Goal: Information Seeking & Learning: Learn about a topic

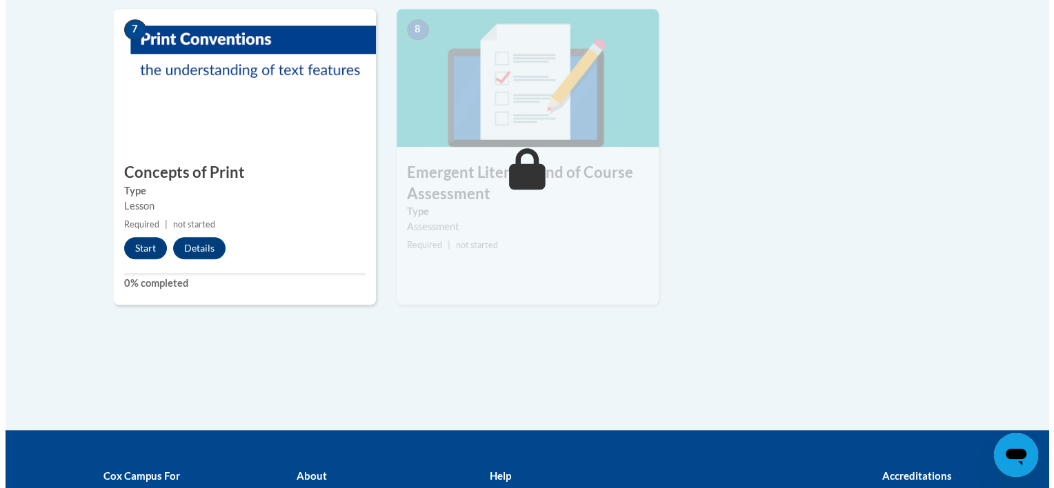
scroll to position [1139, 0]
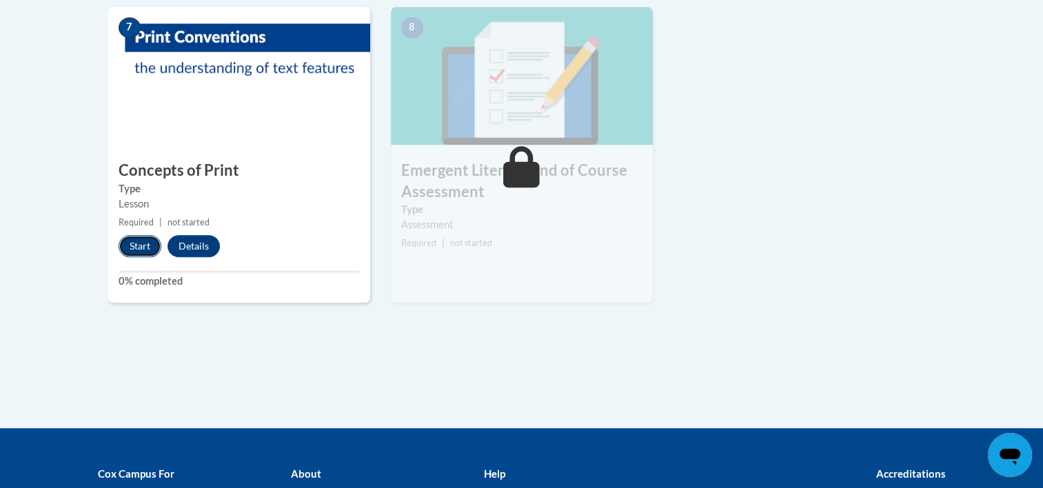
click at [139, 251] on button "Start" at bounding box center [140, 246] width 43 height 22
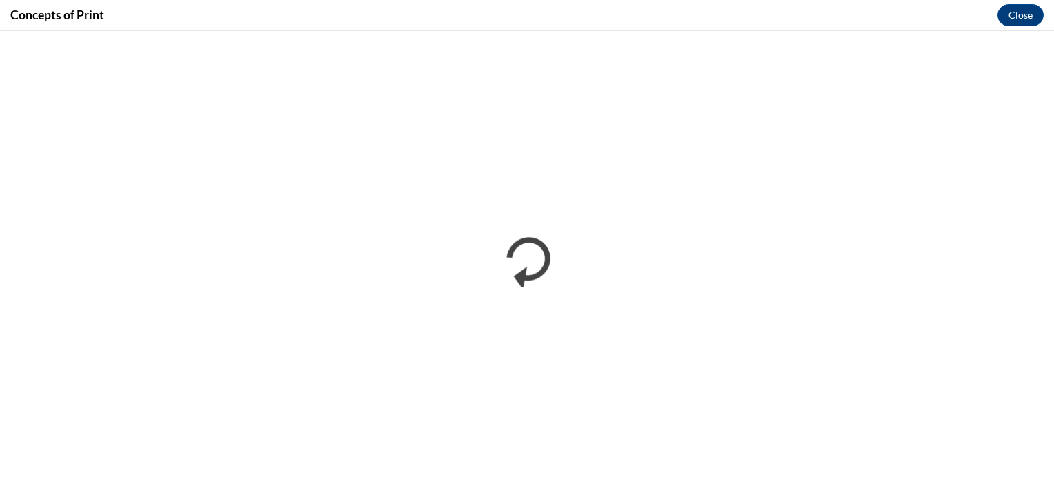
scroll to position [0, 0]
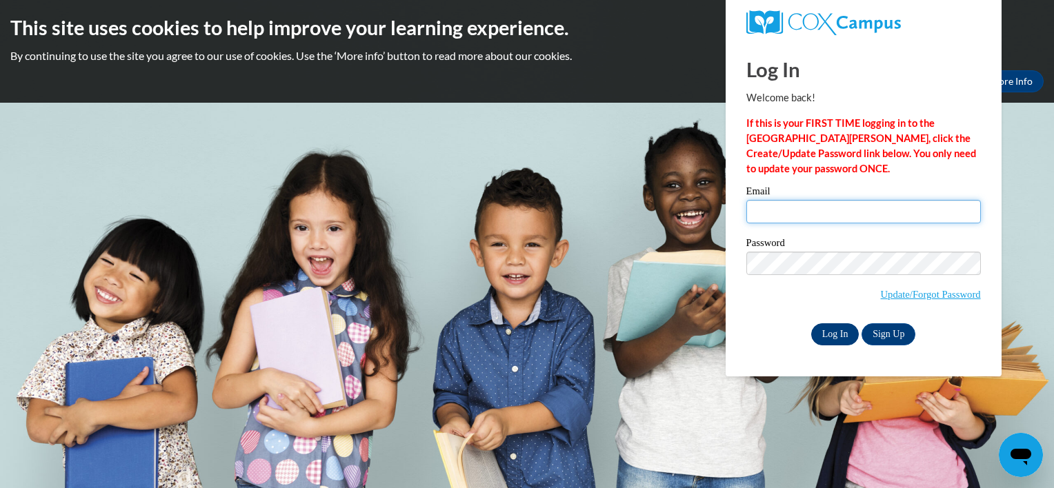
type input "juliefhw@hotmail.com"
click at [839, 332] on input "Log In" at bounding box center [835, 334] width 48 height 22
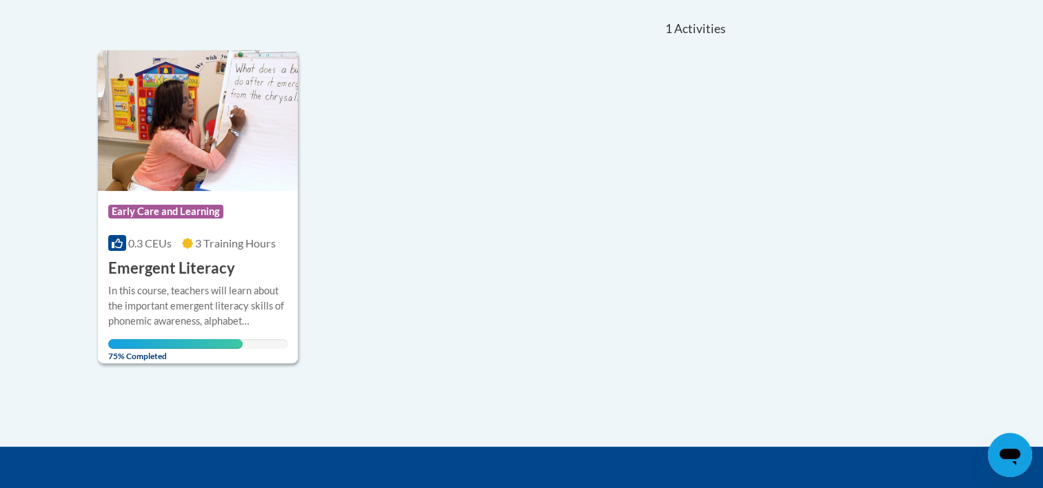
scroll to position [309, 0]
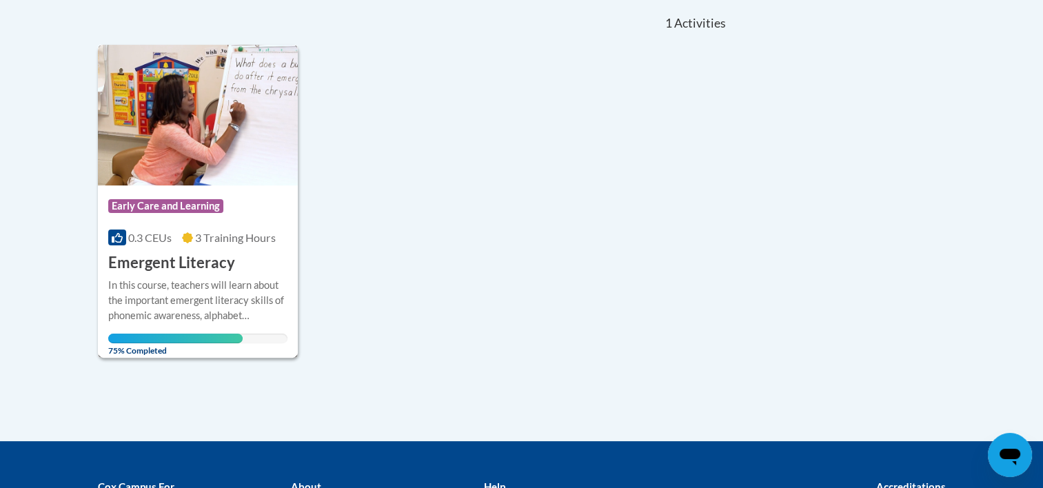
click at [211, 259] on h3 "Emergent Literacy" at bounding box center [171, 262] width 127 height 21
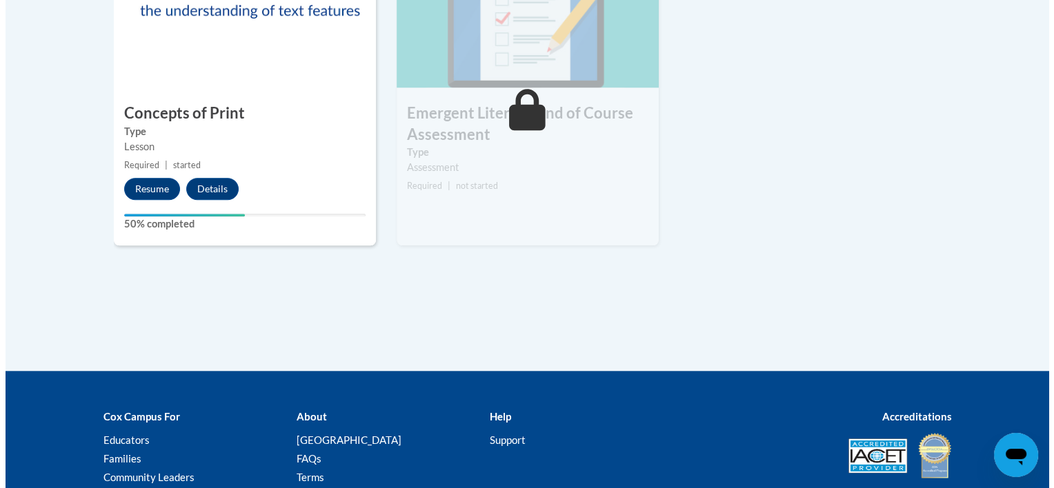
scroll to position [1197, 0]
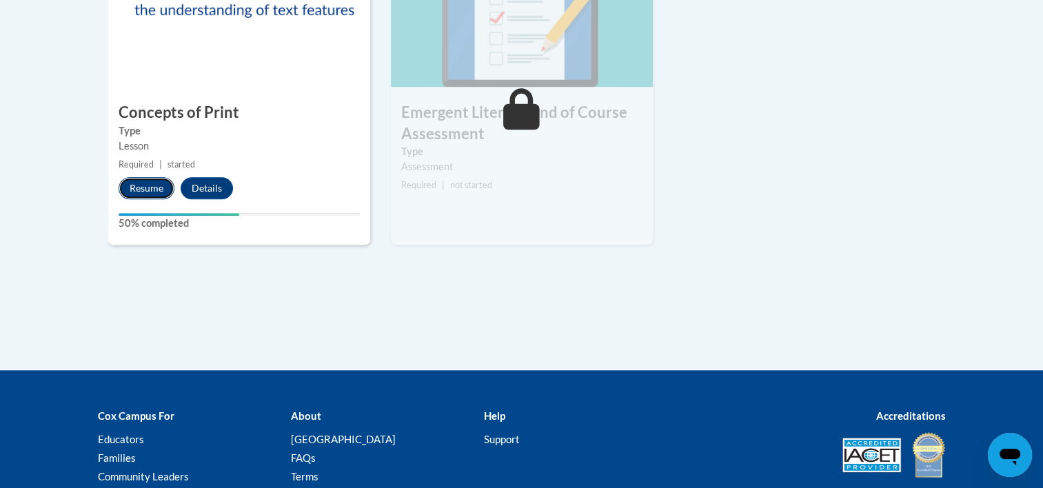
click at [146, 189] on button "Resume" at bounding box center [147, 188] width 56 height 22
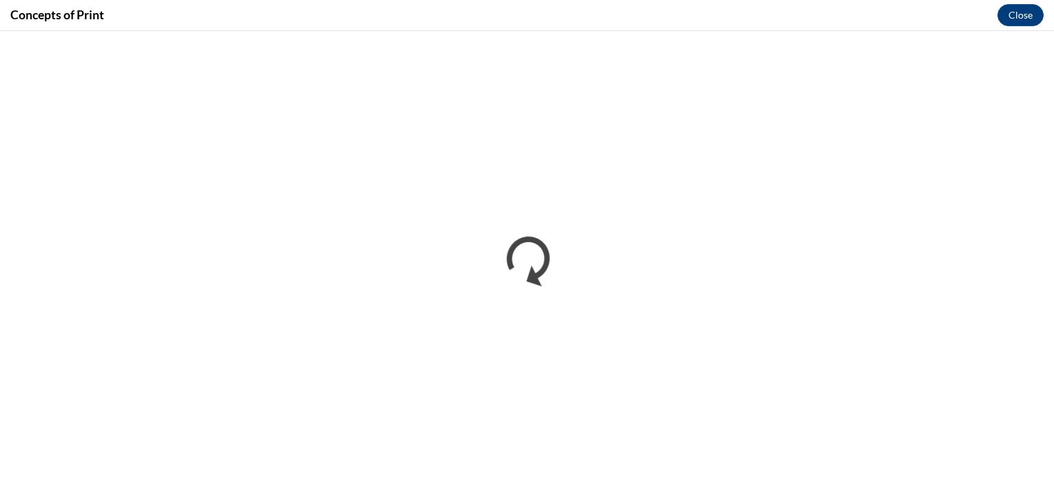
scroll to position [0, 0]
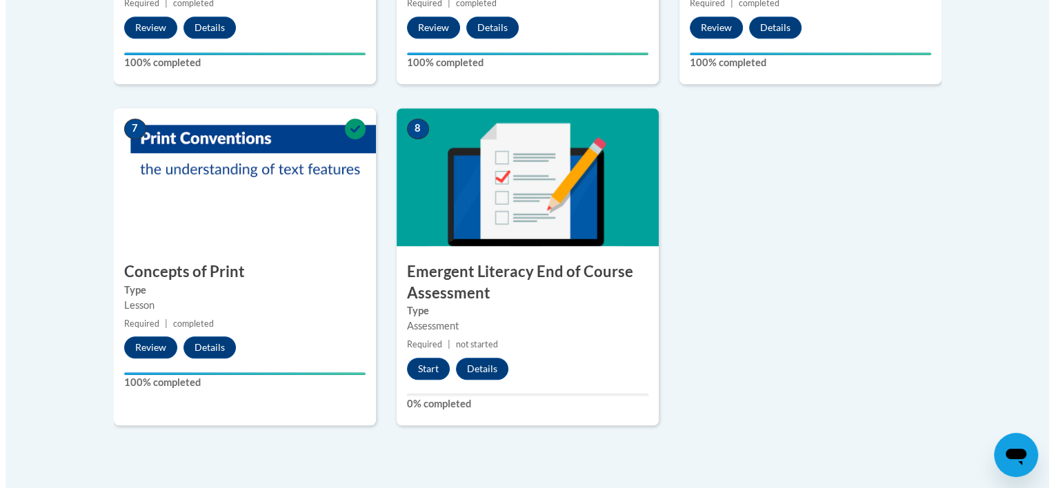
scroll to position [1039, 0]
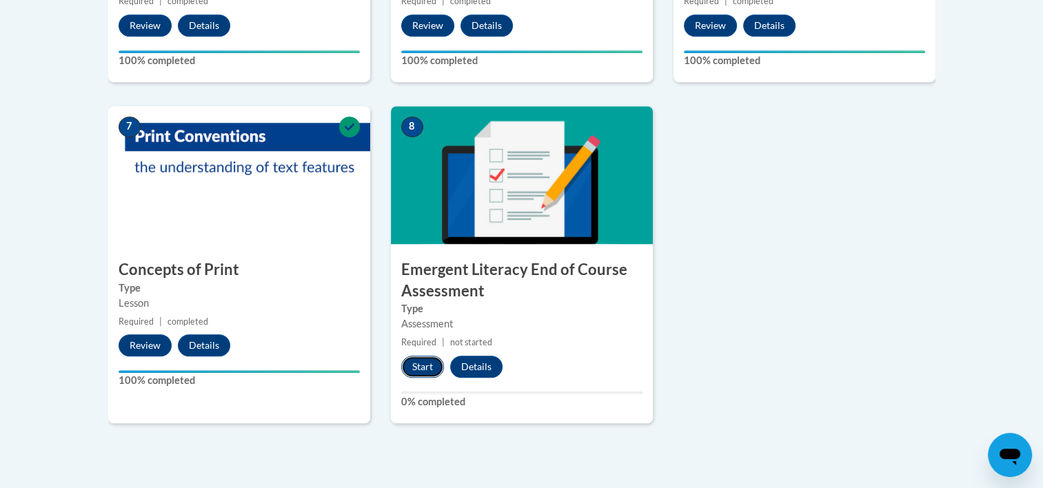
click at [425, 368] on button "Start" at bounding box center [422, 367] width 43 height 22
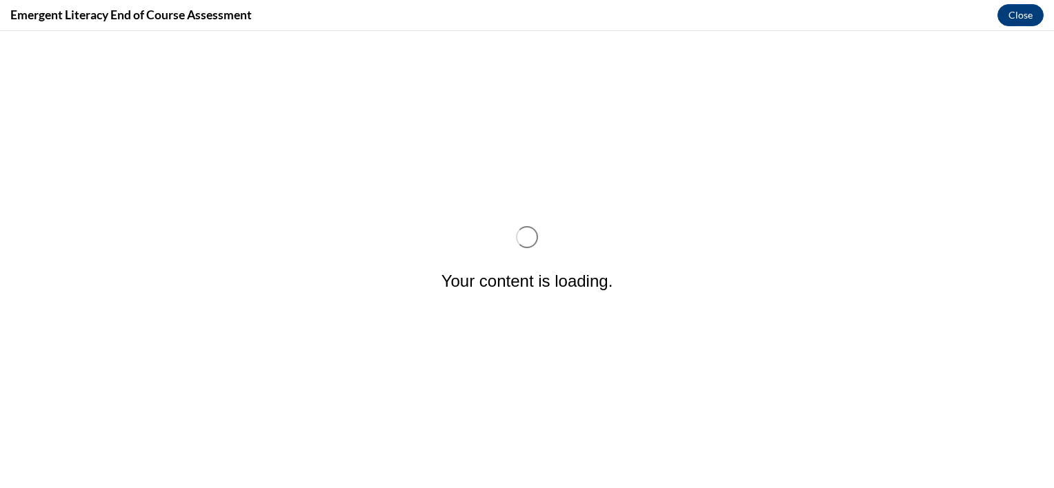
scroll to position [0, 0]
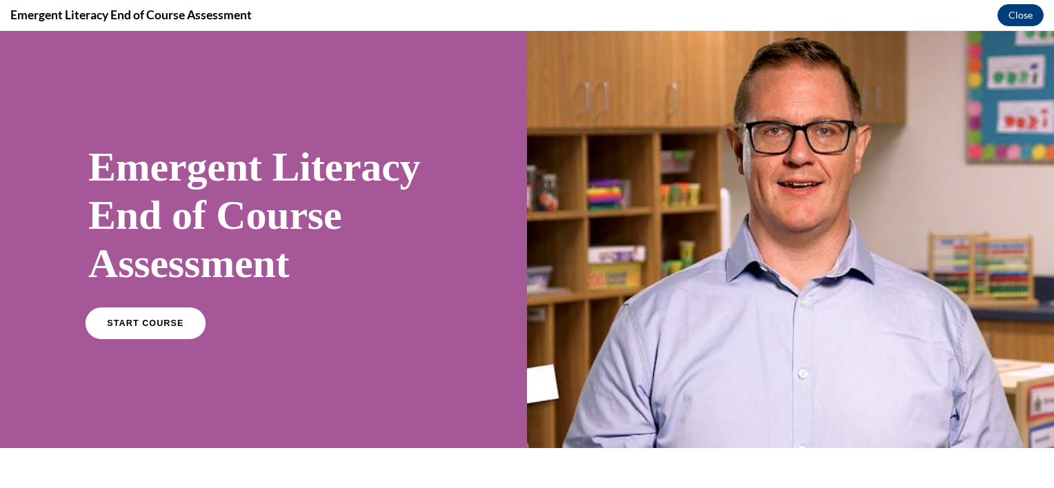
click at [154, 328] on link "START COURSE" at bounding box center [146, 324] width 120 height 32
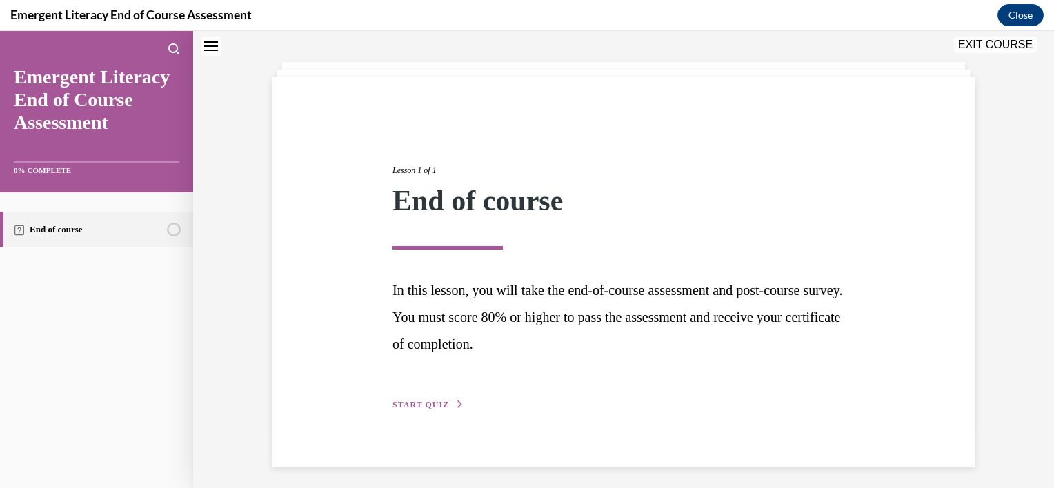
scroll to position [66, 0]
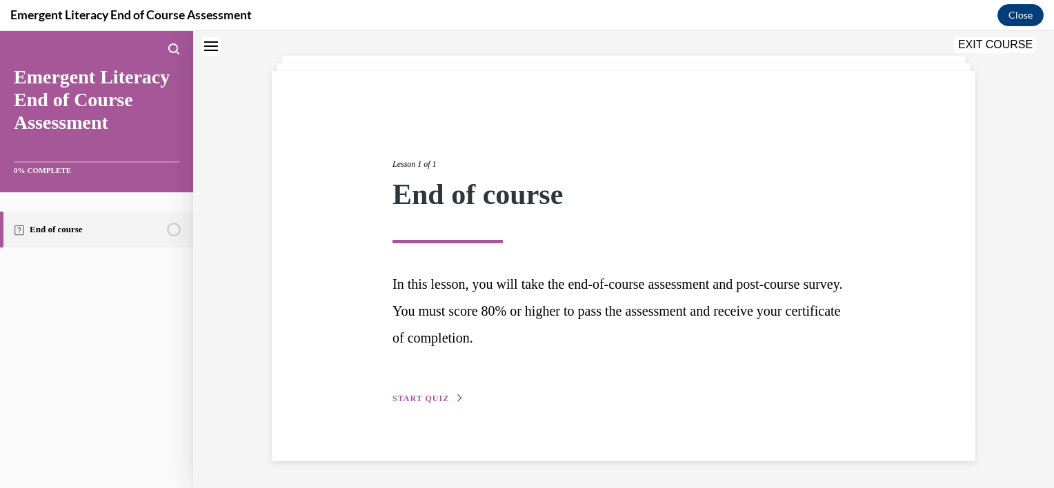
click at [394, 394] on span "START QUIZ" at bounding box center [420, 399] width 57 height 10
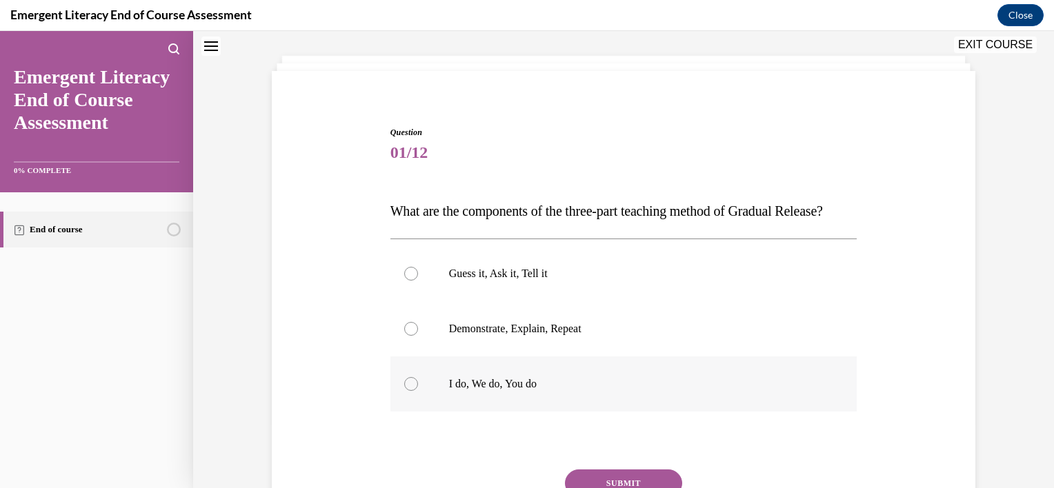
click at [406, 391] on div at bounding box center [411, 384] width 14 height 14
click at [406, 391] on input "I do, We do, You do" at bounding box center [411, 384] width 14 height 14
radio input "true"
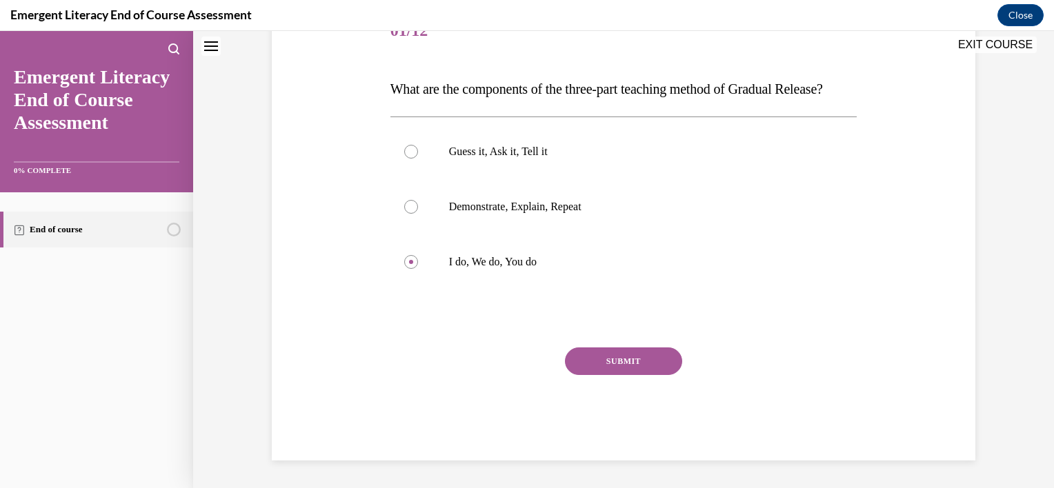
click at [608, 368] on button "SUBMIT" at bounding box center [623, 362] width 117 height 28
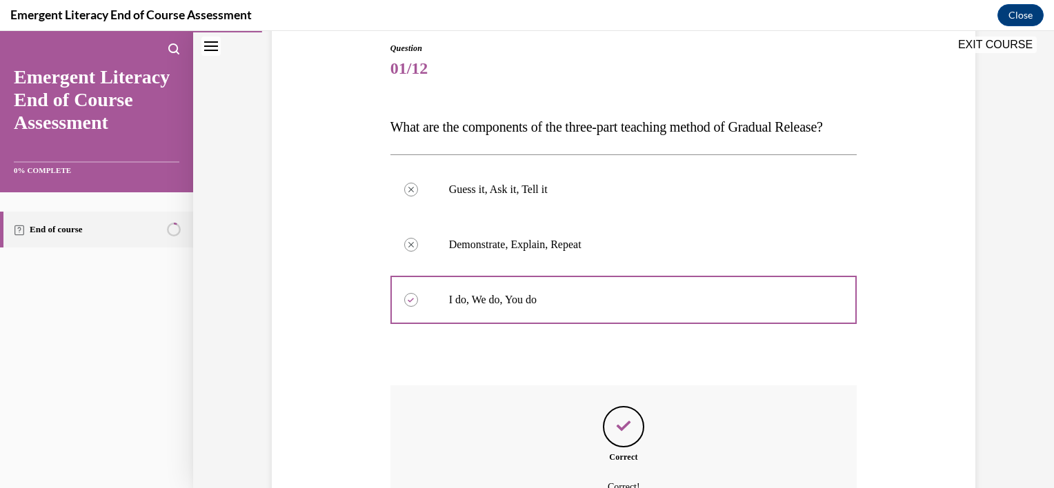
scroll to position [326, 0]
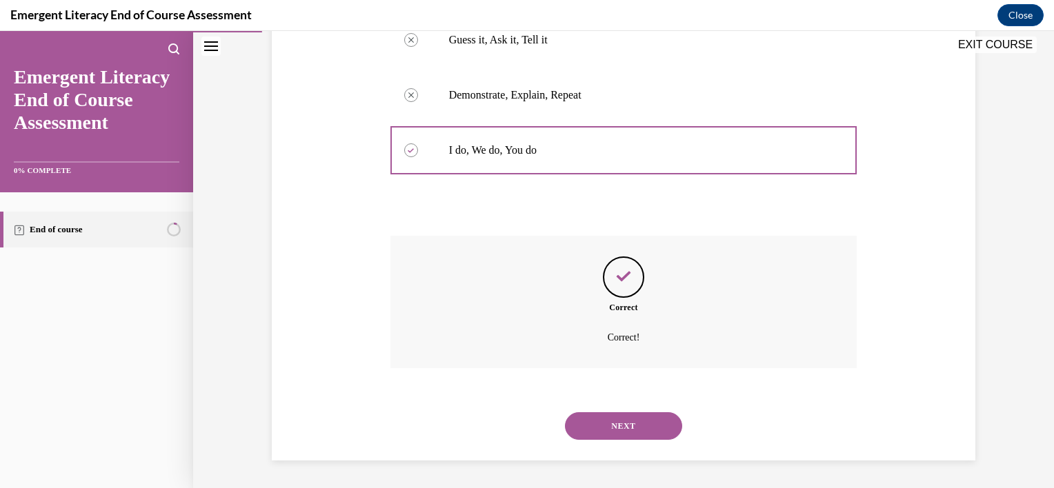
click at [615, 425] on button "NEXT" at bounding box center [623, 426] width 117 height 28
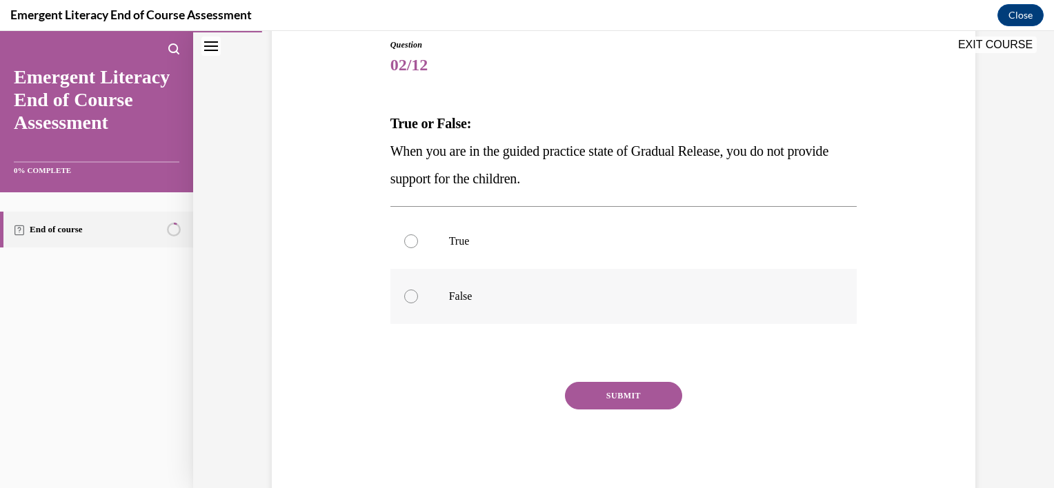
click at [408, 300] on div at bounding box center [411, 297] width 14 height 14
click at [408, 300] on input "False" at bounding box center [411, 297] width 14 height 14
radio input "true"
click at [618, 390] on button "SUBMIT" at bounding box center [623, 396] width 117 height 28
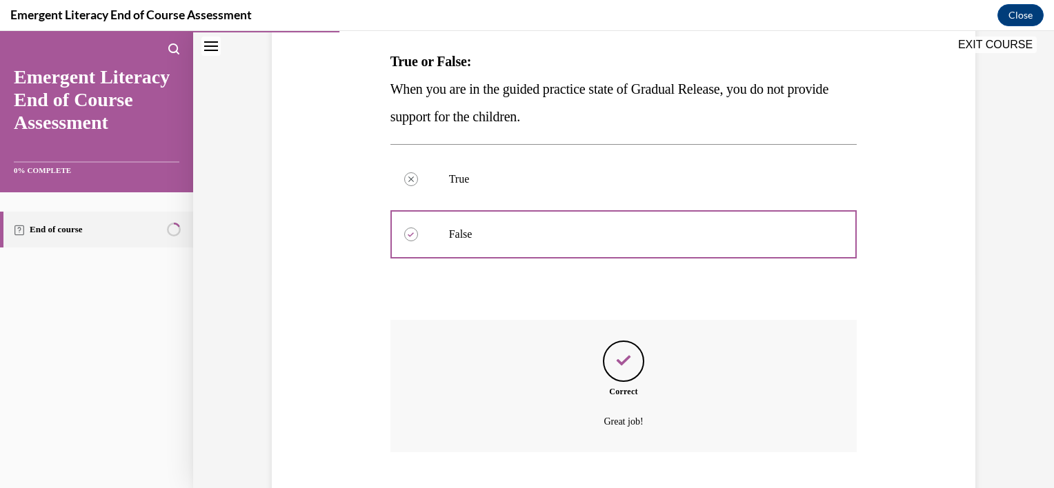
scroll to position [299, 0]
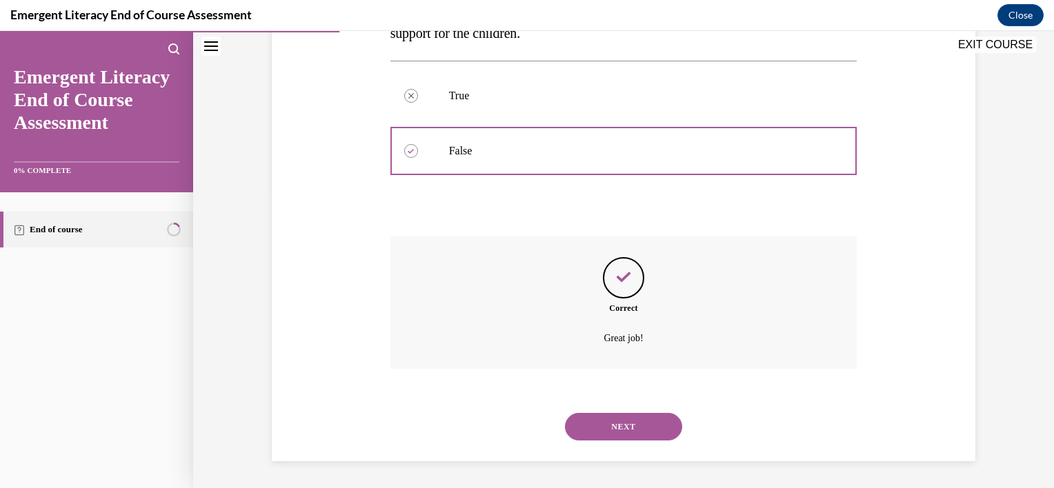
click at [638, 429] on button "NEXT" at bounding box center [623, 427] width 117 height 28
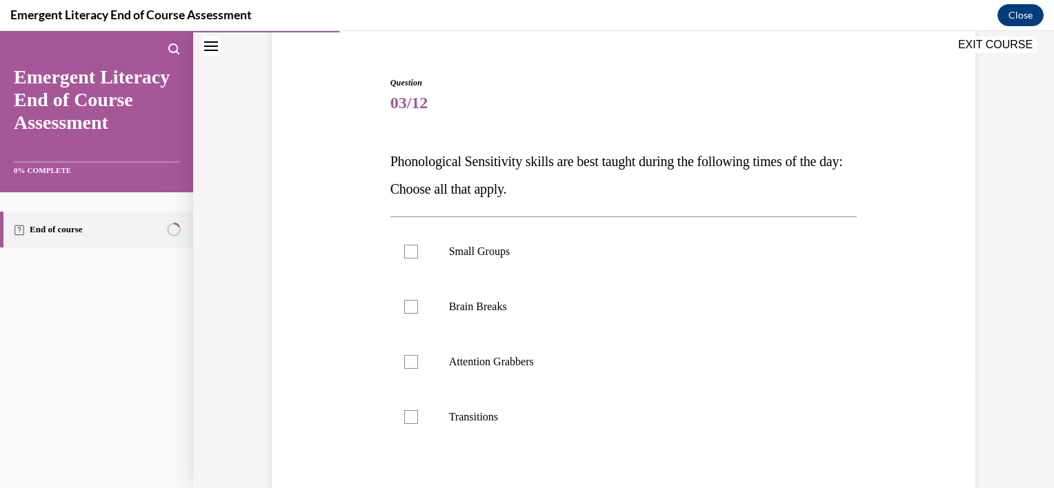
scroll to position [116, 0]
click at [404, 252] on div at bounding box center [411, 251] width 14 height 14
click at [404, 252] on input "Small Groups" at bounding box center [411, 251] width 14 height 14
checkbox input "true"
click at [404, 306] on div at bounding box center [411, 306] width 14 height 14
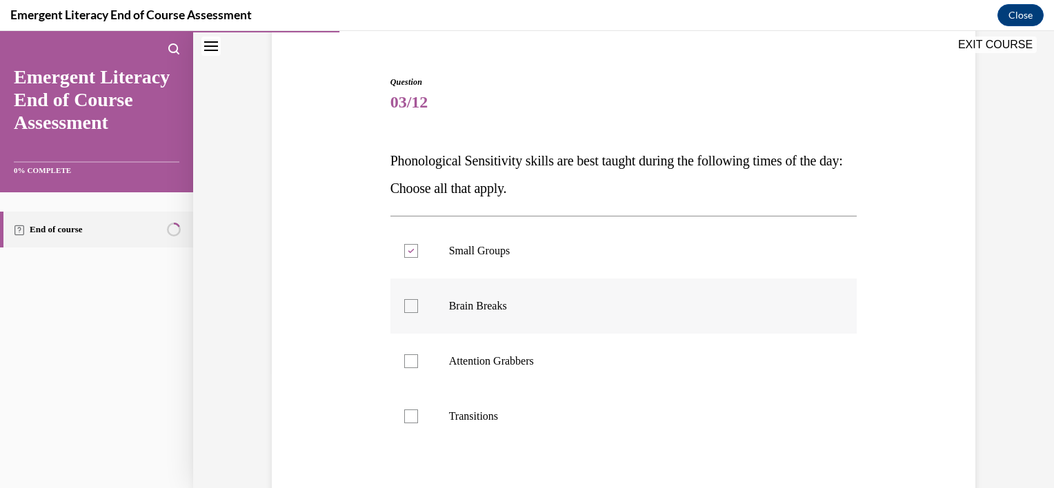
click at [404, 306] on input "Brain Breaks" at bounding box center [411, 306] width 14 height 14
checkbox input "true"
click at [404, 361] on div at bounding box center [411, 361] width 14 height 14
click at [404, 361] on input "Attention Grabbers" at bounding box center [411, 361] width 14 height 14
checkbox input "true"
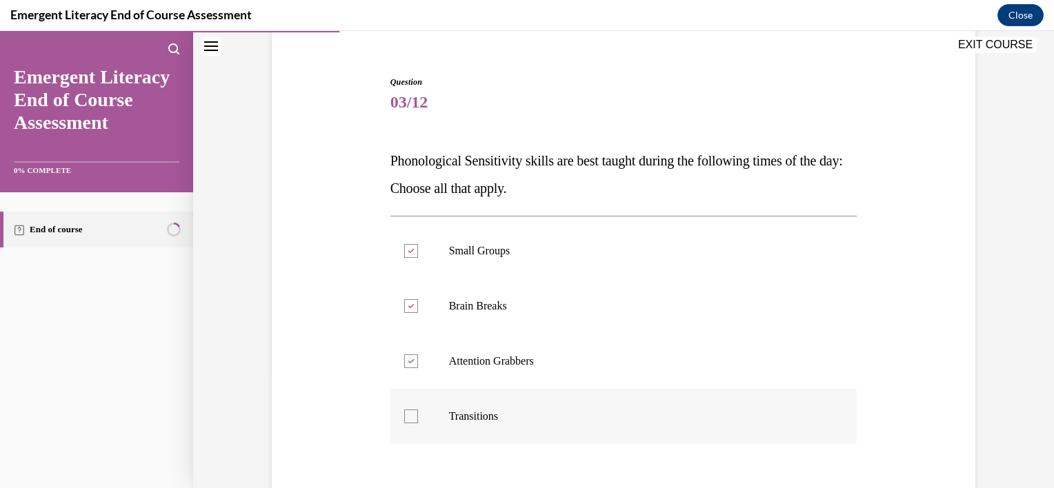
click at [404, 414] on div at bounding box center [411, 417] width 14 height 14
click at [404, 414] on input "Transitions" at bounding box center [411, 417] width 14 height 14
checkbox input "true"
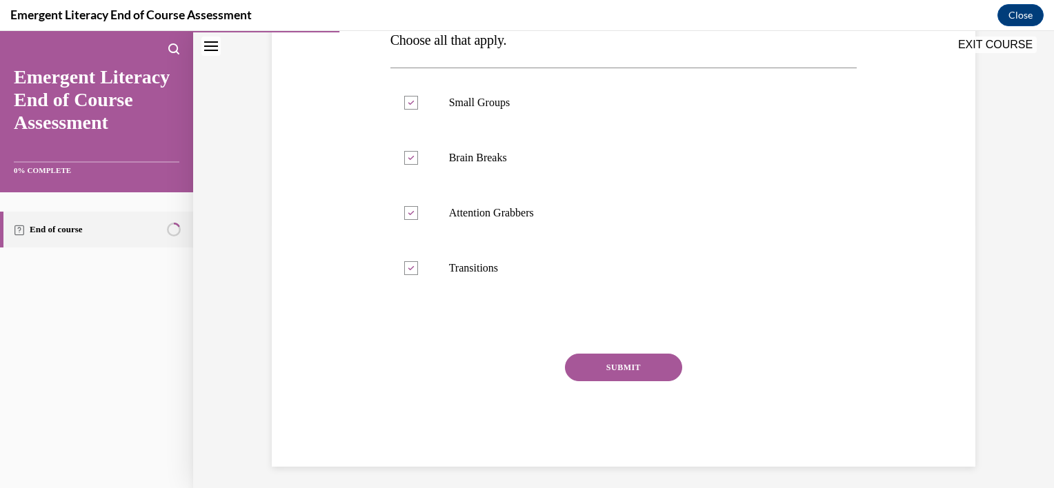
scroll to position [265, 0]
click at [626, 371] on button "SUBMIT" at bounding box center [623, 367] width 117 height 28
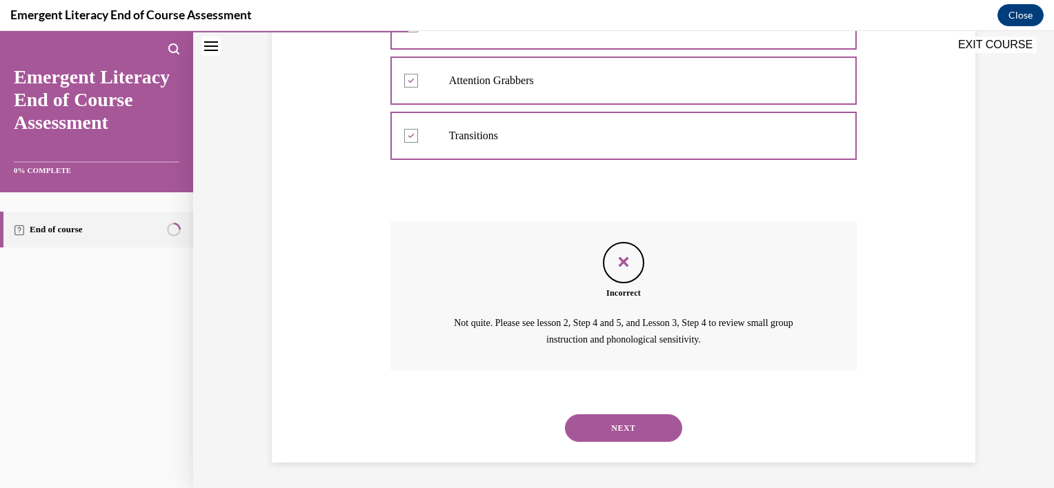
scroll to position [398, 0]
click at [612, 425] on button "NEXT" at bounding box center [623, 427] width 117 height 28
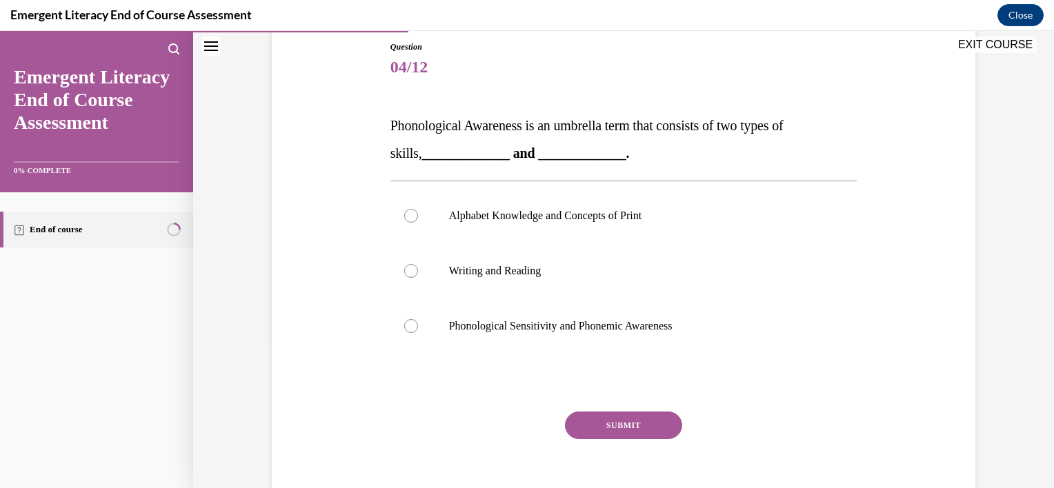
scroll to position [154, 0]
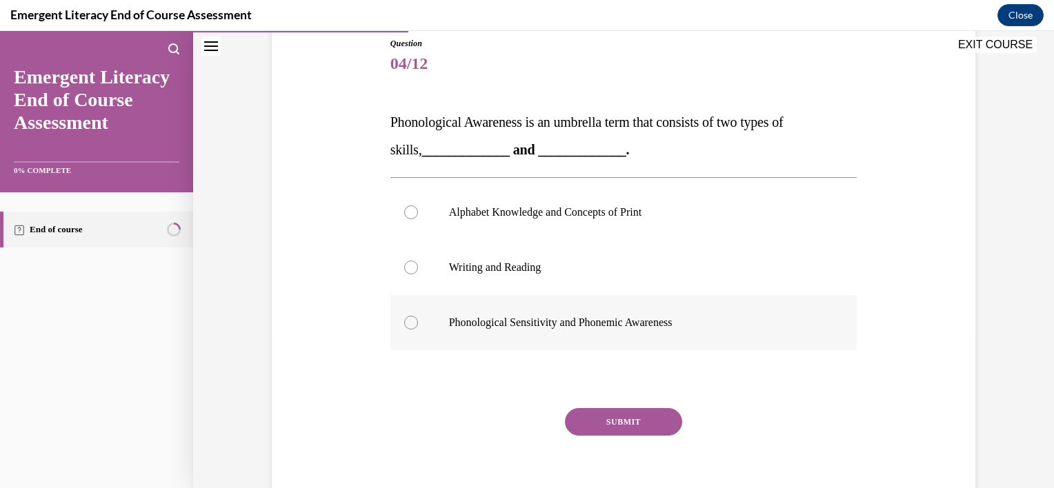
click at [404, 323] on div at bounding box center [411, 323] width 14 height 14
click at [404, 323] on input "Phonological Sensitivity and Phonemic Awareness" at bounding box center [411, 323] width 14 height 14
radio input "true"
click at [614, 423] on button "SUBMIT" at bounding box center [623, 422] width 117 height 28
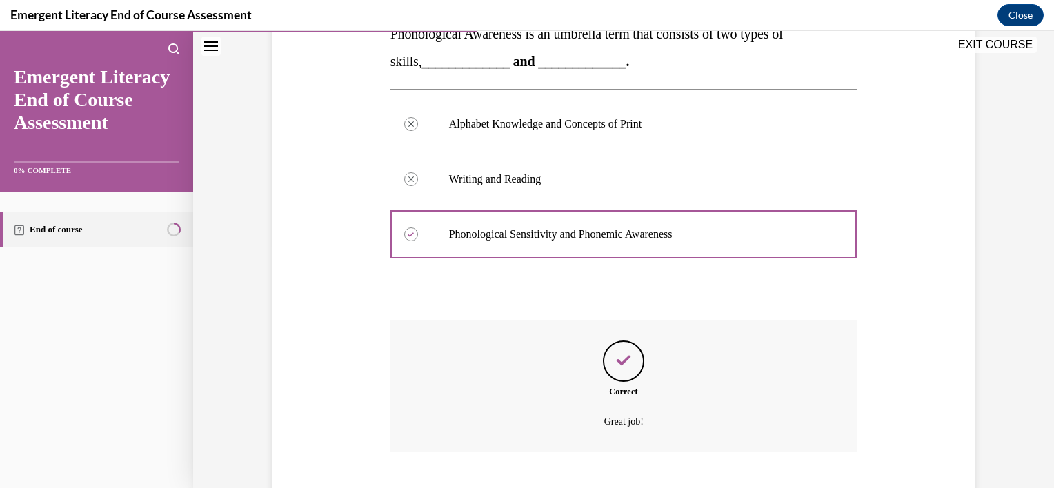
scroll to position [326, 0]
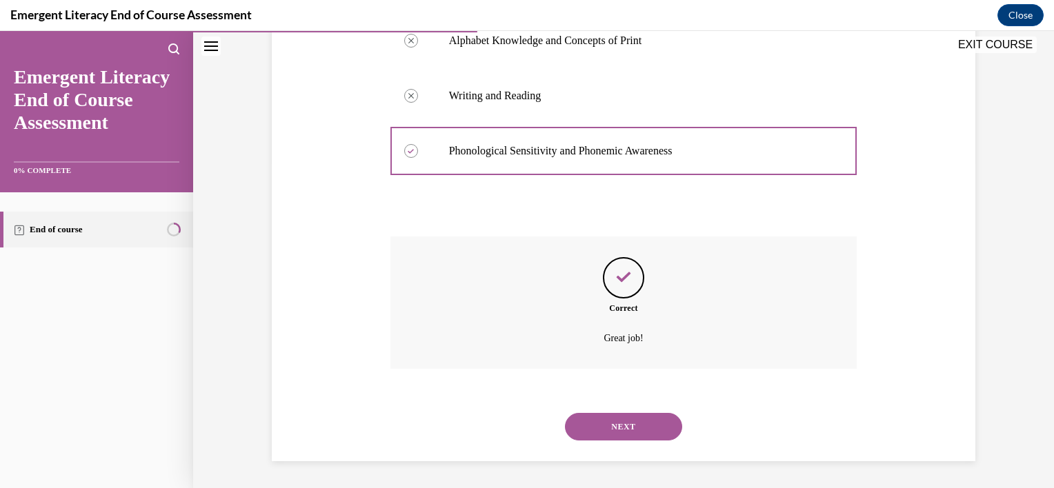
click at [614, 423] on button "NEXT" at bounding box center [623, 427] width 117 height 28
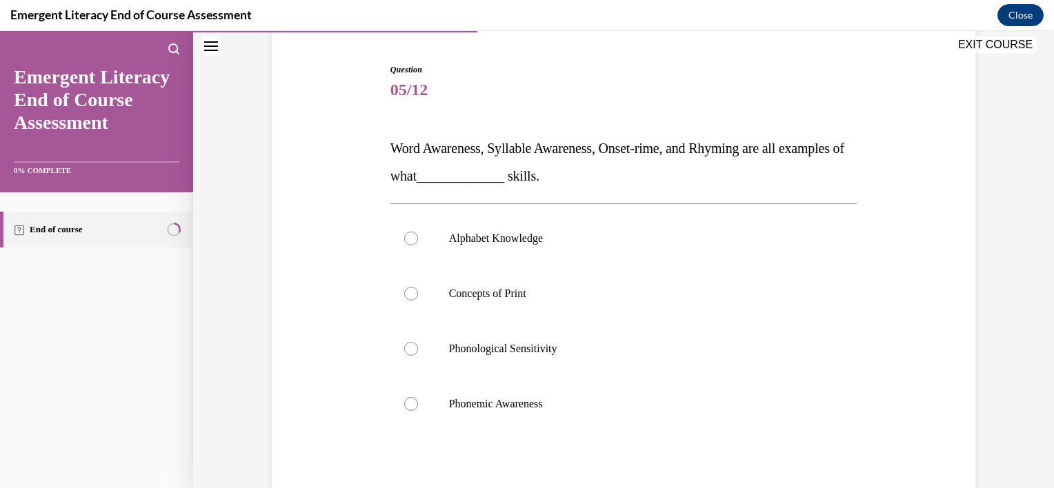
scroll to position [143, 0]
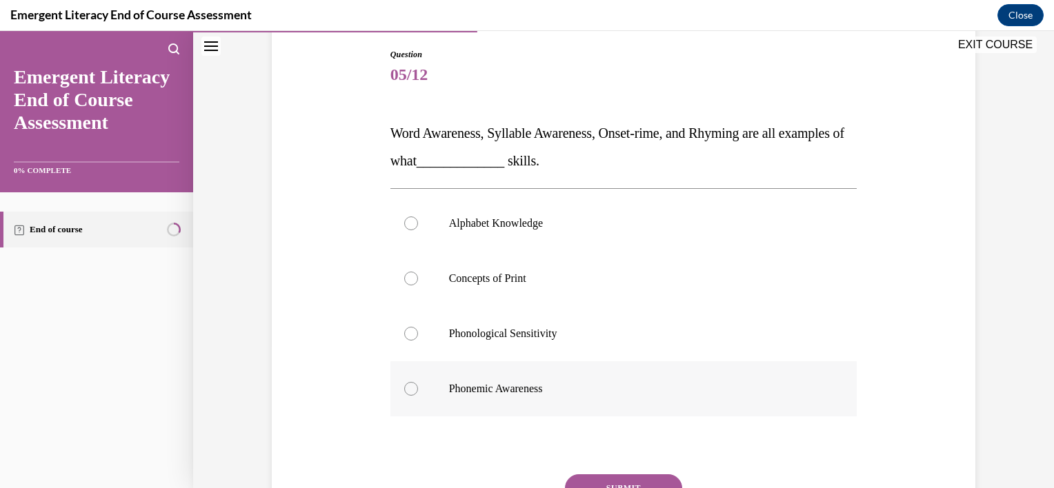
click at [409, 393] on div at bounding box center [411, 389] width 14 height 14
click at [409, 393] on input "Phonemic Awareness" at bounding box center [411, 389] width 14 height 14
radio input "true"
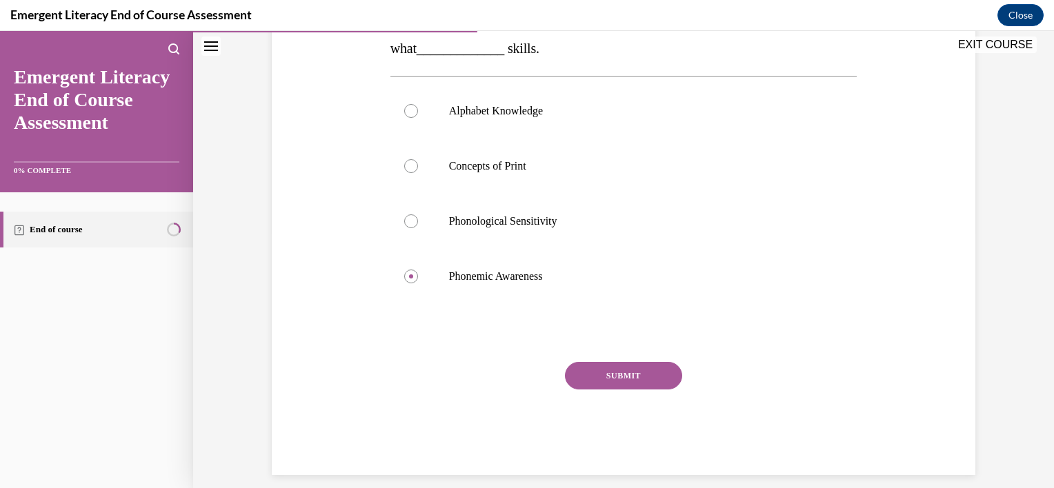
scroll to position [270, 0]
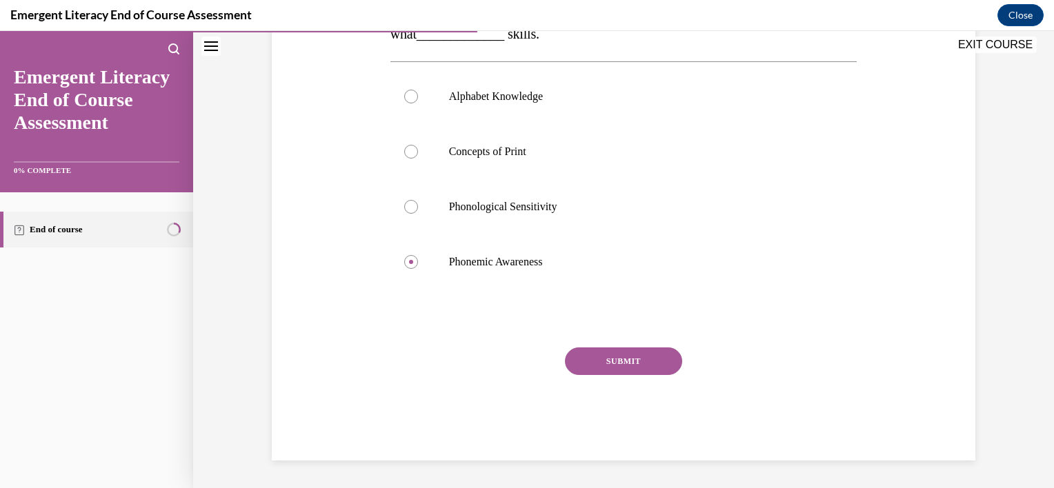
click at [624, 361] on button "SUBMIT" at bounding box center [623, 362] width 117 height 28
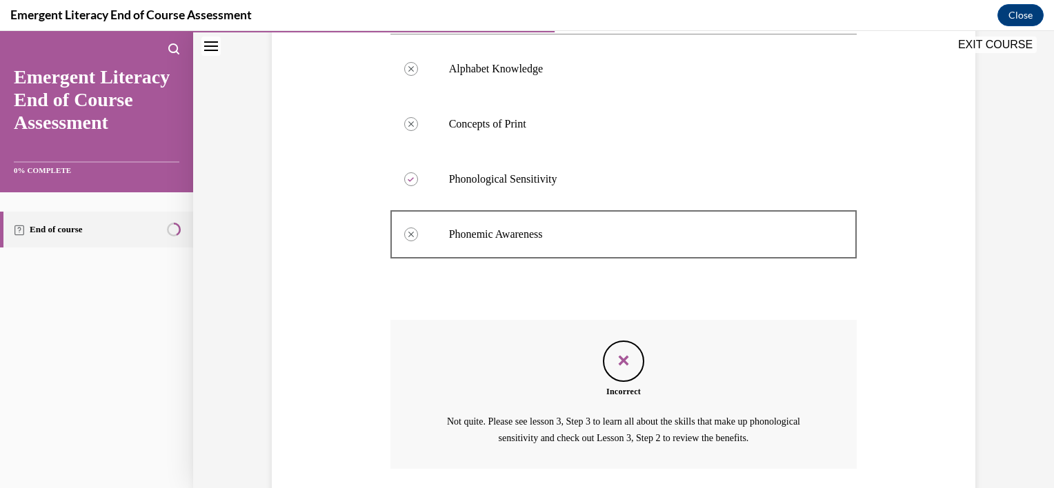
scroll to position [398, 0]
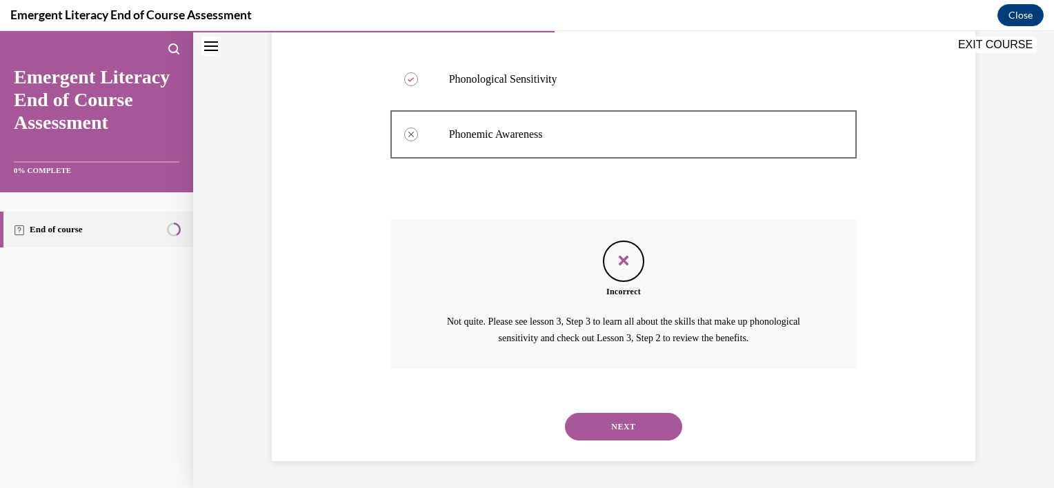
click at [609, 429] on button "NEXT" at bounding box center [623, 427] width 117 height 28
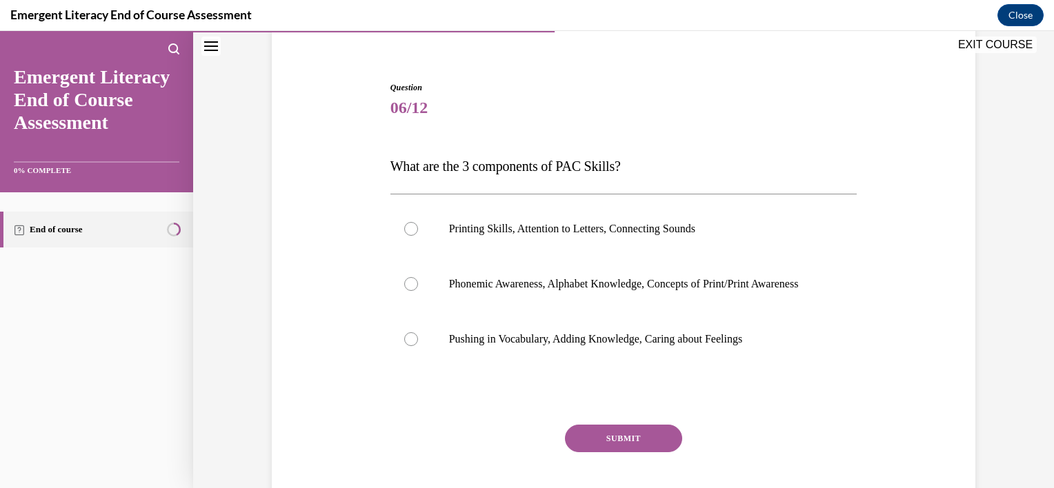
scroll to position [131, 0]
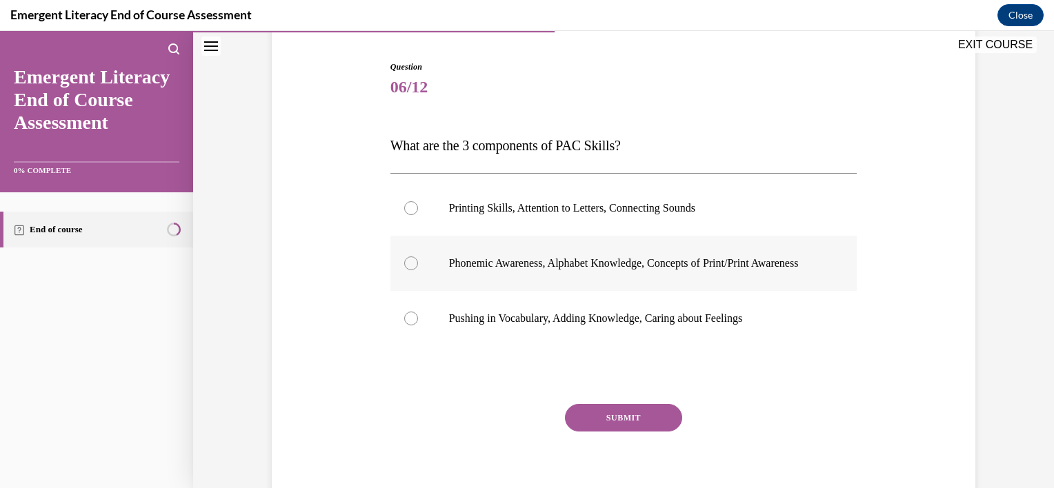
click at [406, 270] on div at bounding box center [411, 264] width 14 height 14
click at [406, 270] on input "Phonemic Awareness, Alphabet Knowledge, Concepts of Print/Print Awareness" at bounding box center [411, 264] width 14 height 14
radio input "true"
click at [607, 431] on button "SUBMIT" at bounding box center [623, 418] width 117 height 28
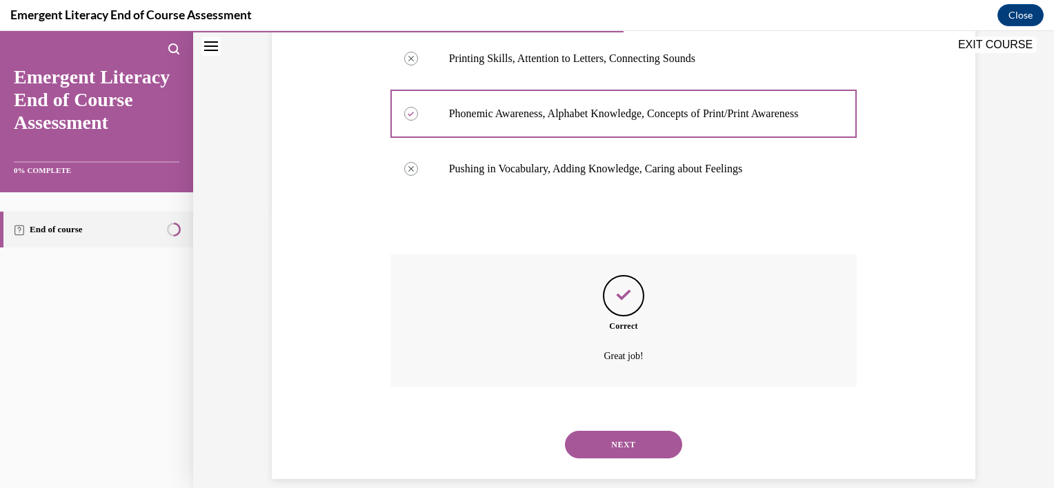
scroll to position [312, 0]
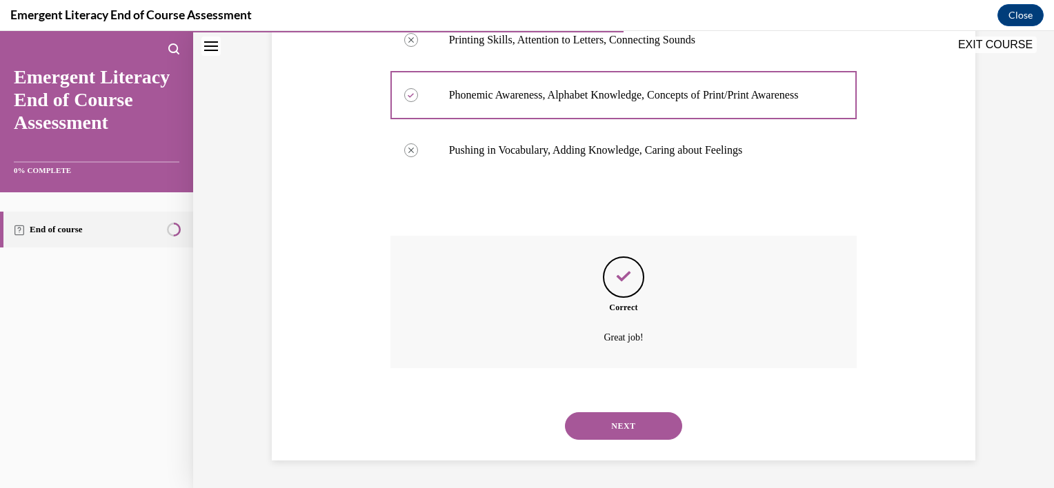
click at [612, 419] on button "NEXT" at bounding box center [623, 426] width 117 height 28
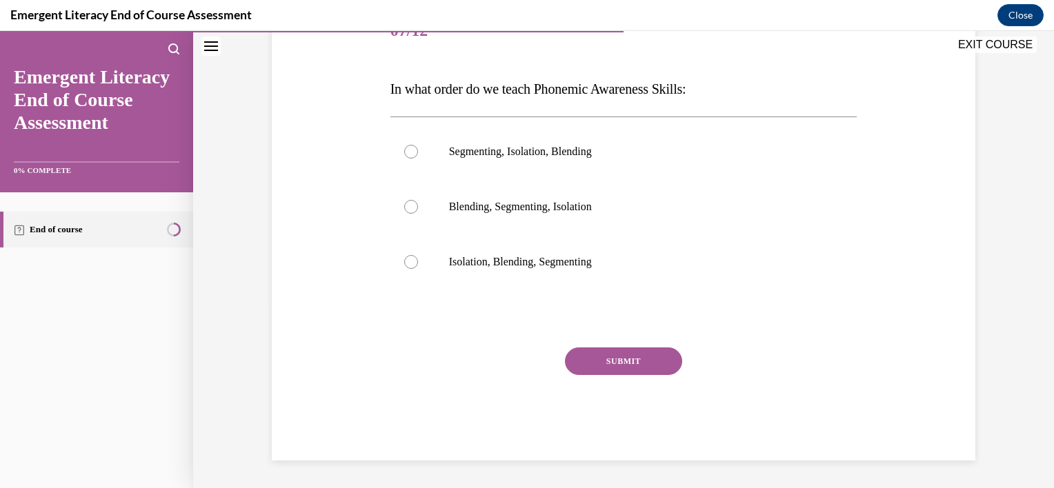
scroll to position [153, 0]
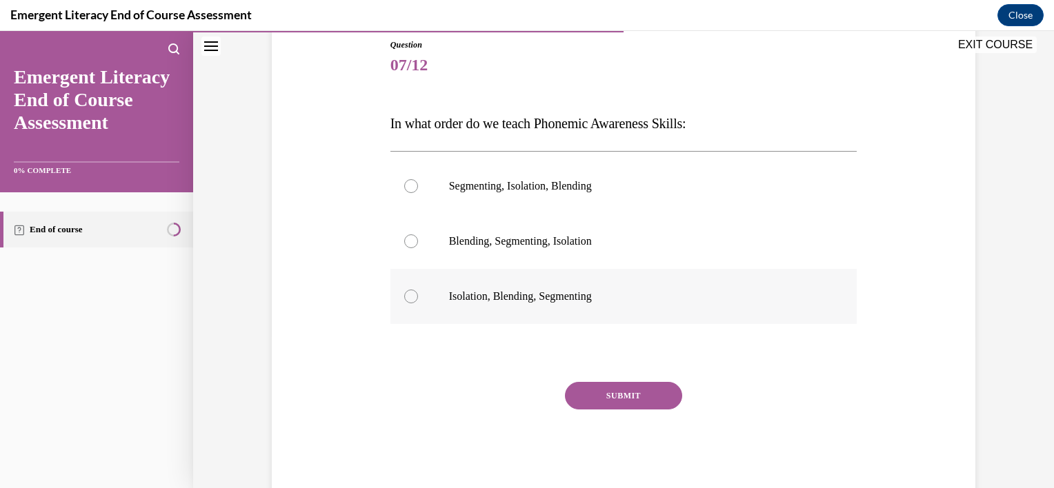
click at [404, 300] on div at bounding box center [411, 297] width 14 height 14
click at [404, 300] on input "Isolation, Blending, Segmenting" at bounding box center [411, 297] width 14 height 14
radio input "true"
click at [634, 392] on button "SUBMIT" at bounding box center [623, 396] width 117 height 28
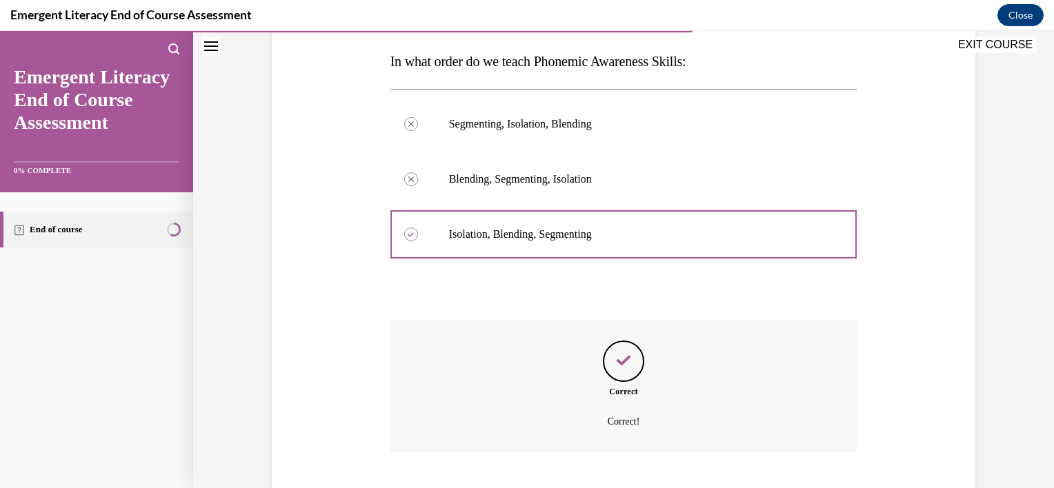
scroll to position [299, 0]
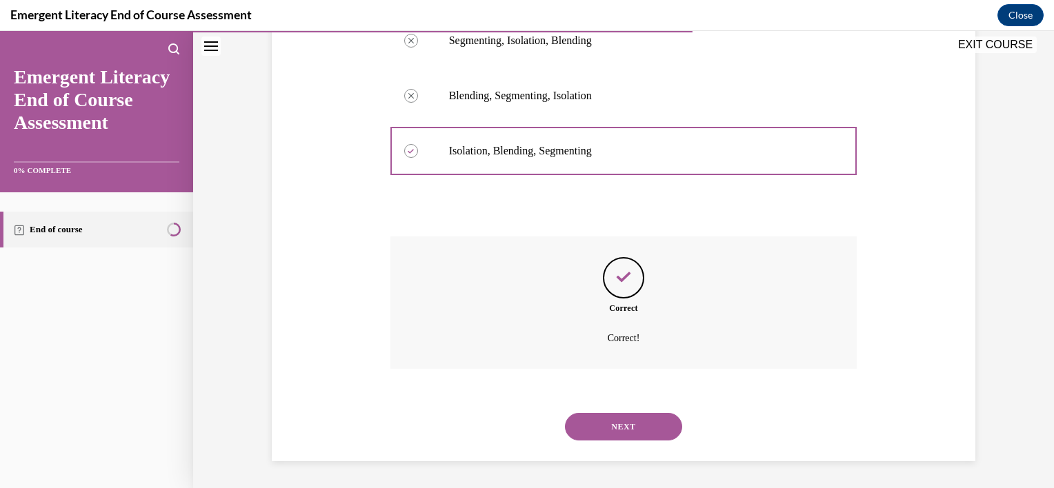
click at [623, 422] on button "NEXT" at bounding box center [623, 427] width 117 height 28
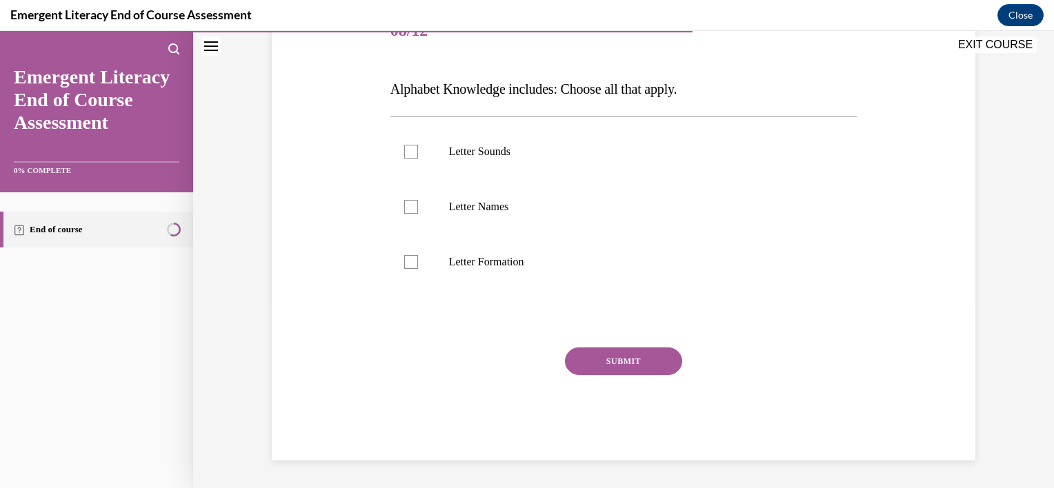
scroll to position [153, 0]
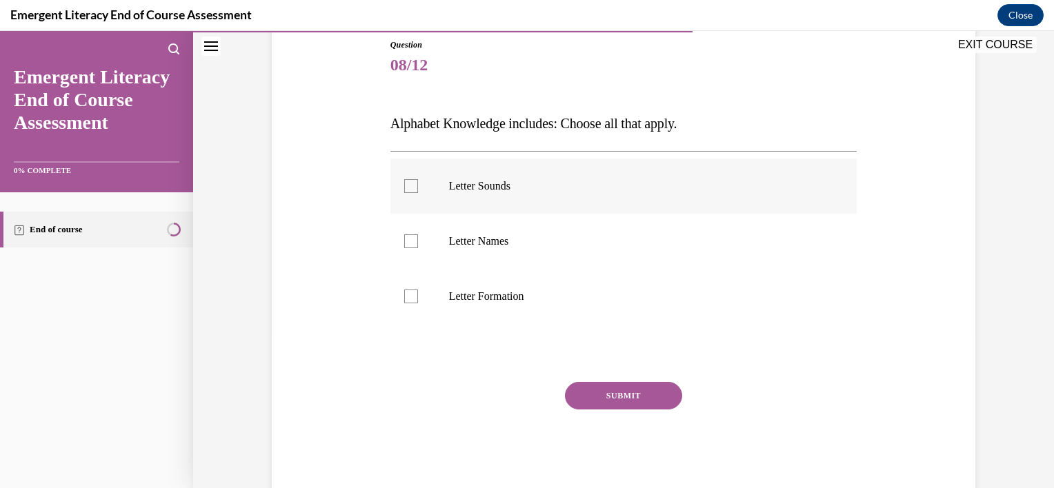
click at [404, 187] on div at bounding box center [411, 186] width 14 height 14
click at [404, 187] on input "Letter Sounds" at bounding box center [411, 186] width 14 height 14
checkbox input "true"
click at [404, 241] on div at bounding box center [411, 241] width 14 height 14
click at [404, 241] on input "Letter Names" at bounding box center [411, 241] width 14 height 14
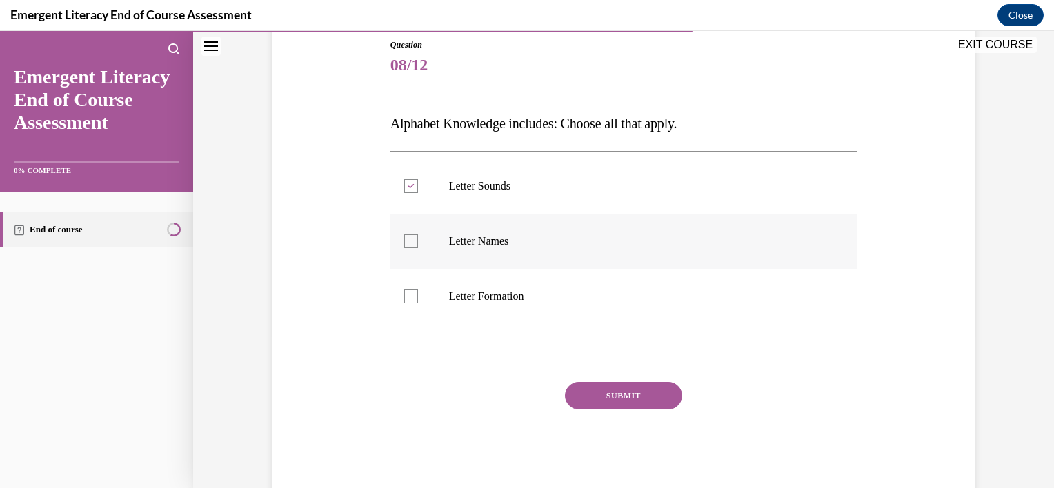
checkbox input "true"
click at [406, 301] on div at bounding box center [411, 297] width 14 height 14
click at [406, 301] on input "Letter Formation" at bounding box center [411, 297] width 14 height 14
checkbox input "true"
click at [609, 406] on button "SUBMIT" at bounding box center [623, 396] width 117 height 28
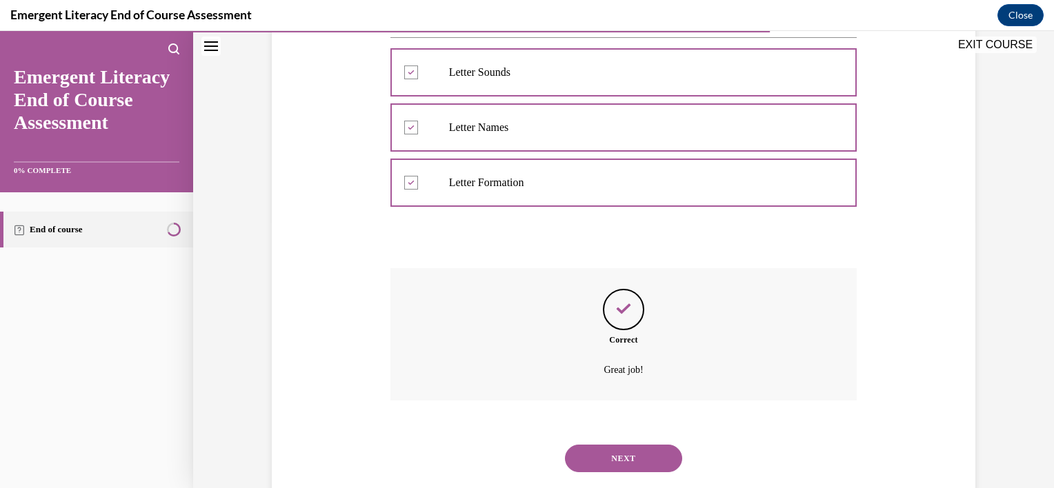
scroll to position [299, 0]
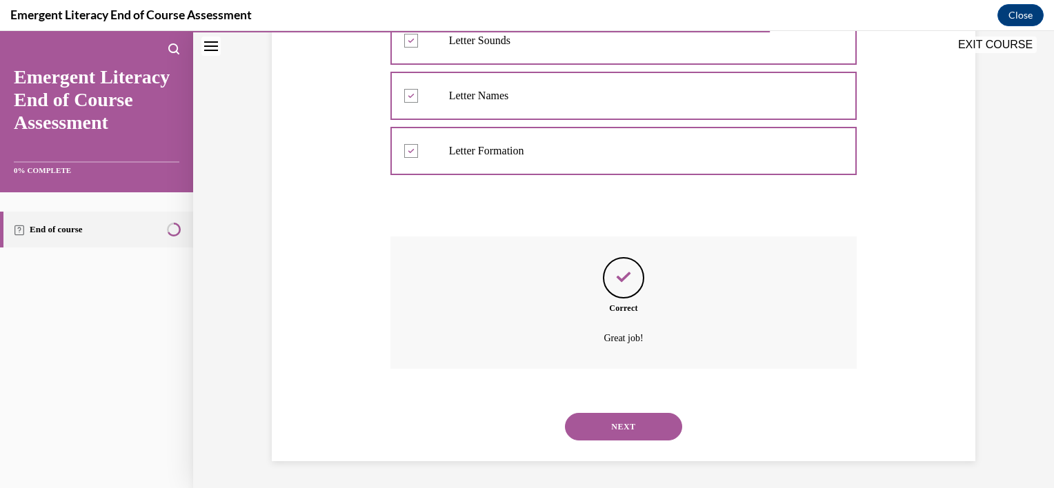
click at [623, 430] on button "NEXT" at bounding box center [623, 427] width 117 height 28
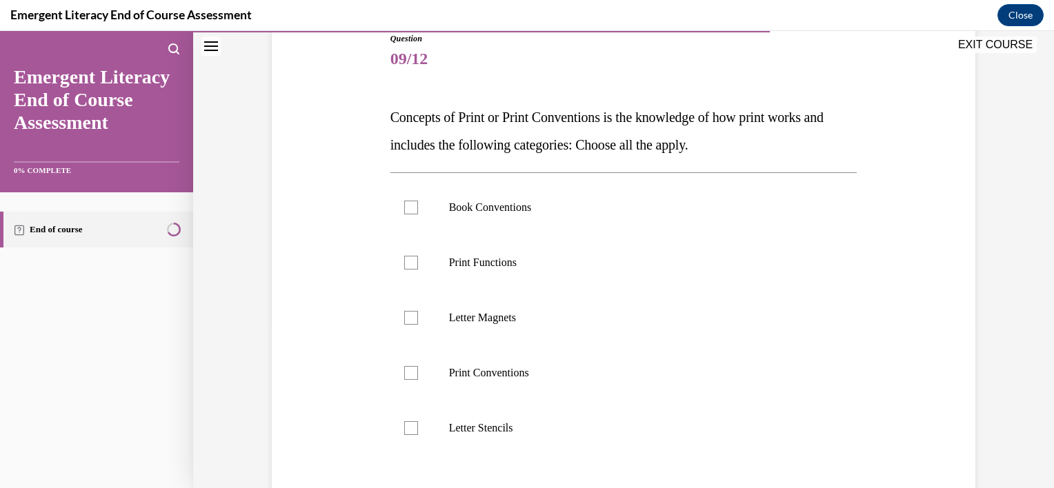
scroll to position [172, 0]
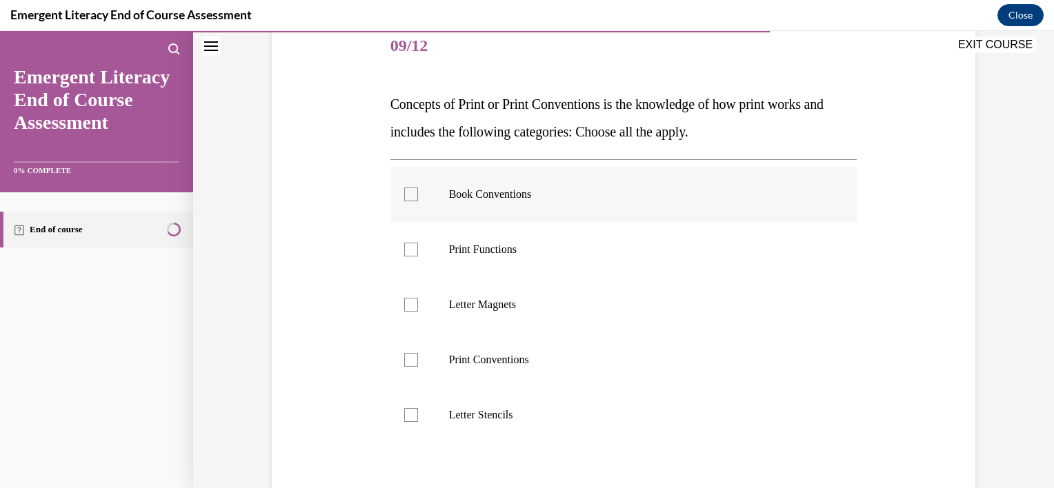
click at [408, 197] on div at bounding box center [411, 195] width 14 height 14
click at [408, 197] on input "Book Conventions" at bounding box center [411, 195] width 14 height 14
checkbox input "true"
click at [406, 247] on div at bounding box center [411, 250] width 14 height 14
click at [406, 247] on input "Print Functions" at bounding box center [411, 250] width 14 height 14
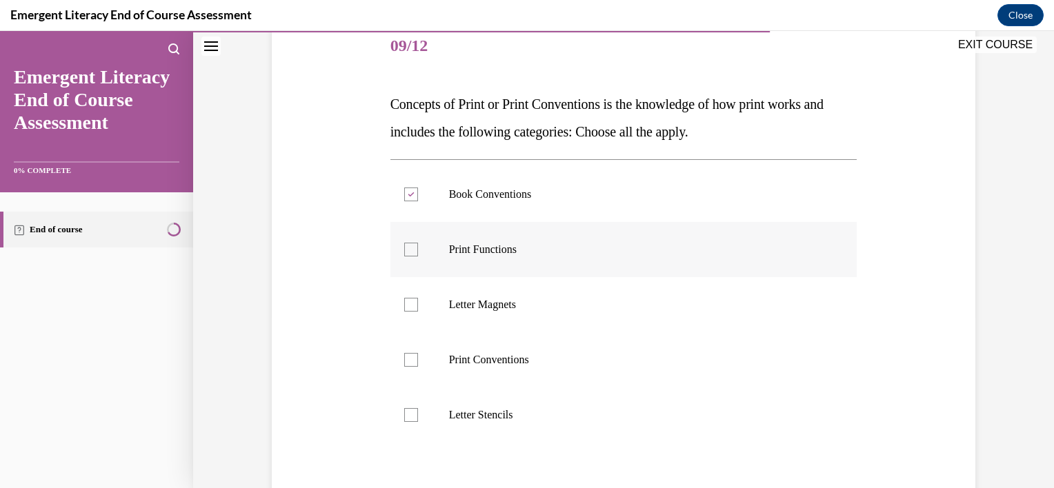
checkbox input "true"
click at [406, 359] on div at bounding box center [411, 360] width 14 height 14
click at [406, 359] on input "Print Conventions" at bounding box center [411, 360] width 14 height 14
checkbox input "true"
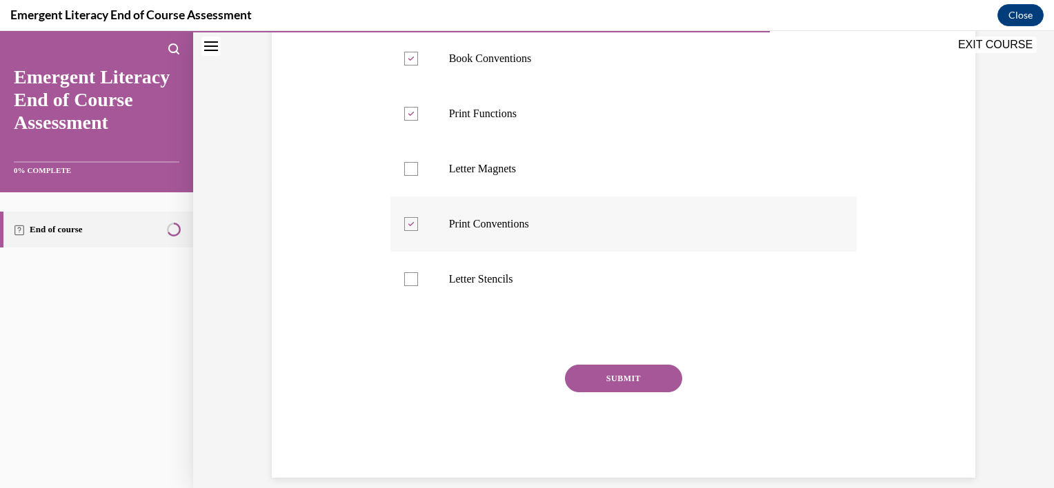
scroll to position [326, 0]
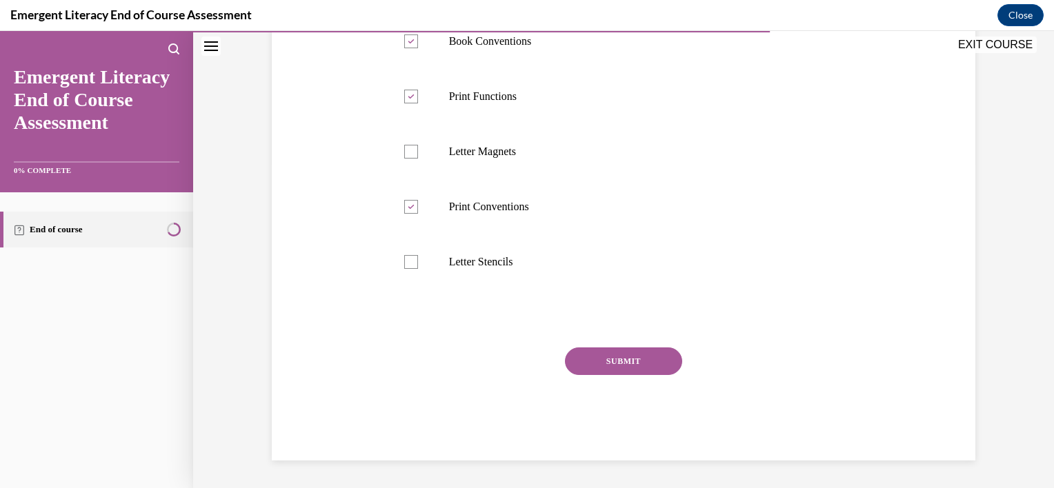
click at [608, 360] on button "SUBMIT" at bounding box center [623, 362] width 117 height 28
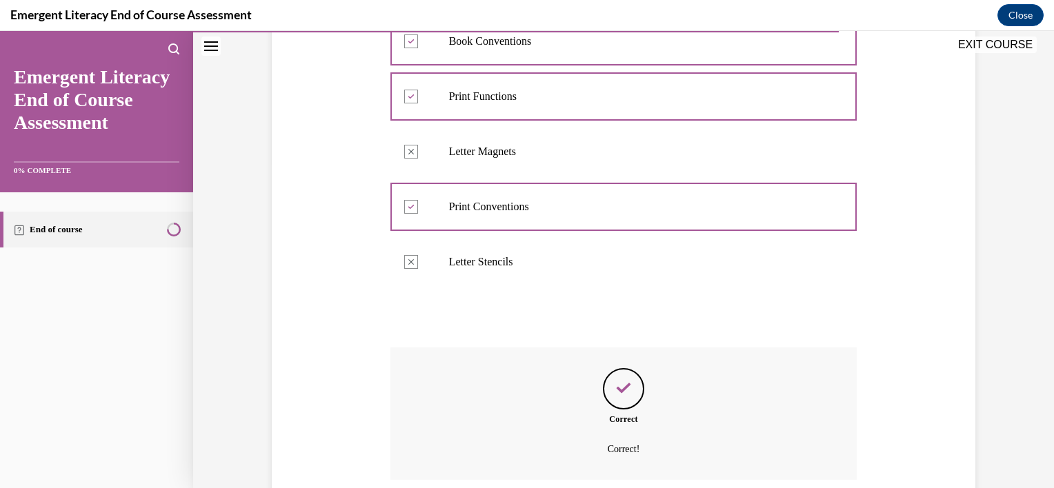
scroll to position [437, 0]
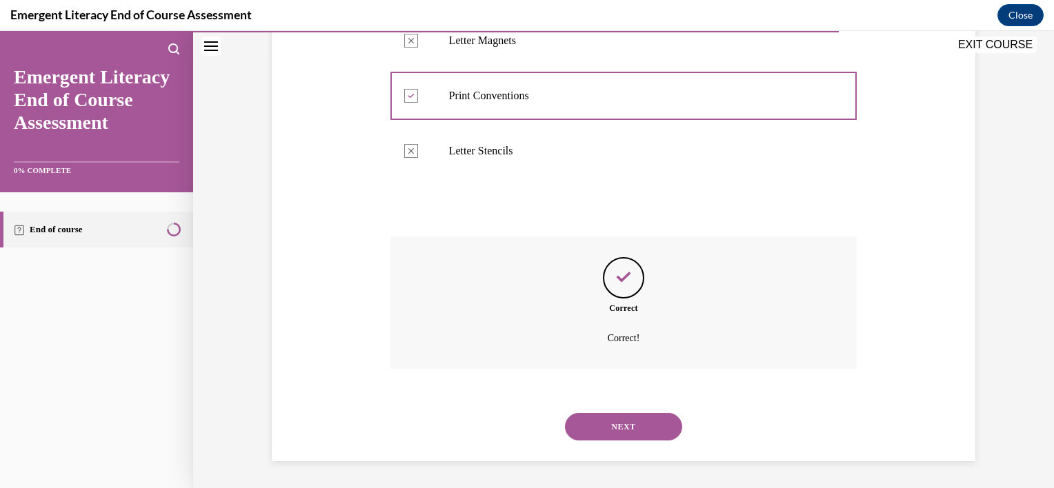
click at [615, 424] on button "NEXT" at bounding box center [623, 427] width 117 height 28
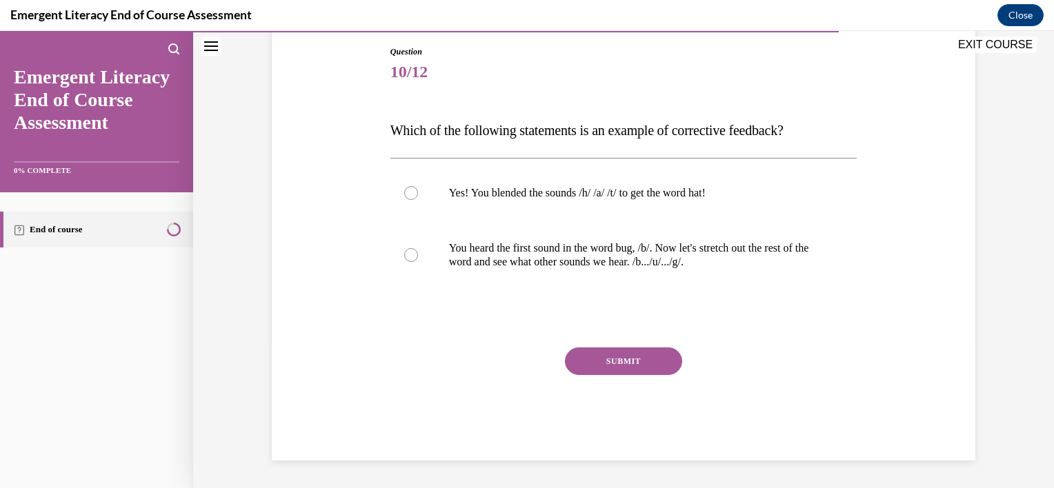
scroll to position [146, 0]
click at [406, 188] on div at bounding box center [411, 193] width 14 height 14
click at [406, 188] on input "Yes! You blended the sounds /h/ /a/ /t/ to get the word hat!" at bounding box center [411, 193] width 14 height 14
radio input "true"
click at [616, 359] on button "SUBMIT" at bounding box center [623, 362] width 117 height 28
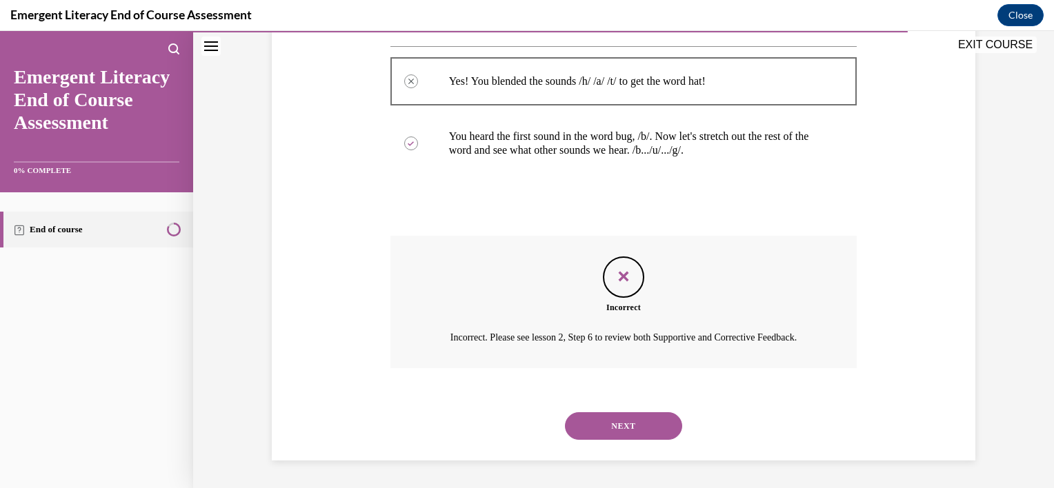
scroll to position [274, 0]
click at [617, 425] on button "NEXT" at bounding box center [623, 426] width 117 height 28
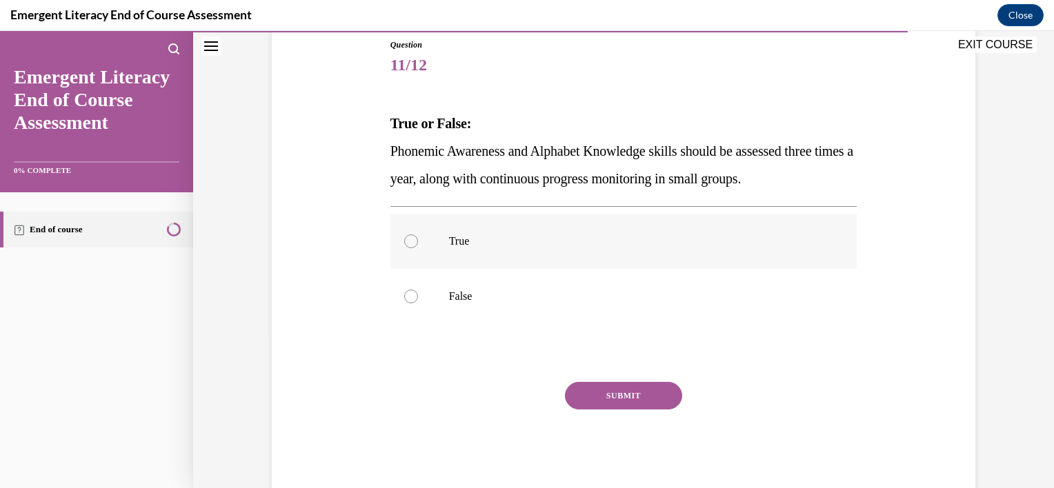
click at [404, 237] on div at bounding box center [411, 241] width 14 height 14
click at [404, 237] on input "True" at bounding box center [411, 241] width 14 height 14
radio input "true"
click at [615, 392] on button "SUBMIT" at bounding box center [623, 396] width 117 height 28
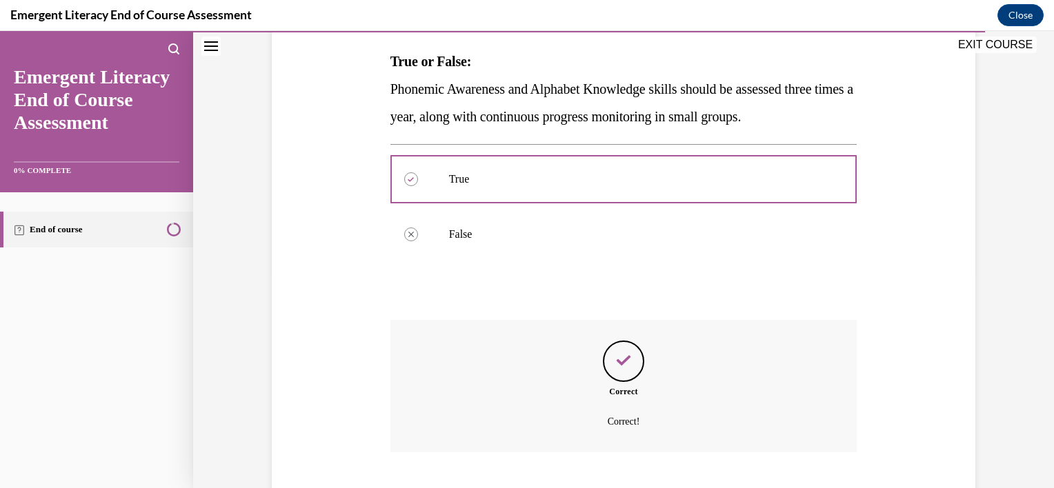
scroll to position [299, 0]
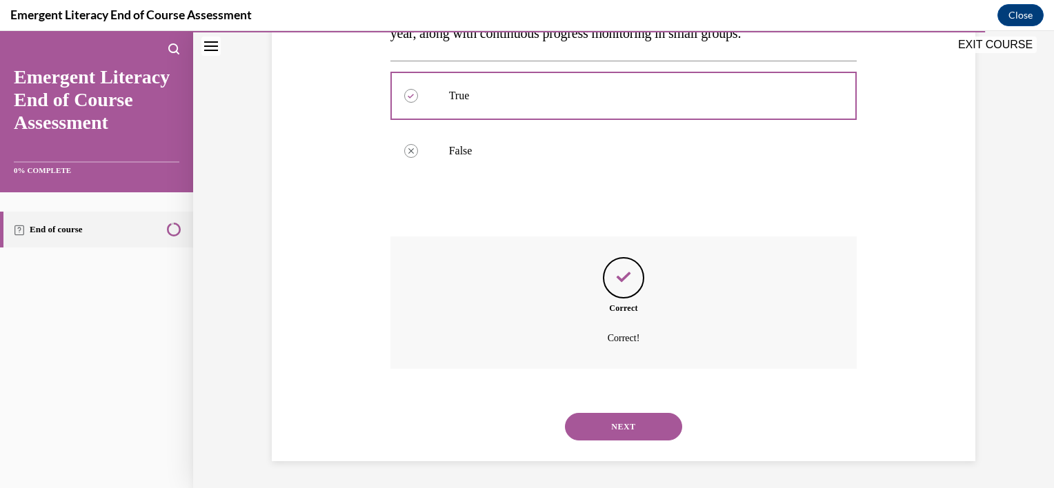
click at [626, 427] on button "NEXT" at bounding box center [623, 427] width 117 height 28
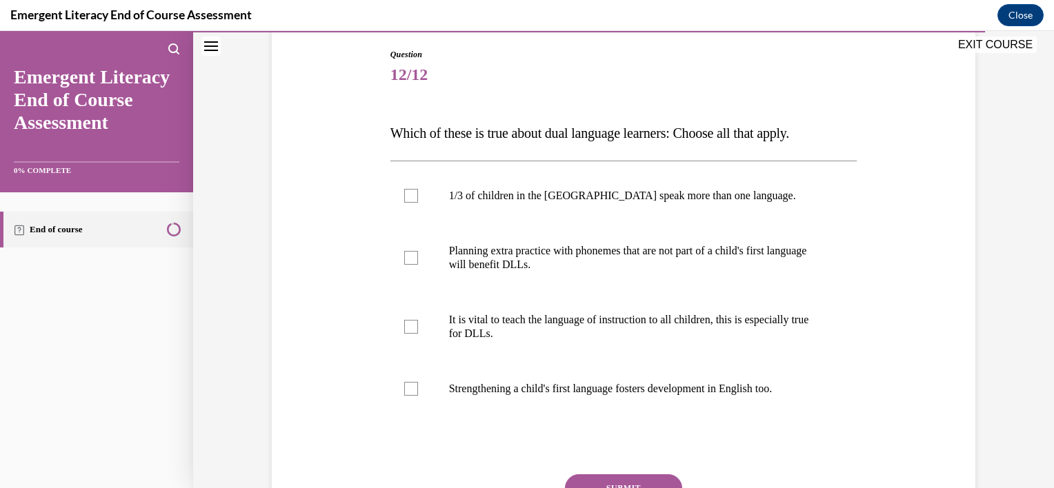
scroll to position [177, 0]
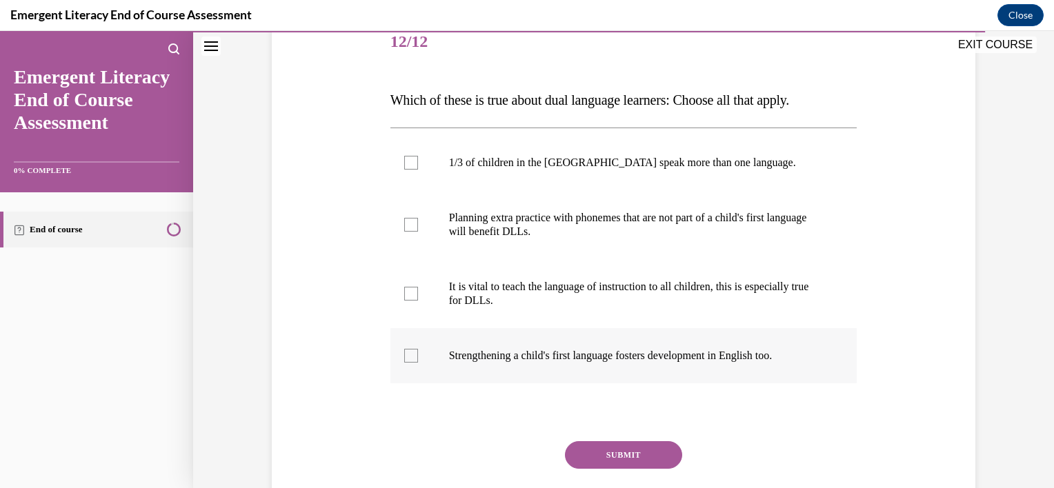
click at [400, 363] on label "Strengthening a child's first language fosters development in English too." at bounding box center [623, 355] width 467 height 55
click at [404, 363] on input "Strengthening a child's first language fosters development in English too." at bounding box center [411, 356] width 14 height 14
checkbox input "true"
click at [404, 228] on div at bounding box center [411, 225] width 14 height 14
click at [404, 228] on input "Planning extra practice with phonemes that are not part of a child's first lang…" at bounding box center [411, 225] width 14 height 14
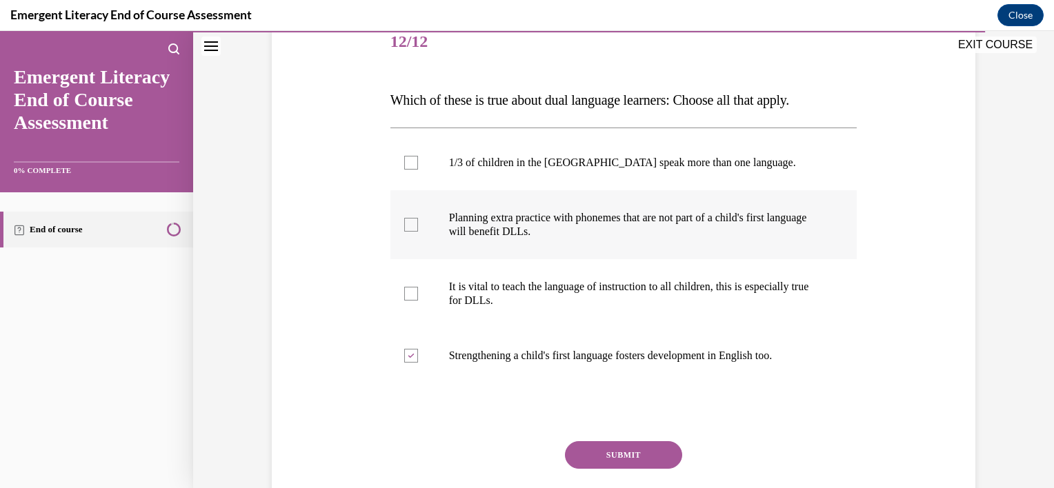
checkbox input "true"
click at [406, 288] on div at bounding box center [411, 294] width 14 height 14
click at [406, 288] on input "It is vital to teach the language of instruction to all children, this is espec…" at bounding box center [411, 294] width 14 height 14
checkbox input "true"
click at [604, 450] on button "SUBMIT" at bounding box center [623, 455] width 117 height 28
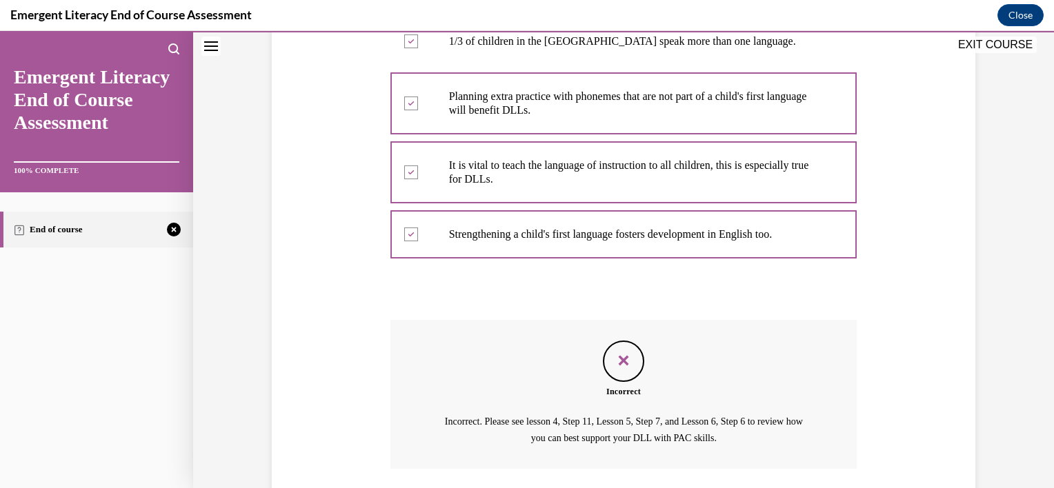
scroll to position [398, 0]
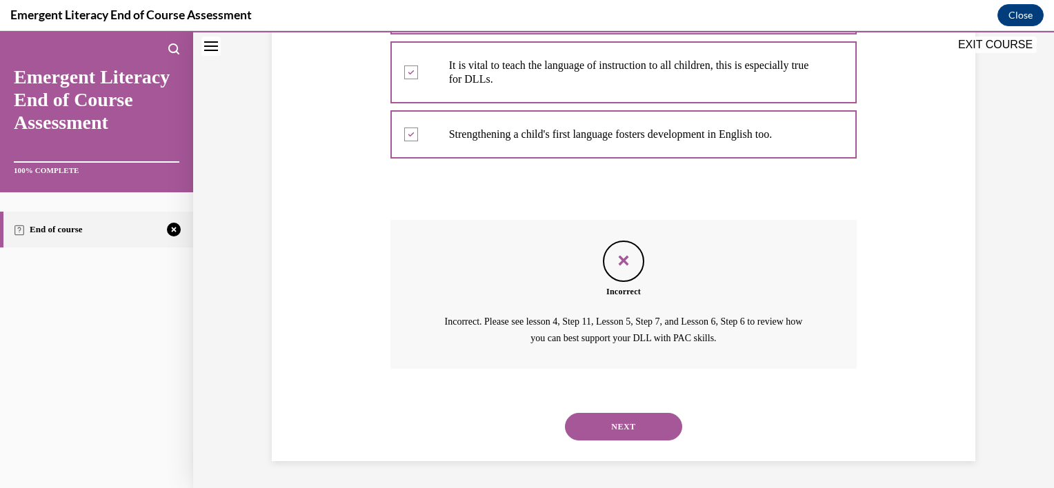
click at [612, 425] on button "NEXT" at bounding box center [623, 427] width 117 height 28
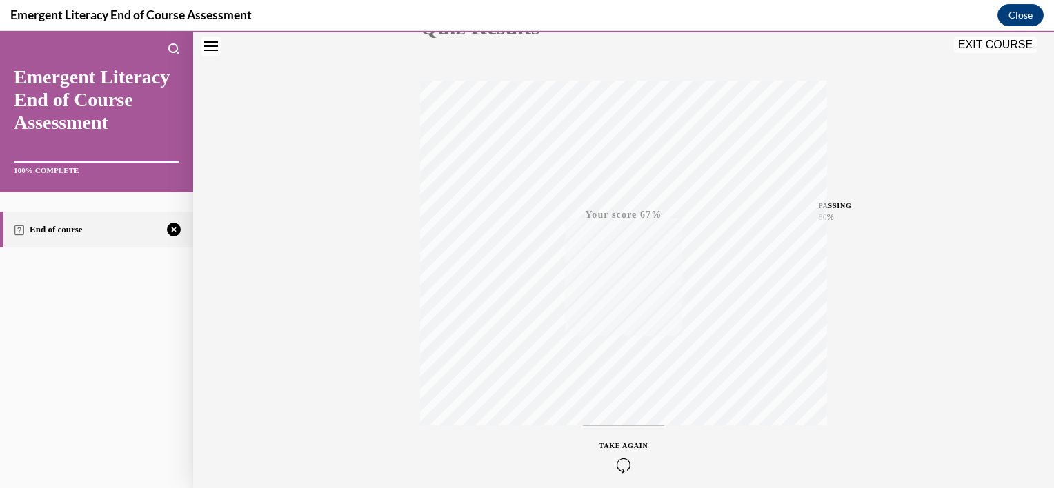
scroll to position [249, 0]
click at [619, 400] on icon "button" at bounding box center [623, 404] width 49 height 15
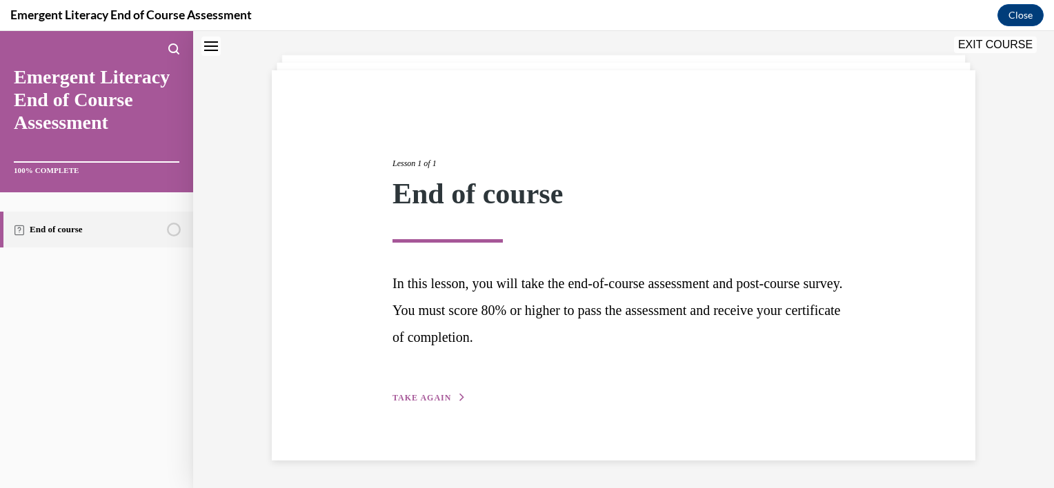
scroll to position [66, 0]
click at [425, 399] on span "TAKE AGAIN" at bounding box center [421, 399] width 59 height 10
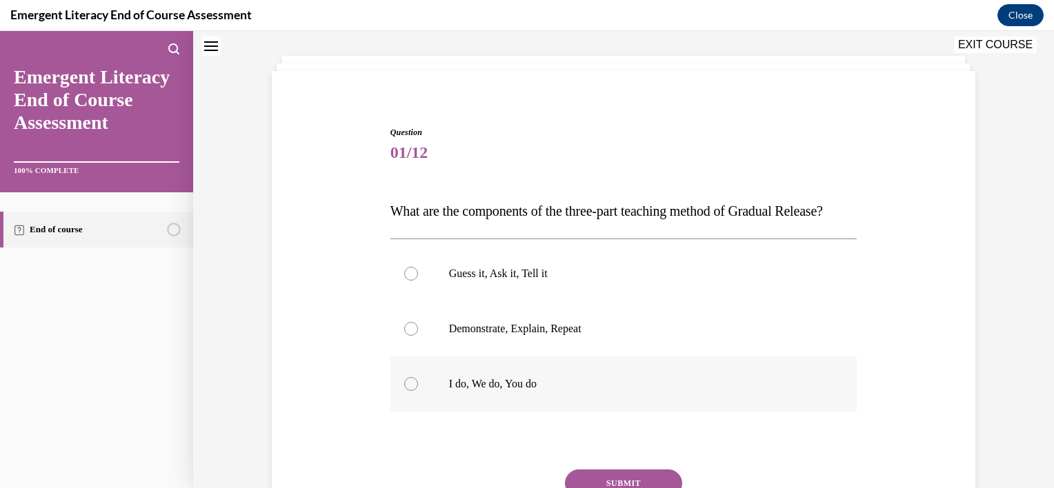
click at [404, 391] on div at bounding box center [411, 384] width 14 height 14
click at [404, 391] on input "I do, We do, You do" at bounding box center [411, 384] width 14 height 14
radio input "true"
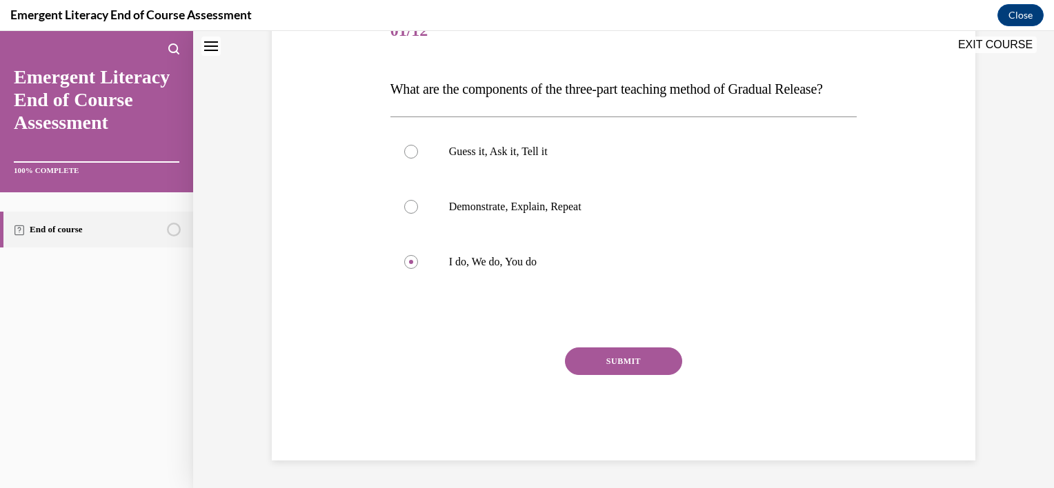
click at [612, 361] on button "SUBMIT" at bounding box center [623, 362] width 117 height 28
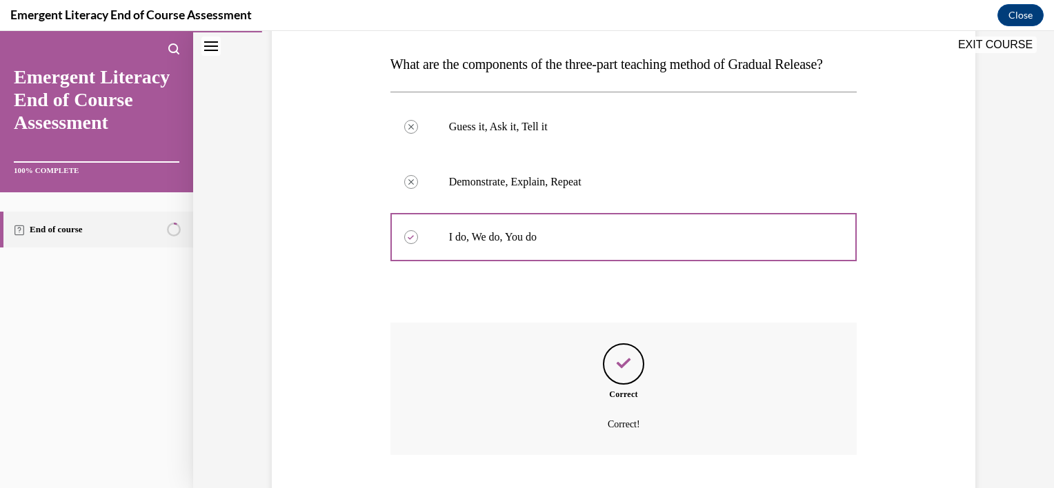
scroll to position [326, 0]
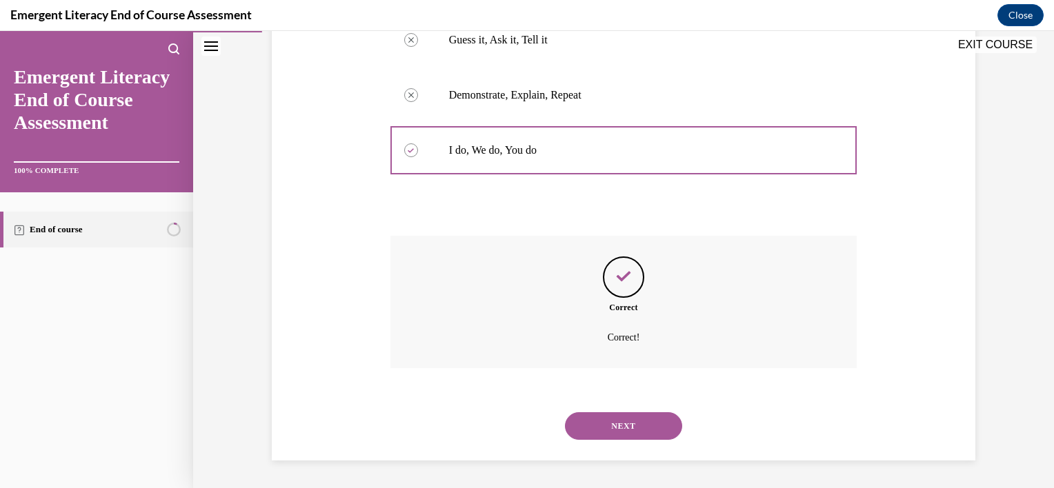
click at [616, 424] on button "NEXT" at bounding box center [623, 426] width 117 height 28
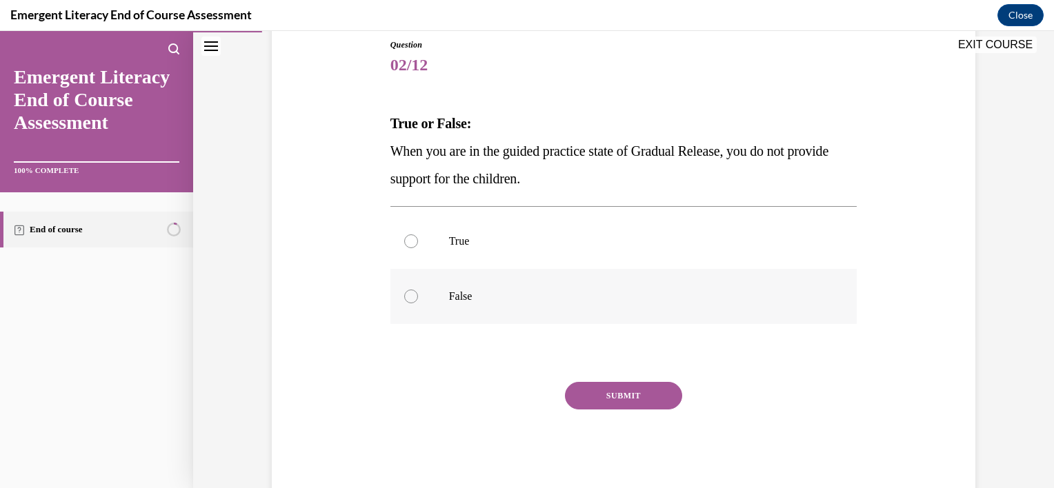
click at [408, 295] on div at bounding box center [411, 297] width 14 height 14
click at [408, 295] on input "False" at bounding box center [411, 297] width 14 height 14
radio input "true"
click at [612, 397] on button "SUBMIT" at bounding box center [623, 396] width 117 height 28
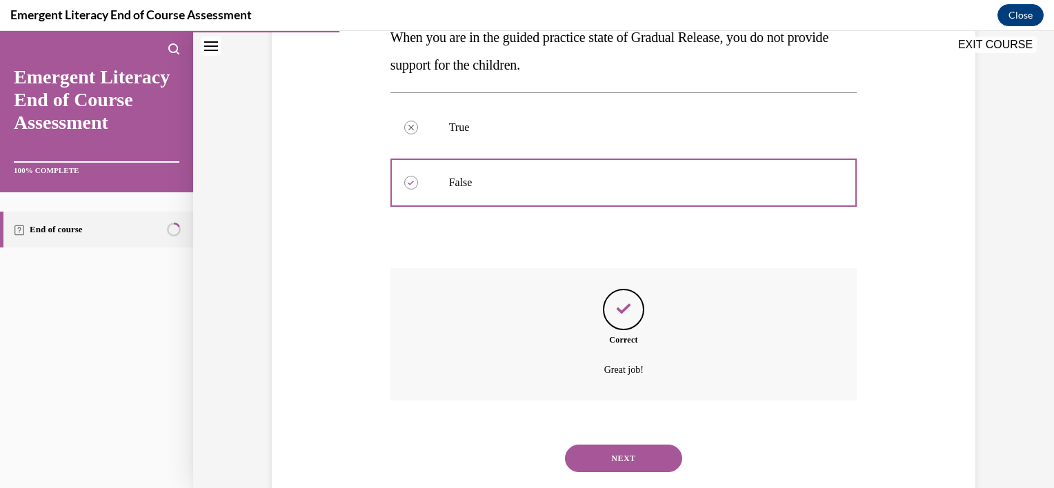
scroll to position [299, 0]
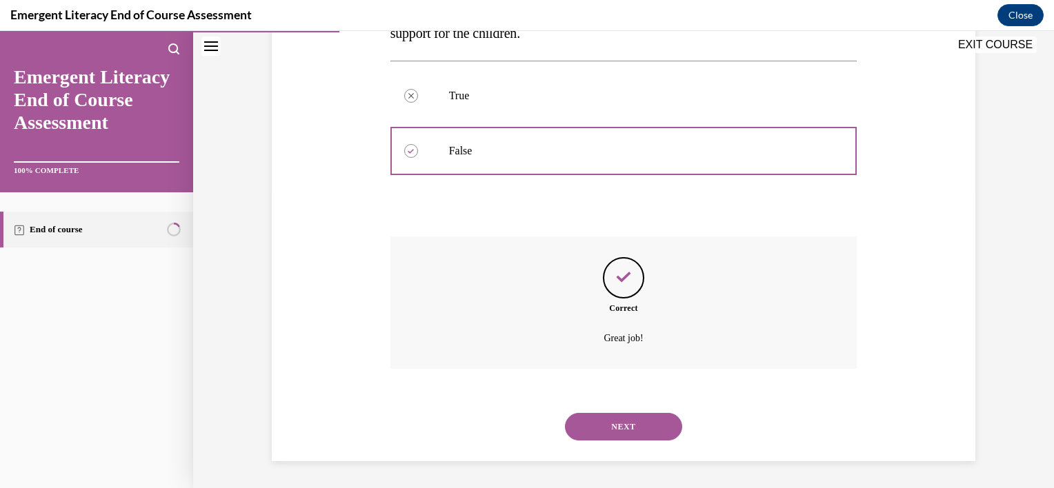
click at [617, 427] on button "NEXT" at bounding box center [623, 427] width 117 height 28
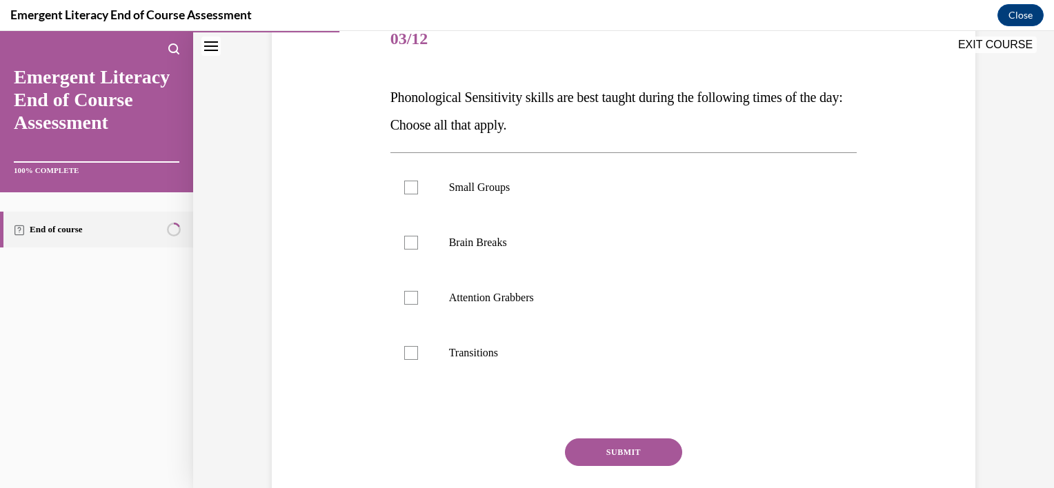
scroll to position [179, 0]
click at [354, 367] on div "Question 03/12 Phonological Sensitivity skills are best taught during the follo…" at bounding box center [623, 261] width 710 height 581
drag, startPoint x: 354, startPoint y: 367, endPoint x: 323, endPoint y: 381, distance: 33.6
click at [323, 381] on div "Question 03/12 Phonological Sensitivity skills are best taught during the follo…" at bounding box center [623, 261] width 710 height 581
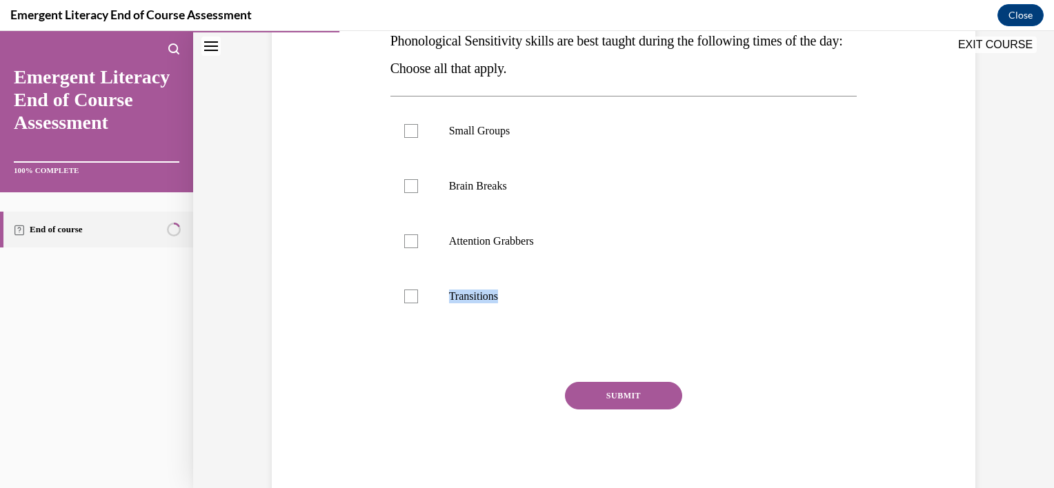
scroll to position [270, 0]
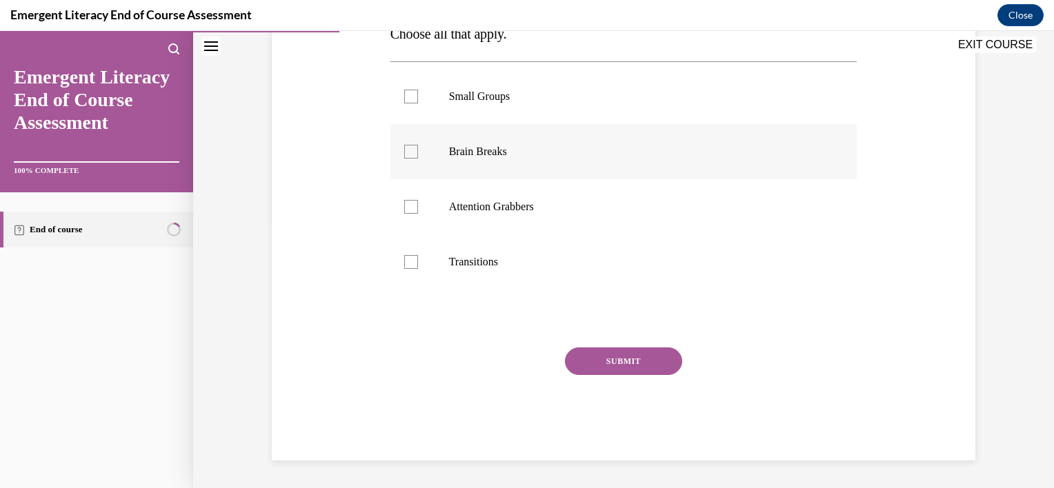
click at [408, 149] on div at bounding box center [411, 152] width 14 height 14
click at [408, 149] on input "Brain Breaks" at bounding box center [411, 152] width 14 height 14
checkbox input "true"
click at [406, 208] on div at bounding box center [411, 207] width 14 height 14
click at [406, 208] on input "Attention Grabbers" at bounding box center [411, 207] width 14 height 14
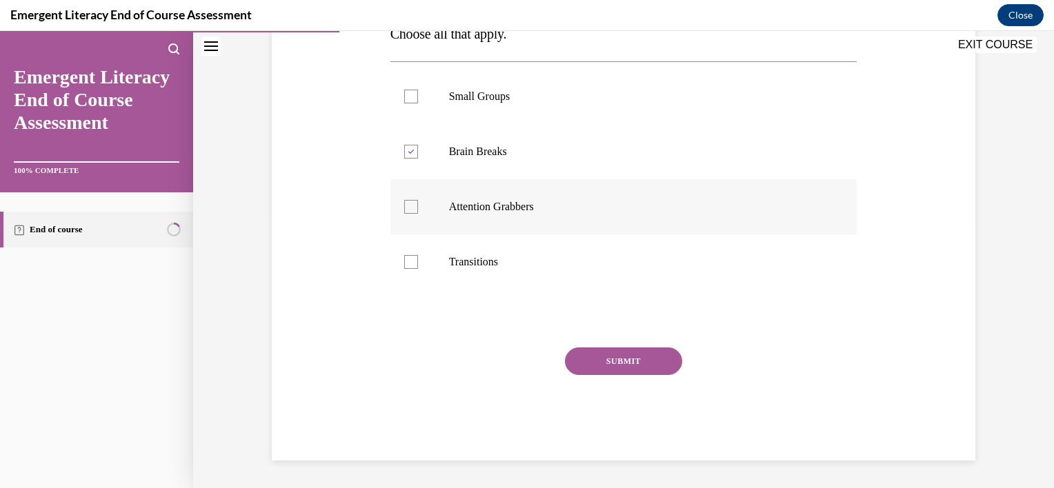
checkbox input "true"
click at [408, 257] on div at bounding box center [411, 262] width 14 height 14
click at [408, 257] on input "Transitions" at bounding box center [411, 262] width 14 height 14
checkbox input "true"
click at [615, 359] on button "SUBMIT" at bounding box center [623, 362] width 117 height 28
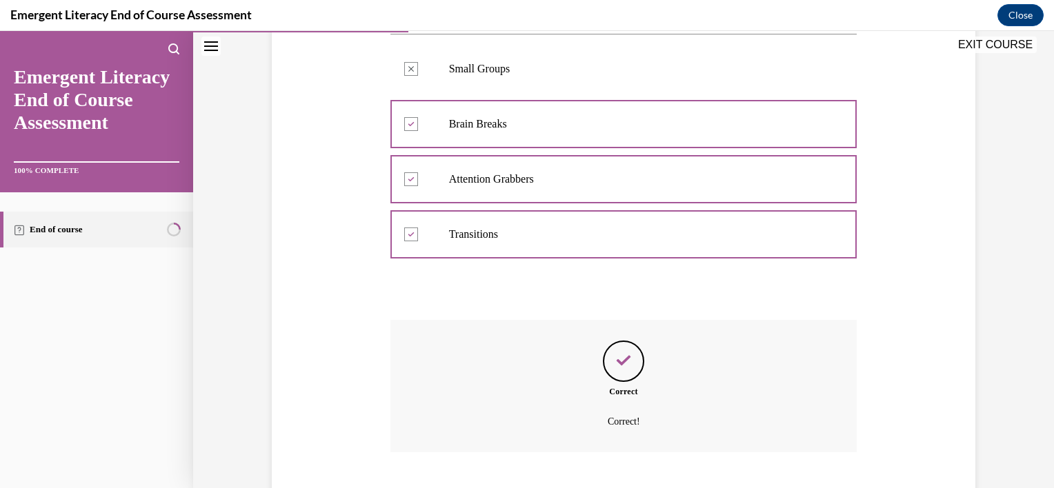
scroll to position [381, 0]
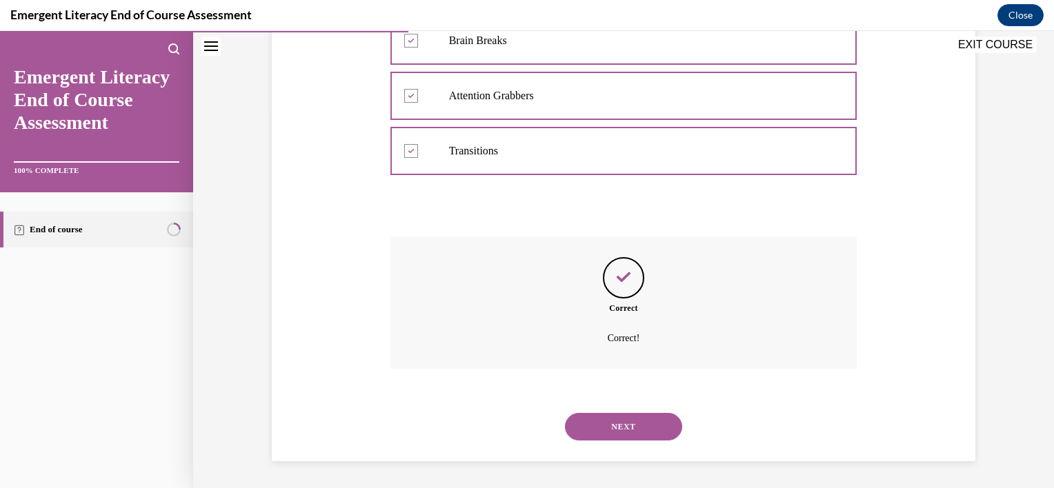
click at [614, 426] on button "NEXT" at bounding box center [623, 427] width 117 height 28
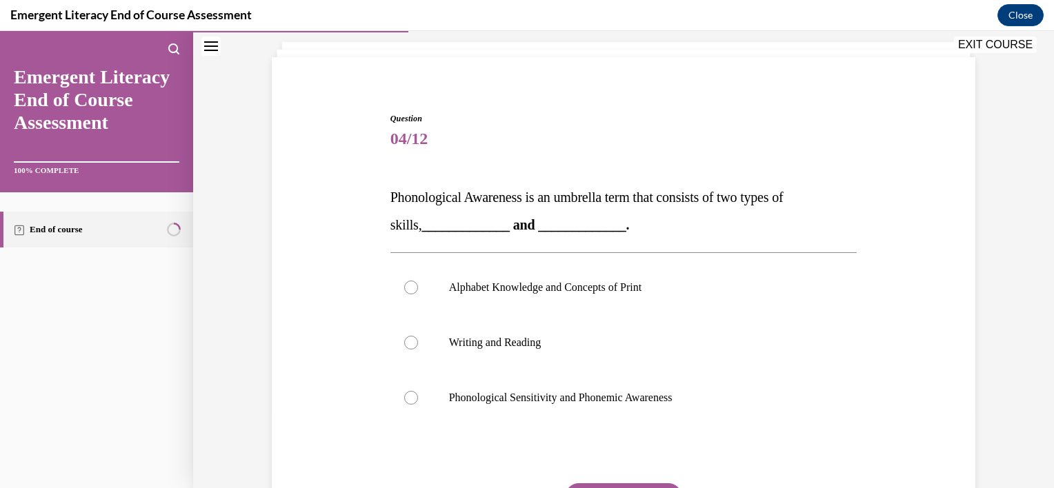
scroll to position [80, 0]
click at [404, 394] on div at bounding box center [411, 397] width 14 height 14
click at [404, 394] on input "Phonological Sensitivity and Phonemic Awareness" at bounding box center [411, 397] width 14 height 14
radio input "true"
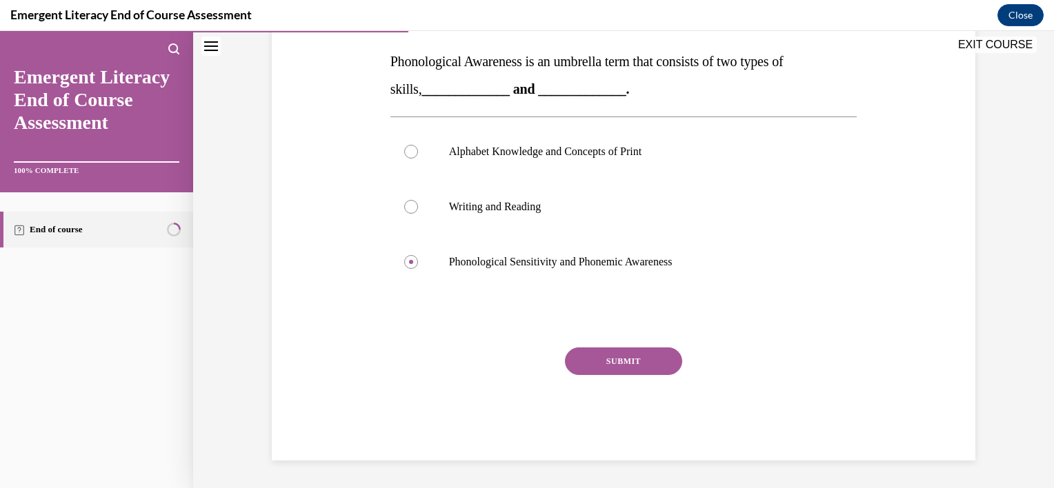
click at [612, 361] on button "SUBMIT" at bounding box center [623, 362] width 117 height 28
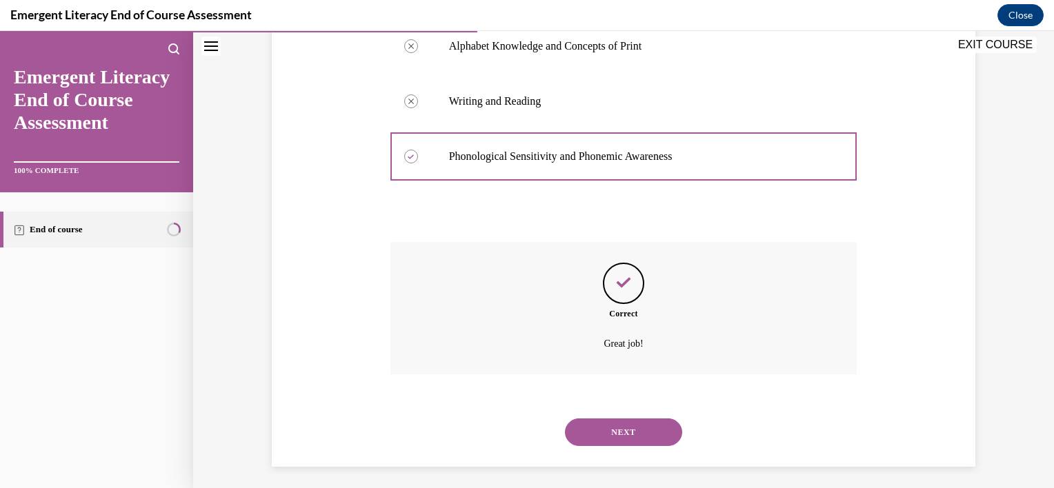
scroll to position [326, 0]
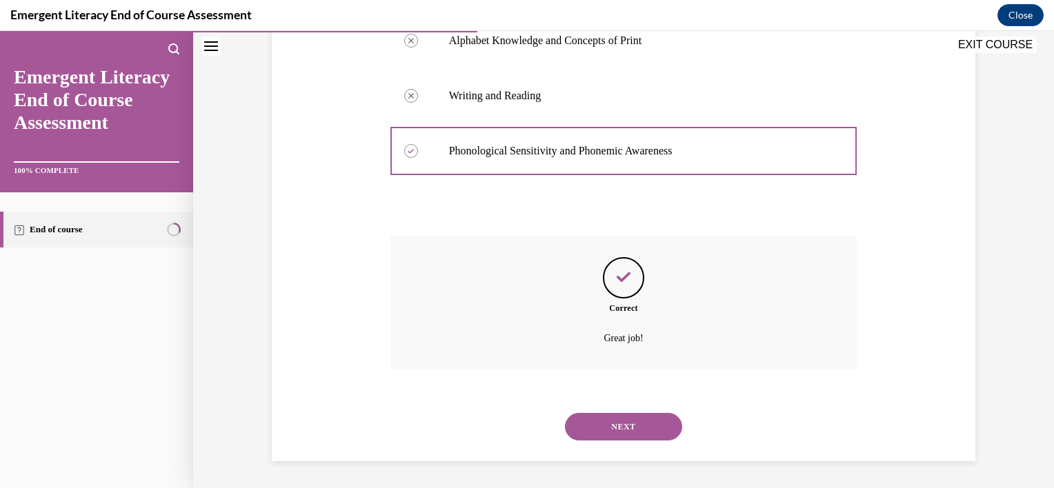
click at [614, 419] on button "NEXT" at bounding box center [623, 427] width 117 height 28
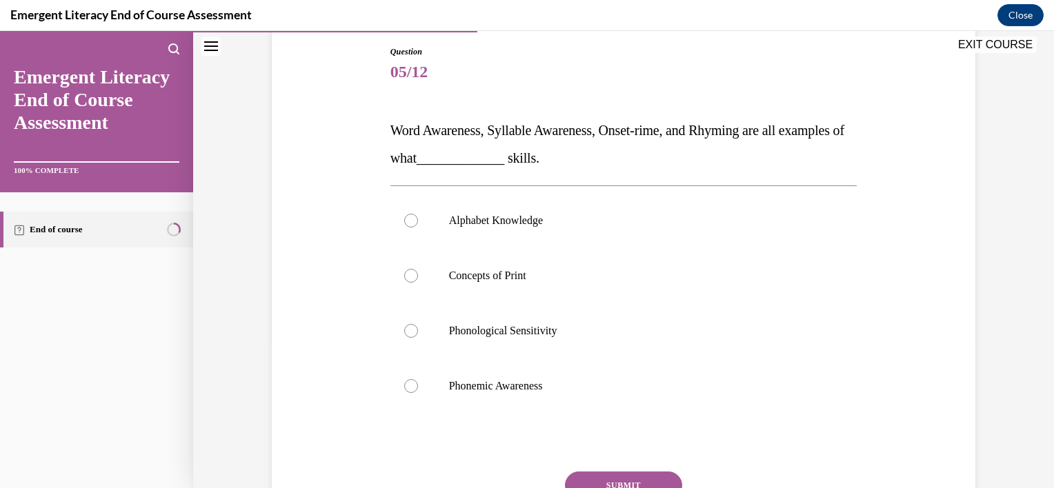
scroll to position [146, 0]
click at [408, 334] on div at bounding box center [411, 331] width 14 height 14
click at [408, 334] on input "Phonological Sensitivity" at bounding box center [411, 331] width 14 height 14
radio input "true"
click at [602, 477] on button "SUBMIT" at bounding box center [623, 486] width 117 height 28
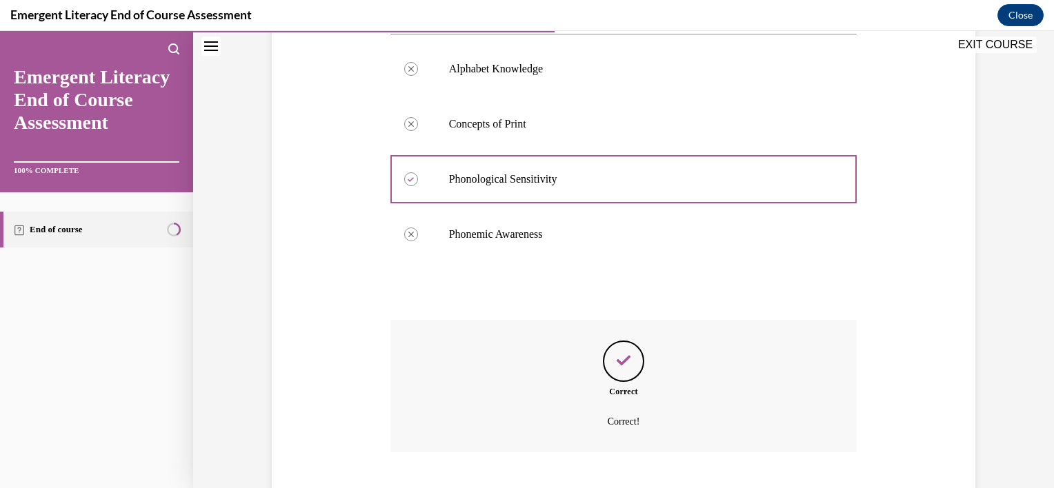
scroll to position [381, 0]
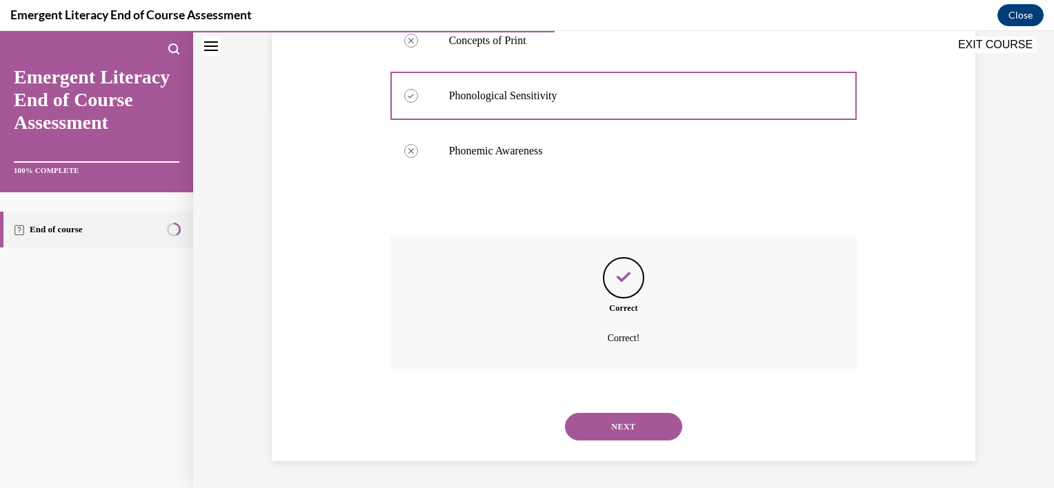
click at [620, 419] on button "NEXT" at bounding box center [623, 427] width 117 height 28
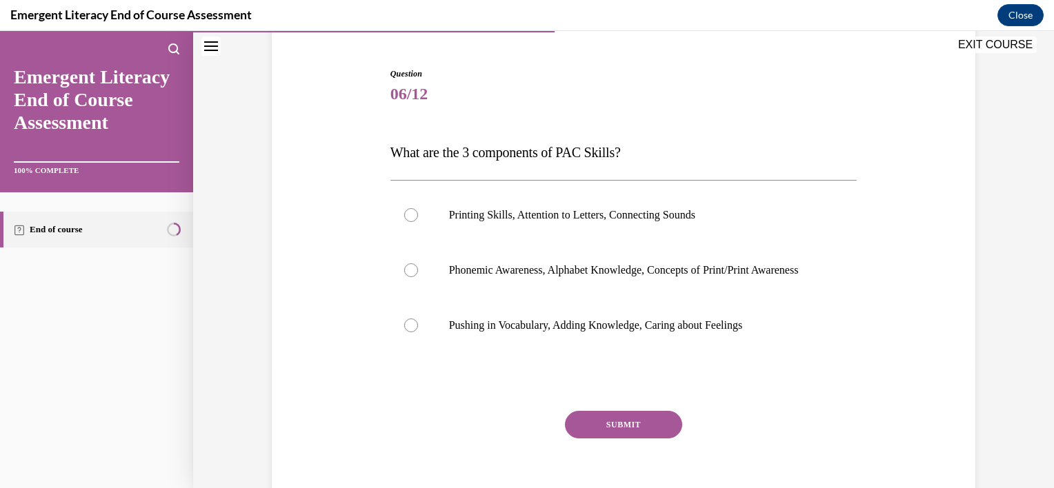
scroll to position [146, 0]
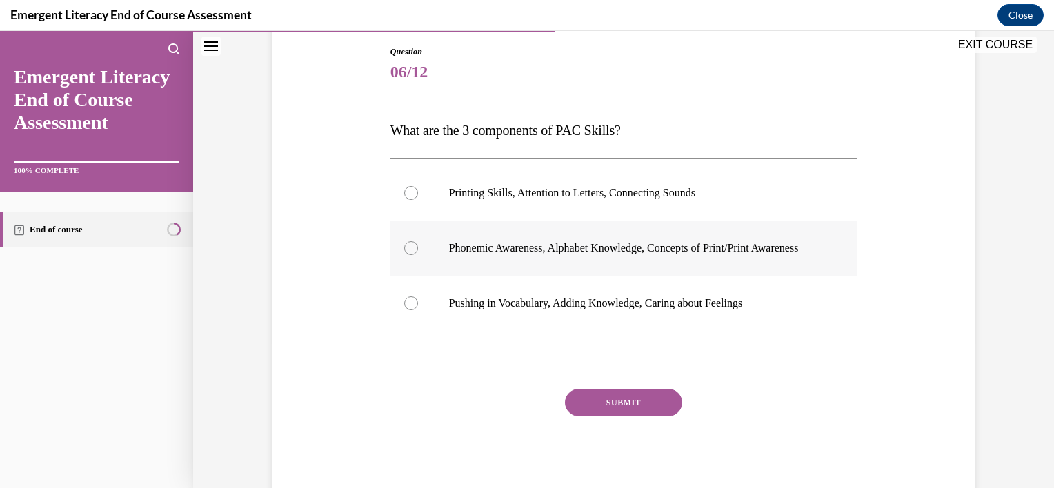
click at [404, 255] on div at bounding box center [411, 248] width 14 height 14
click at [404, 255] on input "Phonemic Awareness, Alphabet Knowledge, Concepts of Print/Print Awareness" at bounding box center [411, 248] width 14 height 14
radio input "true"
click at [619, 417] on button "SUBMIT" at bounding box center [623, 403] width 117 height 28
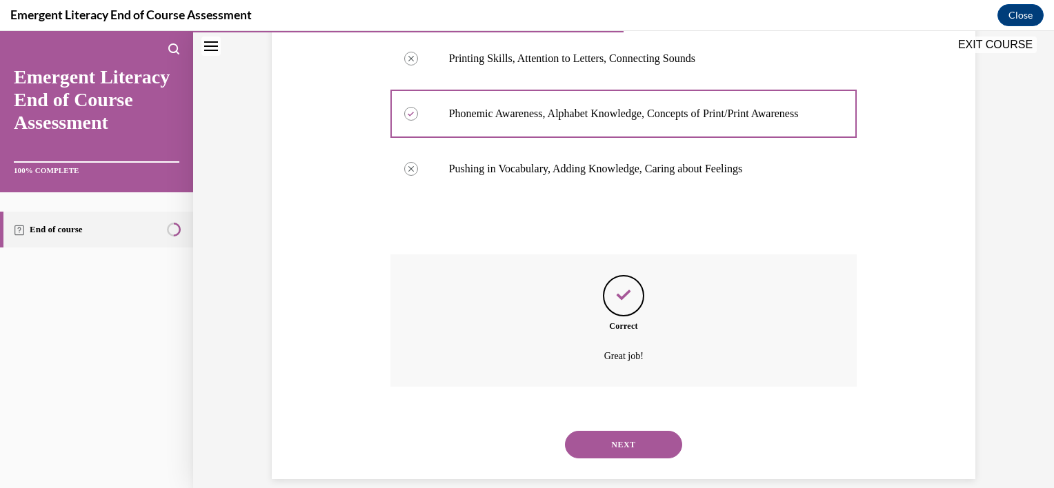
scroll to position [312, 0]
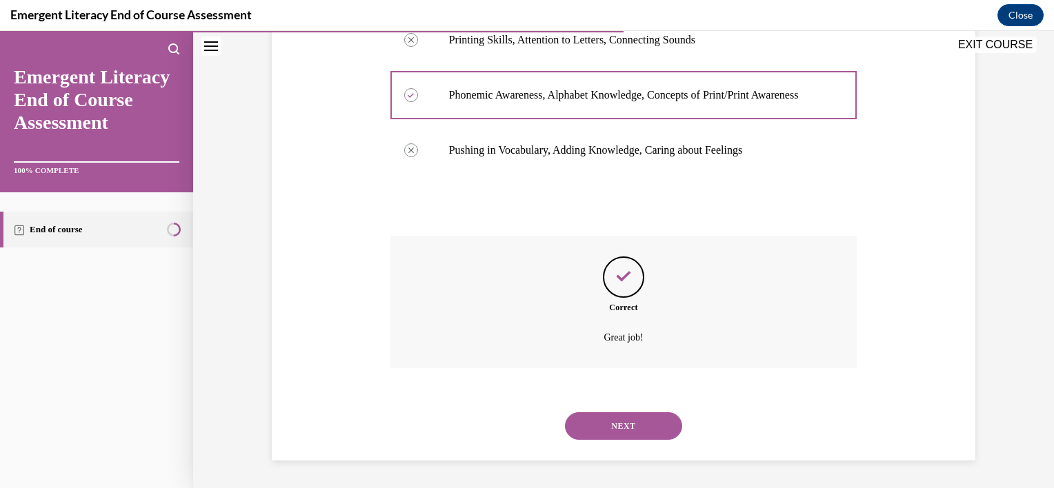
click at [619, 425] on button "NEXT" at bounding box center [623, 426] width 117 height 28
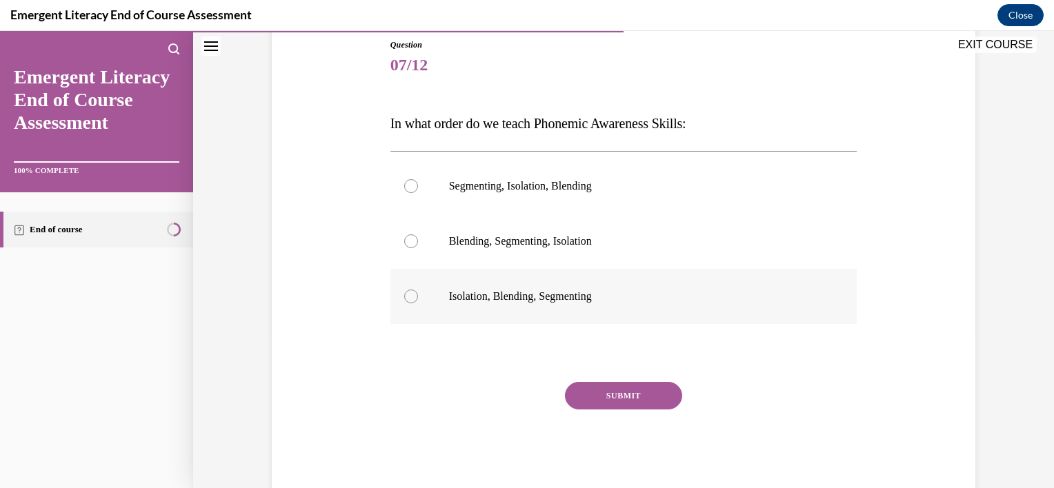
click at [406, 292] on div at bounding box center [411, 297] width 14 height 14
click at [406, 292] on input "Isolation, Blending, Segmenting" at bounding box center [411, 297] width 14 height 14
radio input "true"
click at [607, 394] on button "SUBMIT" at bounding box center [623, 396] width 117 height 28
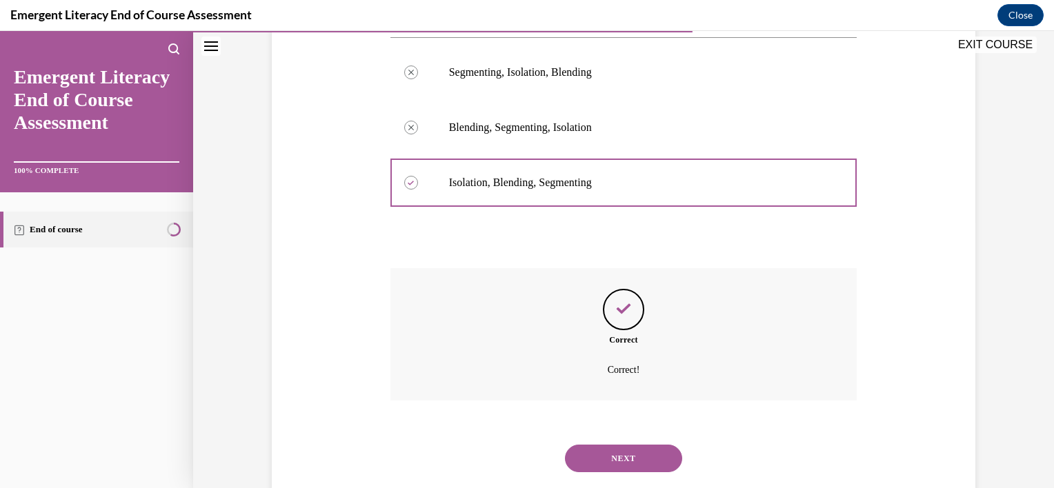
scroll to position [299, 0]
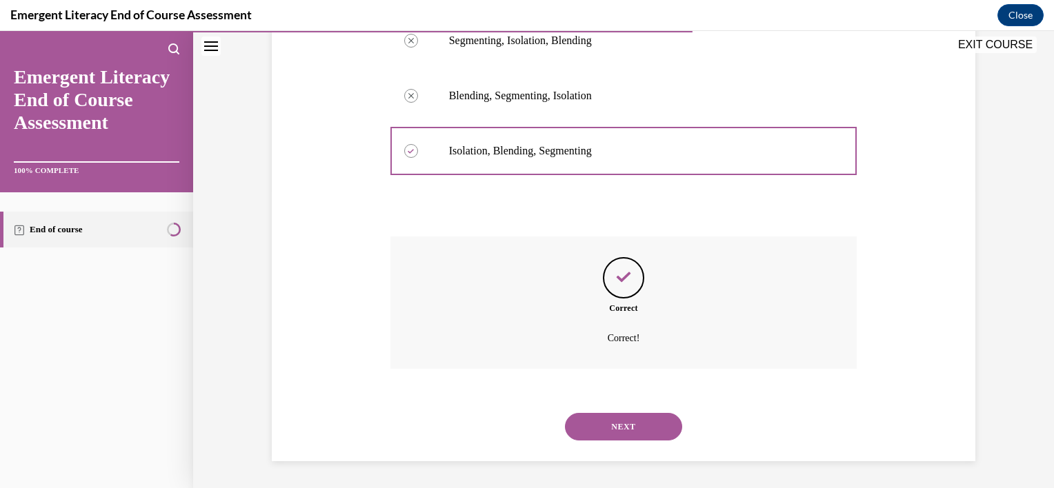
click at [626, 426] on button "NEXT" at bounding box center [623, 427] width 117 height 28
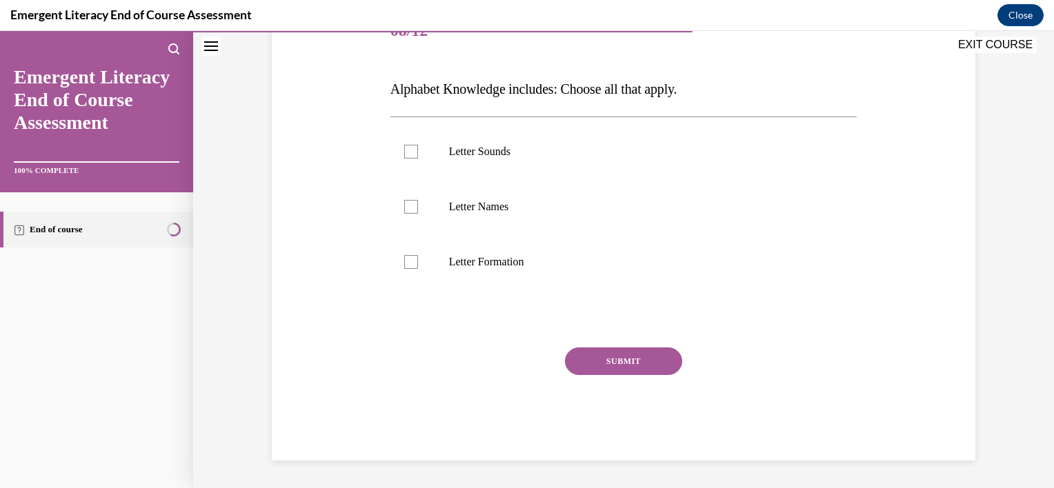
scroll to position [153, 0]
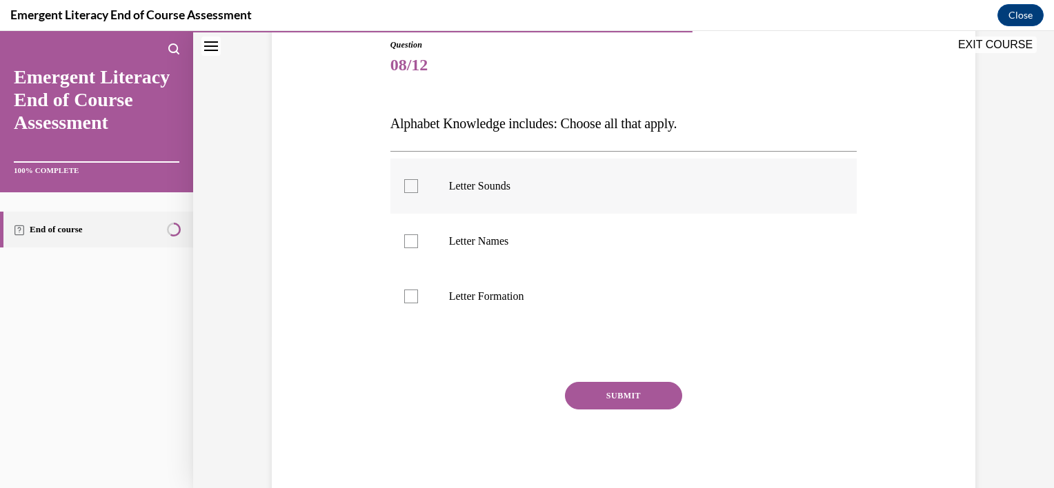
click at [404, 184] on div at bounding box center [411, 186] width 14 height 14
click at [404, 184] on input "Letter Sounds" at bounding box center [411, 186] width 14 height 14
checkbox input "true"
click at [408, 238] on div at bounding box center [411, 241] width 14 height 14
click at [408, 238] on input "Letter Names" at bounding box center [411, 241] width 14 height 14
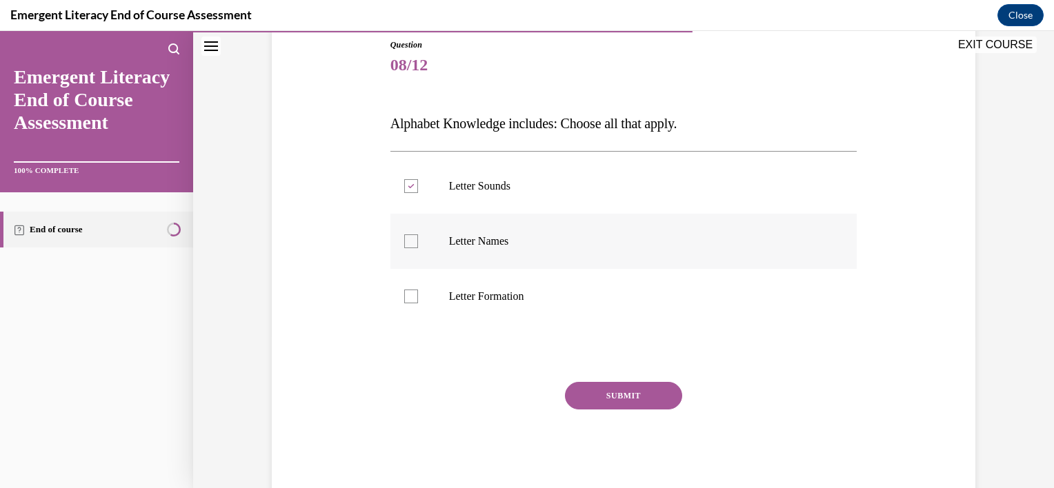
checkbox input "true"
click at [404, 295] on div at bounding box center [411, 297] width 14 height 14
click at [404, 295] on input "Letter Formation" at bounding box center [411, 297] width 14 height 14
checkbox input "true"
click at [613, 392] on button "SUBMIT" at bounding box center [623, 396] width 117 height 28
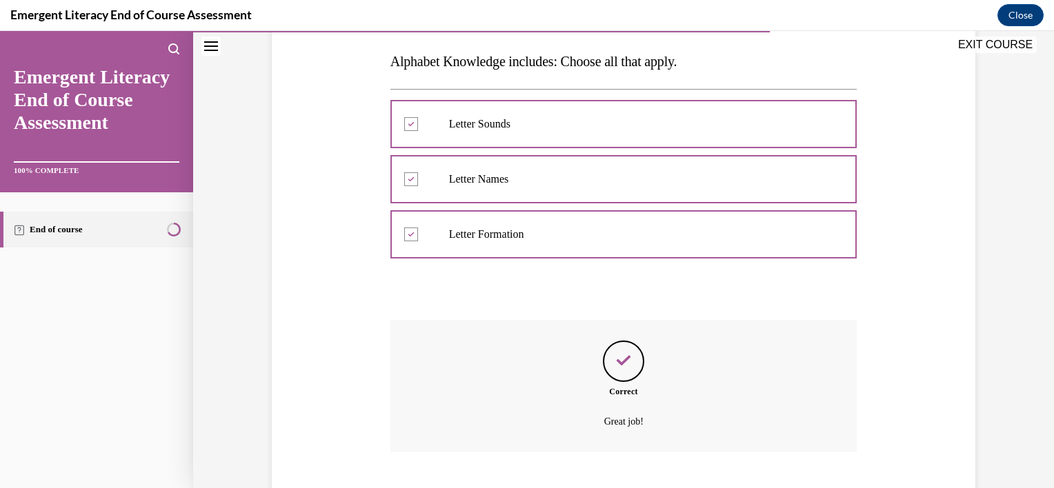
scroll to position [299, 0]
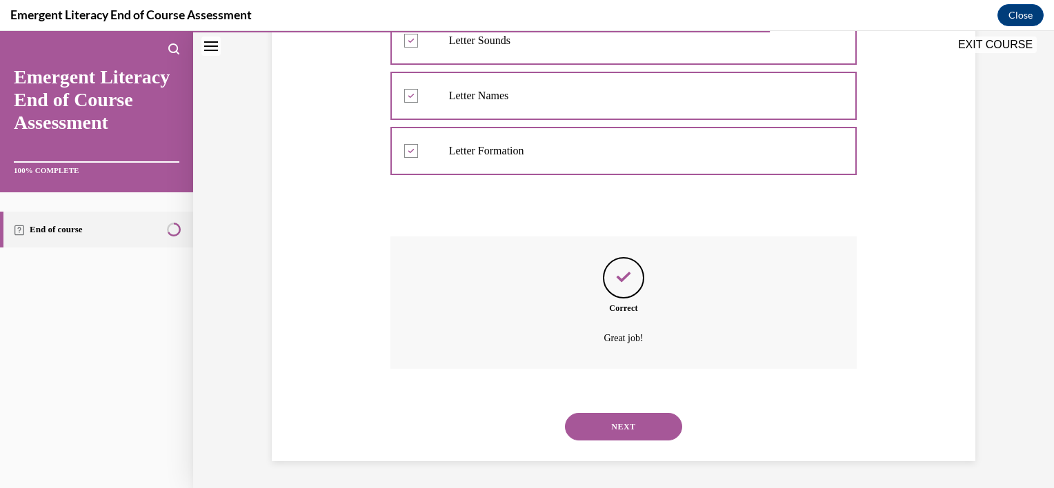
click at [626, 423] on button "NEXT" at bounding box center [623, 427] width 117 height 28
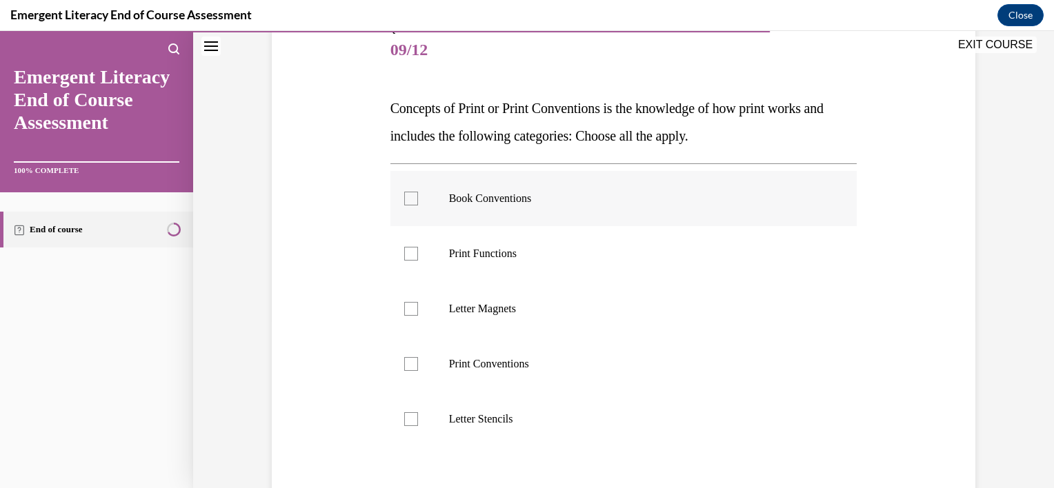
scroll to position [178, 0]
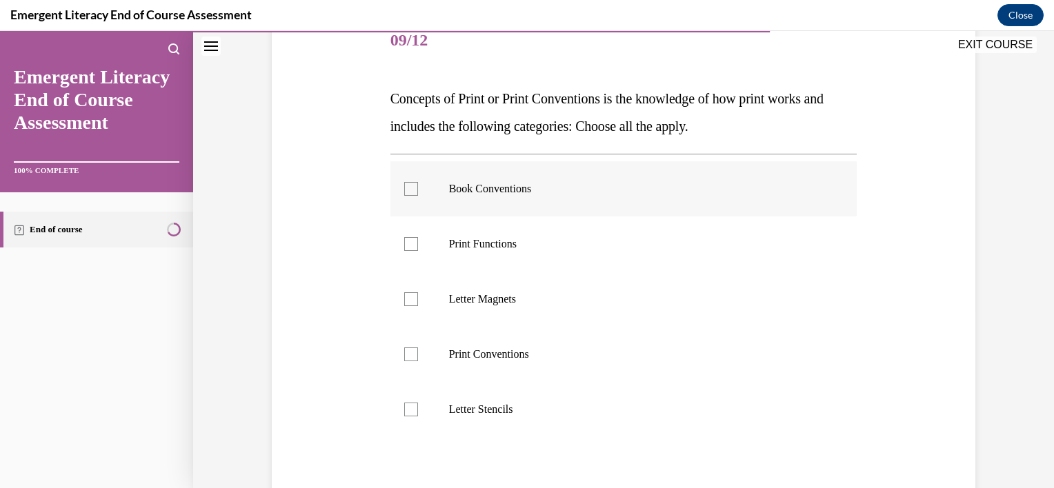
click at [404, 186] on div at bounding box center [411, 189] width 14 height 14
click at [404, 186] on input "Book Conventions" at bounding box center [411, 189] width 14 height 14
checkbox input "true"
click at [404, 243] on div at bounding box center [411, 244] width 14 height 14
click at [404, 243] on input "Print Functions" at bounding box center [411, 244] width 14 height 14
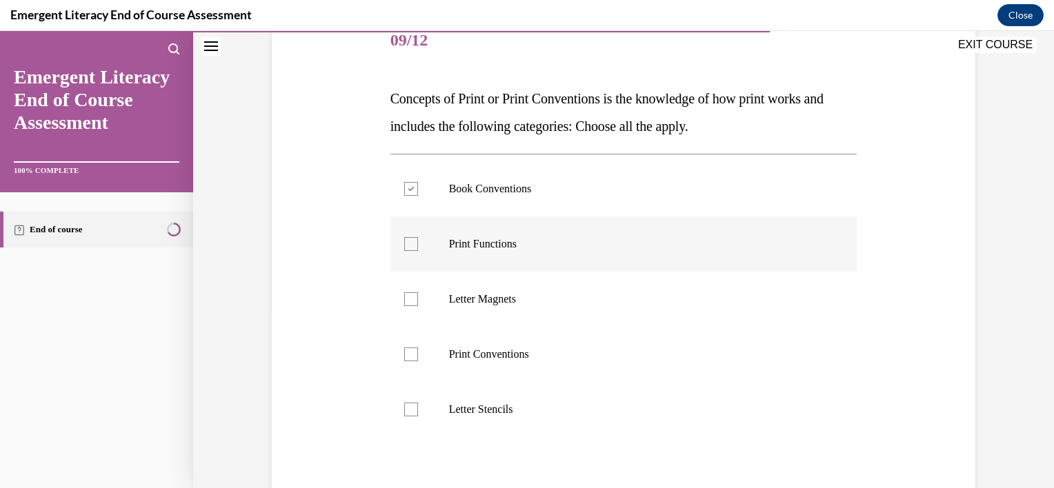
checkbox input "true"
click at [406, 354] on div at bounding box center [411, 355] width 14 height 14
click at [406, 354] on input "Print Conventions" at bounding box center [411, 355] width 14 height 14
checkbox input "true"
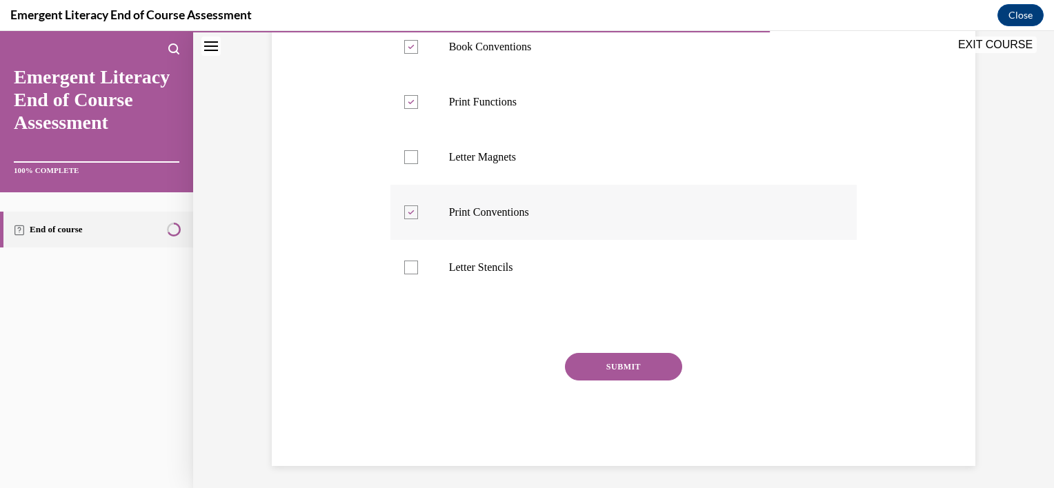
scroll to position [321, 0]
click at [618, 359] on button "SUBMIT" at bounding box center [623, 366] width 117 height 28
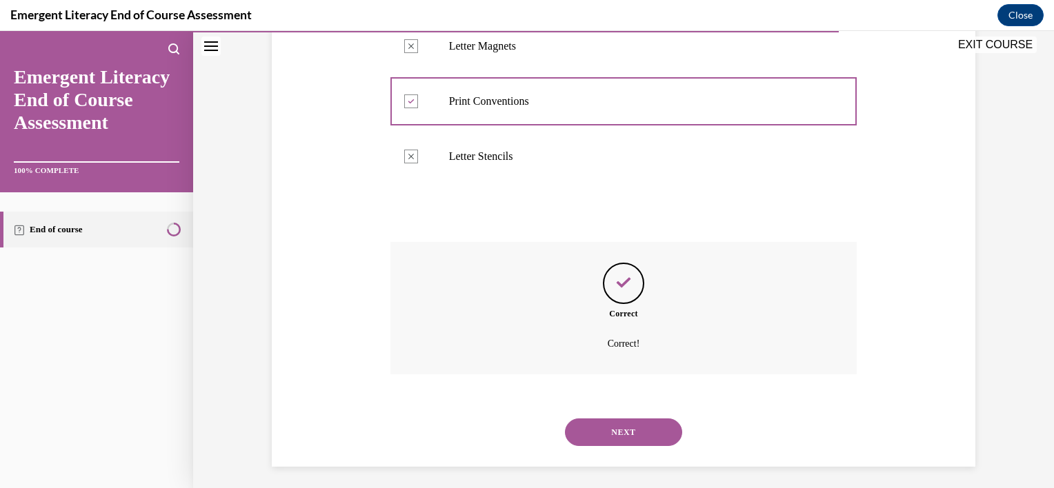
scroll to position [437, 0]
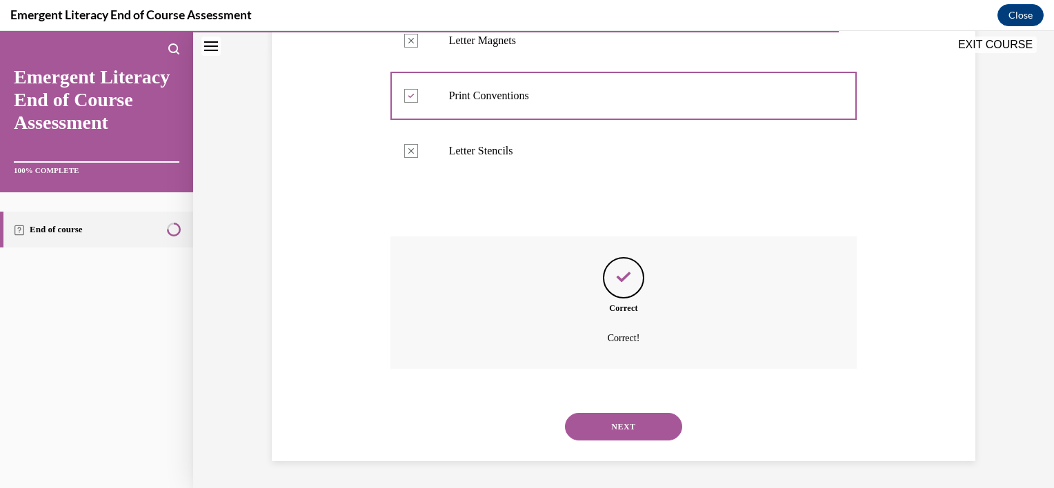
click at [614, 426] on button "NEXT" at bounding box center [623, 427] width 117 height 28
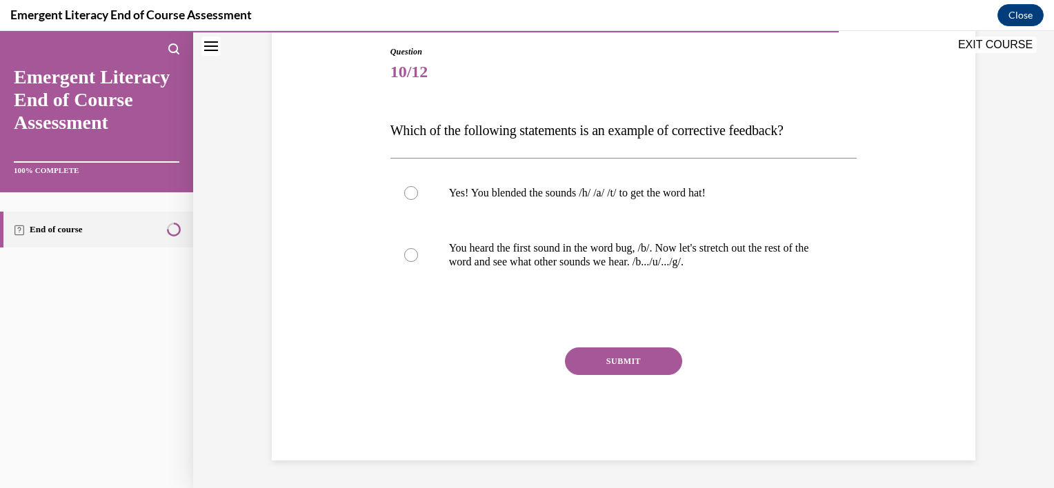
scroll to position [146, 0]
click at [408, 252] on div at bounding box center [411, 255] width 14 height 14
click at [408, 252] on input "You heard the first sound in the word bug, /b/. Now let's stretch out the rest …" at bounding box center [411, 255] width 14 height 14
radio input "true"
click at [622, 367] on button "SUBMIT" at bounding box center [623, 362] width 117 height 28
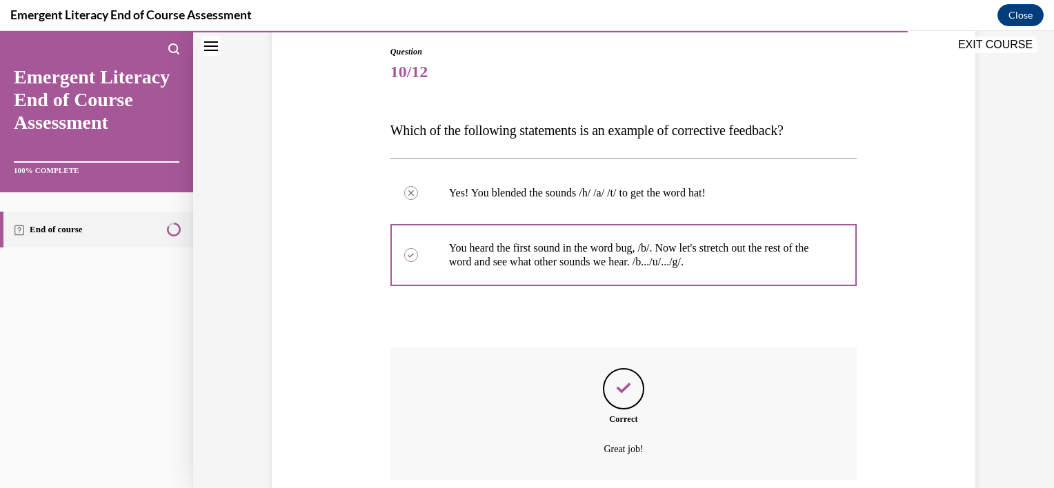
scroll to position [257, 0]
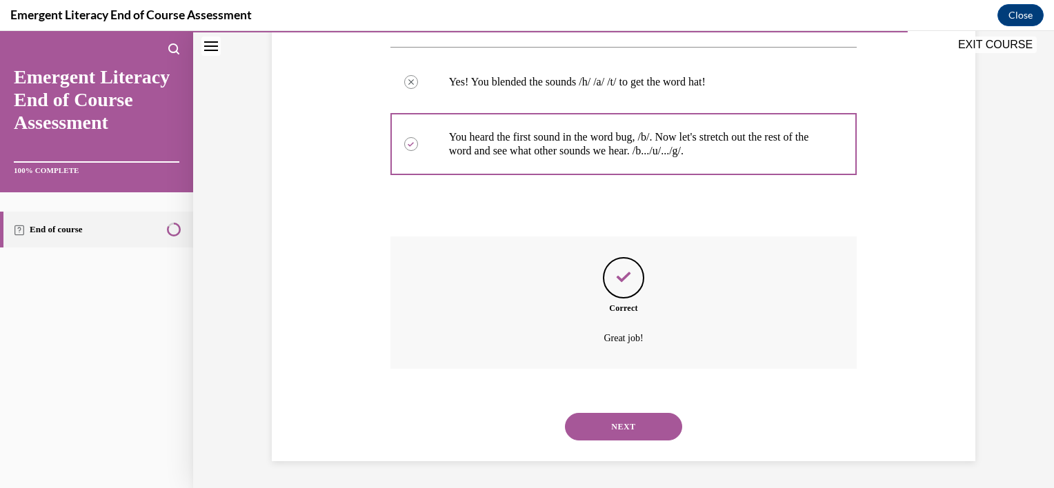
click at [623, 425] on button "NEXT" at bounding box center [623, 427] width 117 height 28
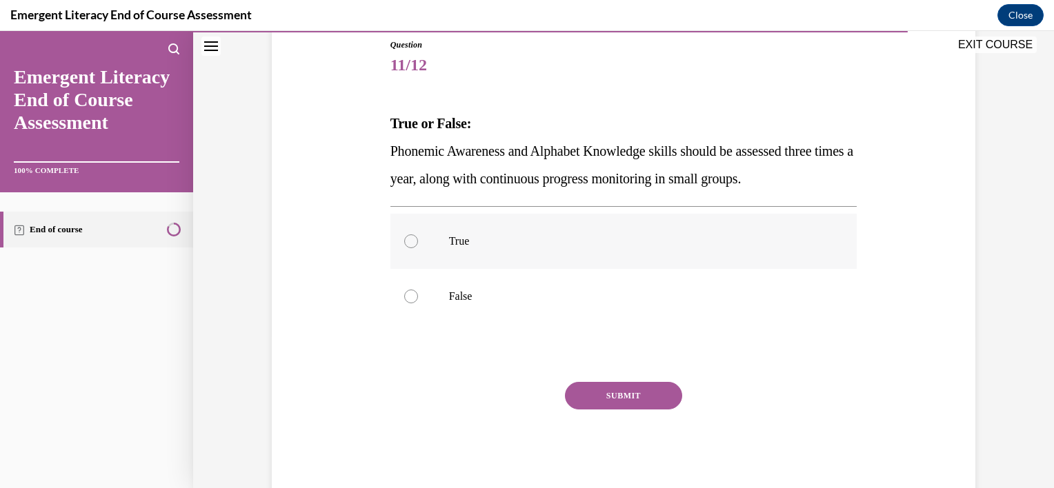
click at [404, 244] on div at bounding box center [411, 241] width 14 height 14
click at [404, 244] on input "True" at bounding box center [411, 241] width 14 height 14
radio input "true"
click at [610, 392] on button "SUBMIT" at bounding box center [623, 396] width 117 height 28
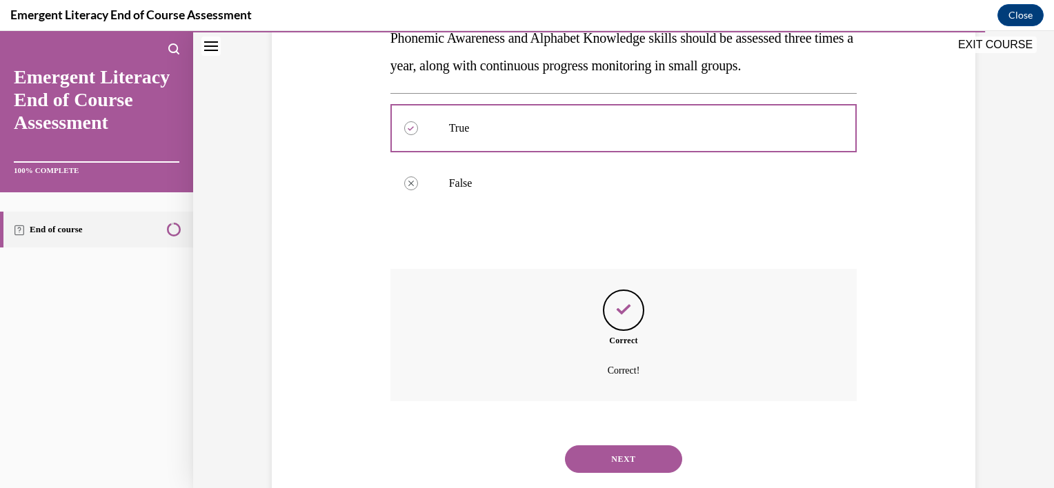
scroll to position [299, 0]
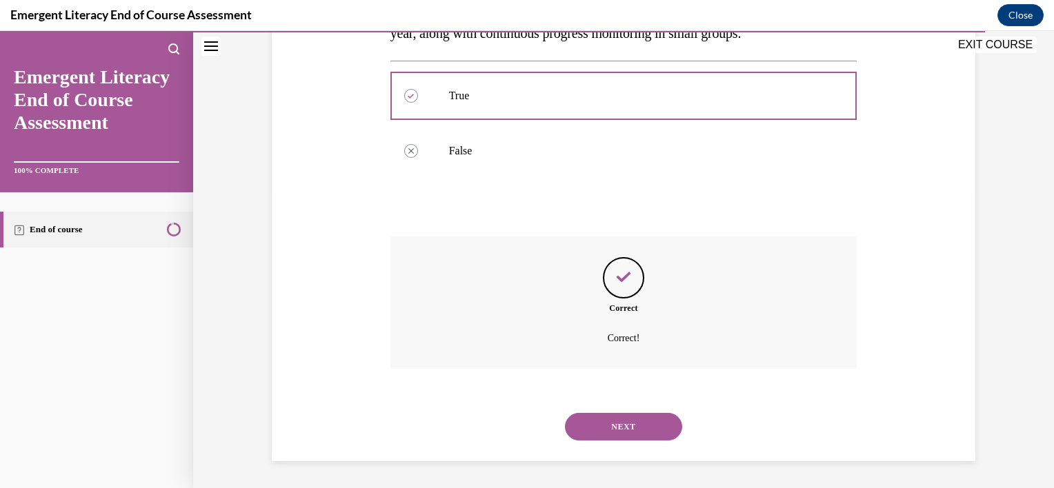
click at [618, 422] on button "NEXT" at bounding box center [623, 427] width 117 height 28
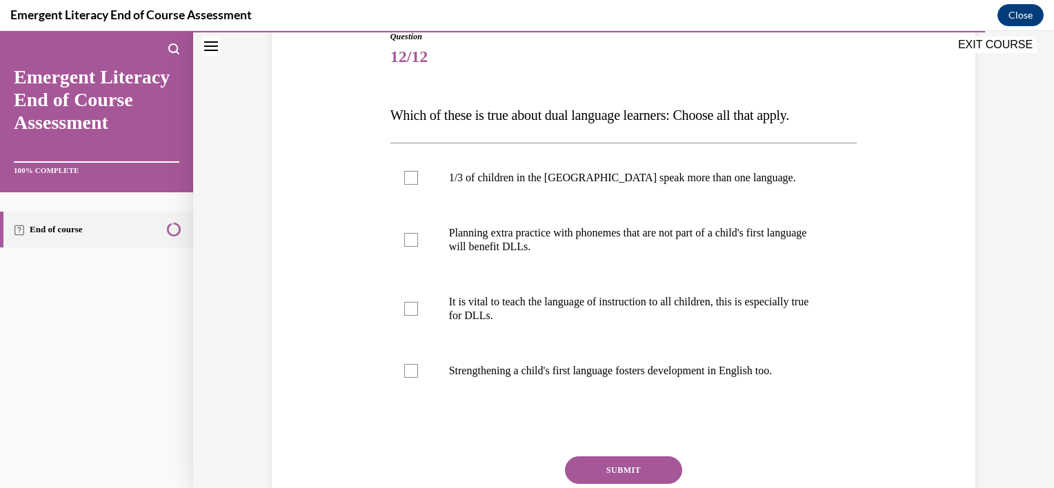
scroll to position [162, 0]
click at [408, 241] on div at bounding box center [411, 239] width 14 height 14
click at [408, 241] on input "Planning extra practice with phonemes that are not part of a child's first lang…" at bounding box center [411, 239] width 14 height 14
checkbox input "true"
click at [404, 308] on div at bounding box center [411, 308] width 14 height 14
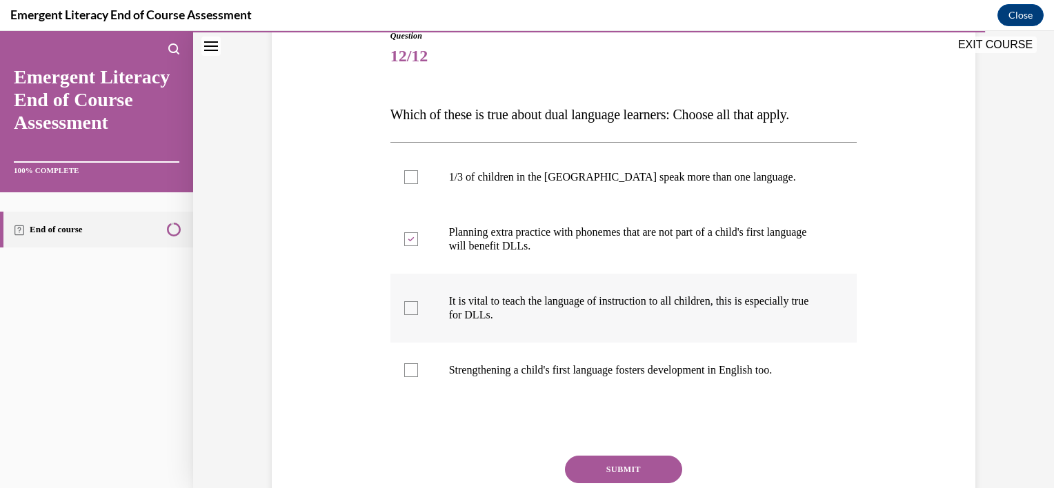
click at [404, 308] on input "It is vital to teach the language of instruction to all children, this is espec…" at bounding box center [411, 308] width 14 height 14
checkbox input "true"
click at [601, 461] on button "SUBMIT" at bounding box center [623, 470] width 117 height 28
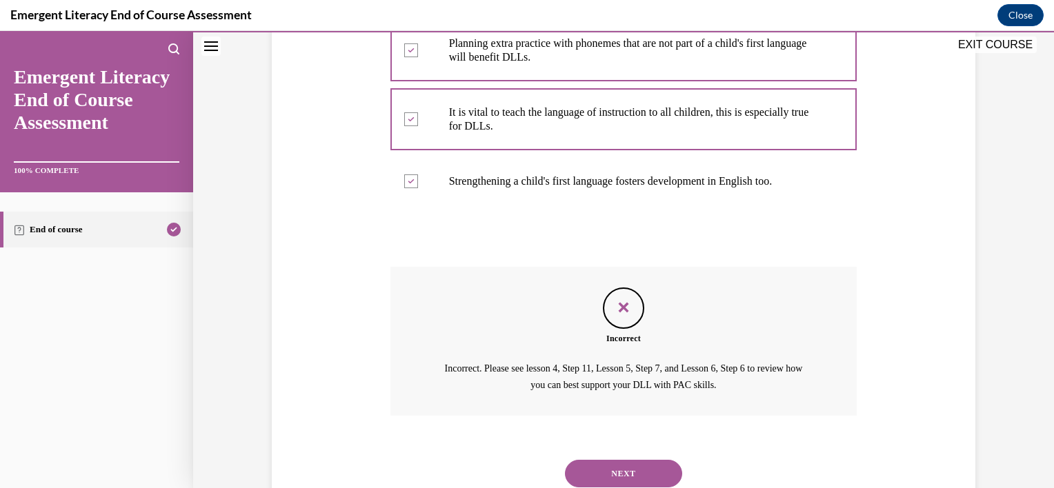
scroll to position [398, 0]
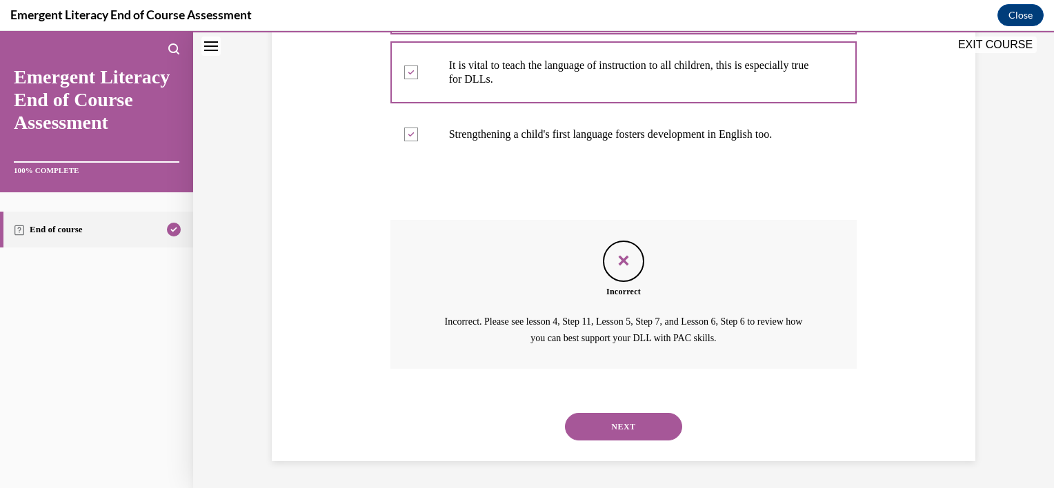
click at [607, 421] on button "NEXT" at bounding box center [623, 427] width 117 height 28
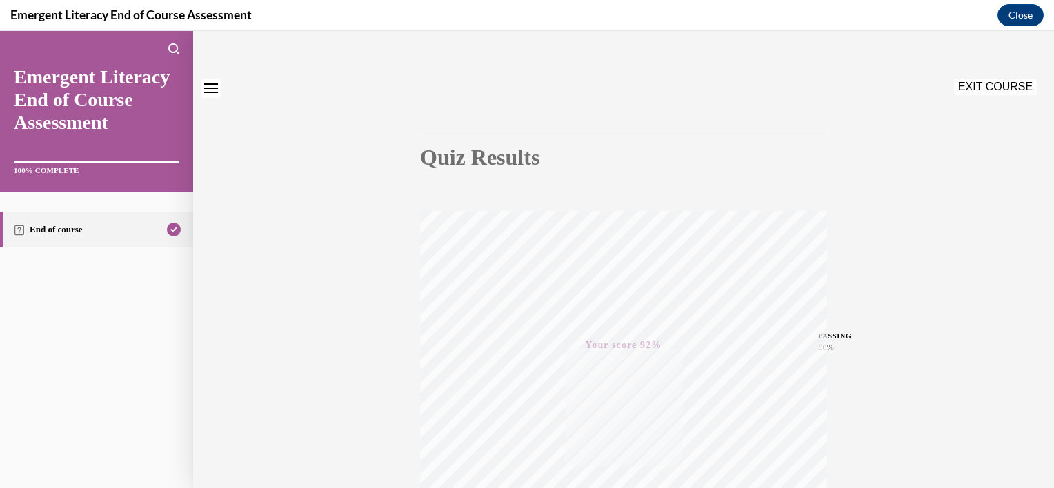
scroll to position [0, 0]
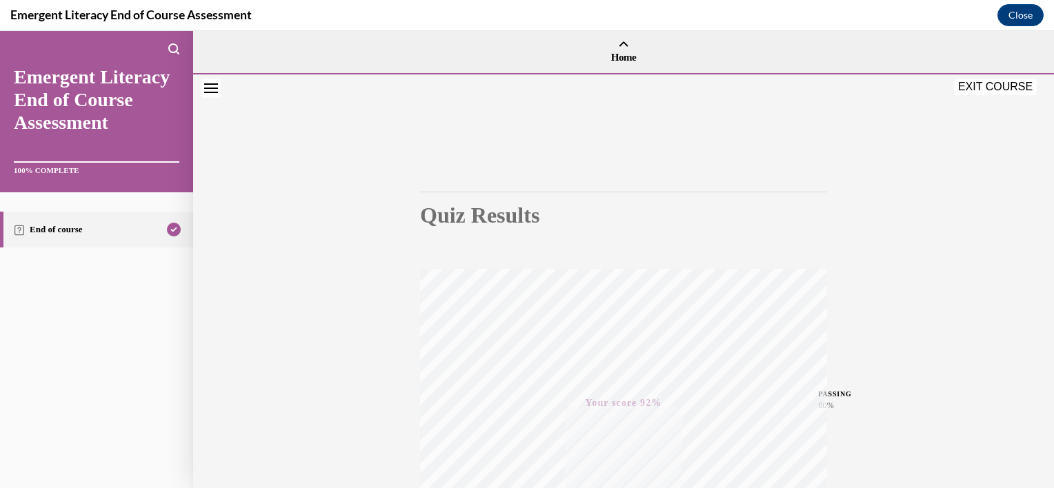
click at [999, 87] on button "EXIT COURSE" at bounding box center [995, 87] width 83 height 17
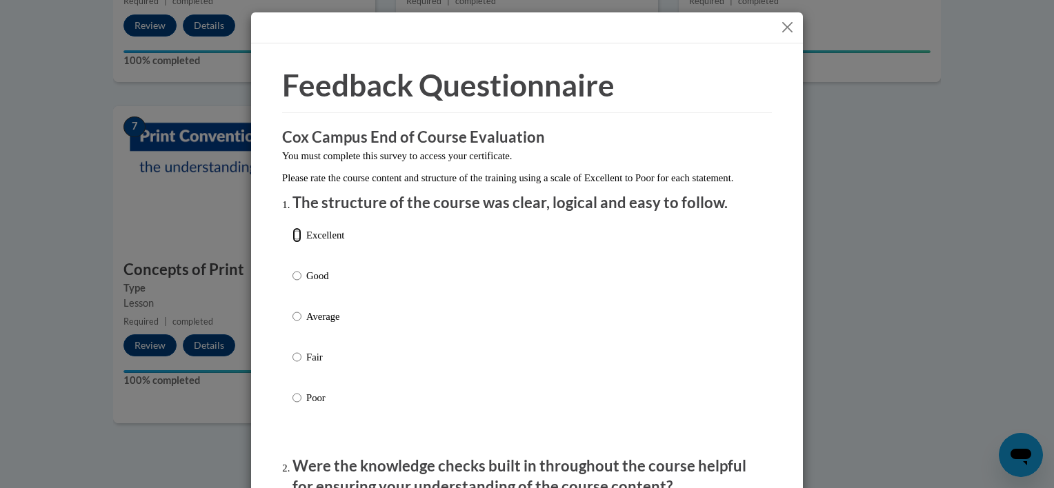
click at [292, 243] on input "Excellent" at bounding box center [296, 235] width 9 height 15
radio input "true"
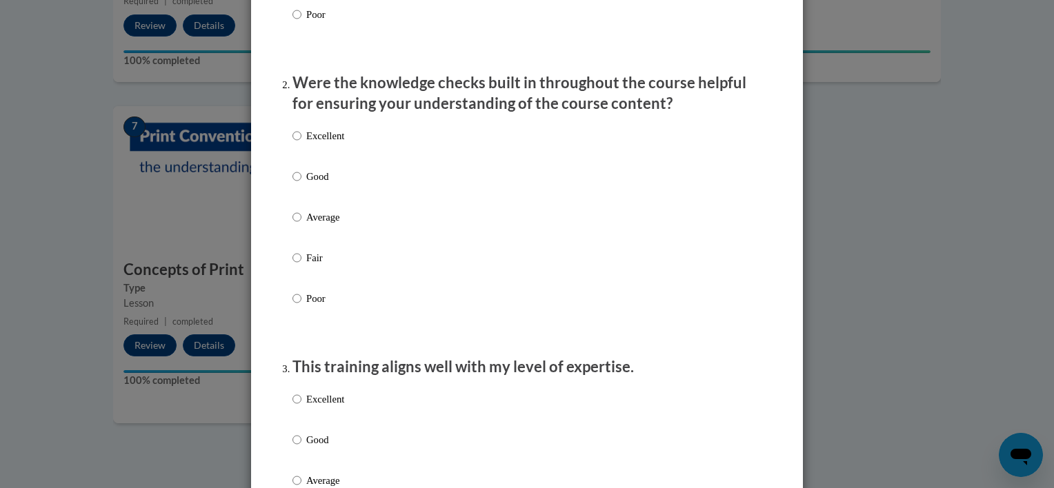
scroll to position [389, 0]
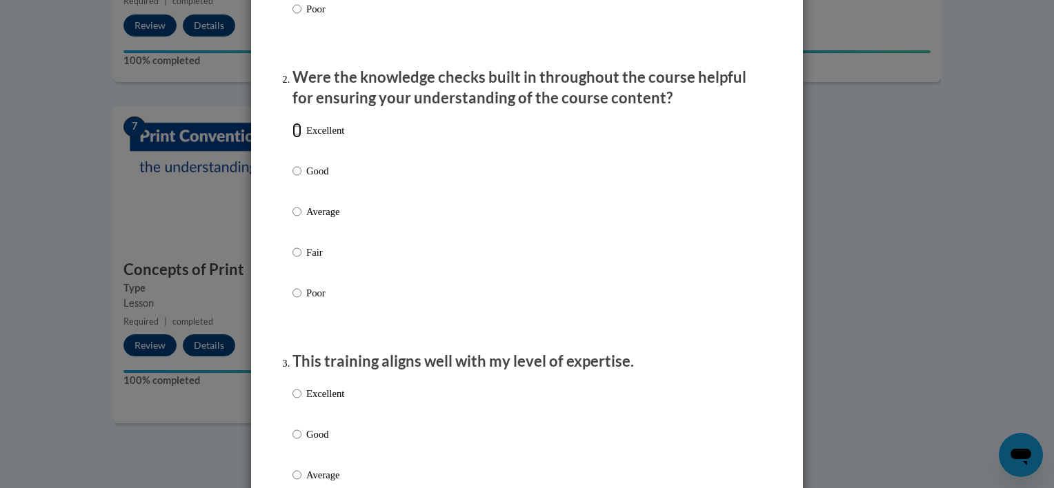
click at [292, 138] on input "Excellent" at bounding box center [296, 130] width 9 height 15
radio input "true"
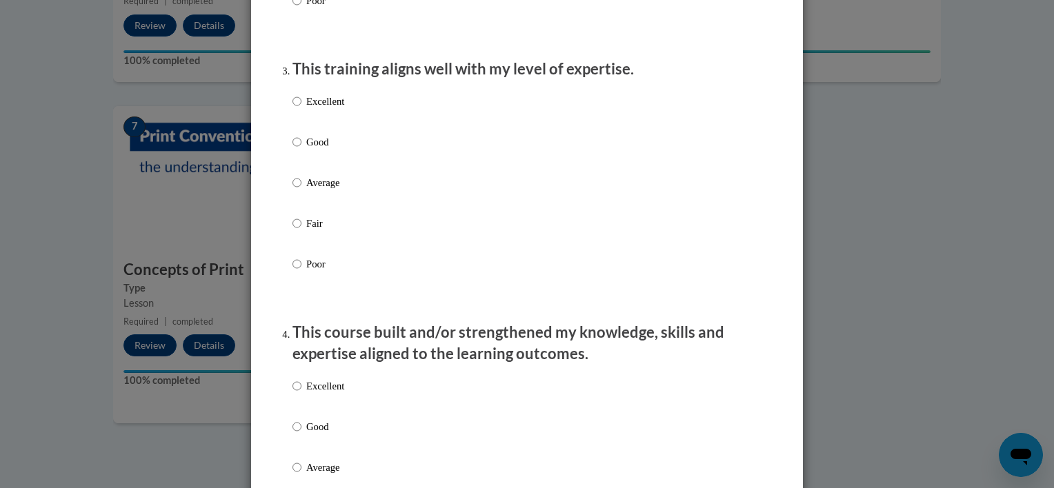
scroll to position [681, 0]
click at [292, 109] on input "Excellent" at bounding box center [296, 101] width 9 height 15
radio input "true"
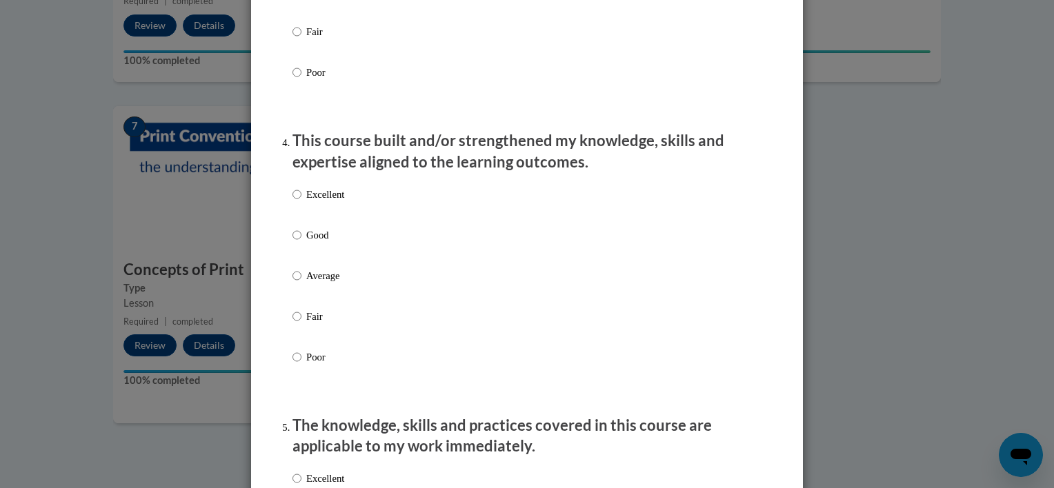
scroll to position [874, 0]
click at [292, 201] on input "Excellent" at bounding box center [296, 193] width 9 height 15
radio input "true"
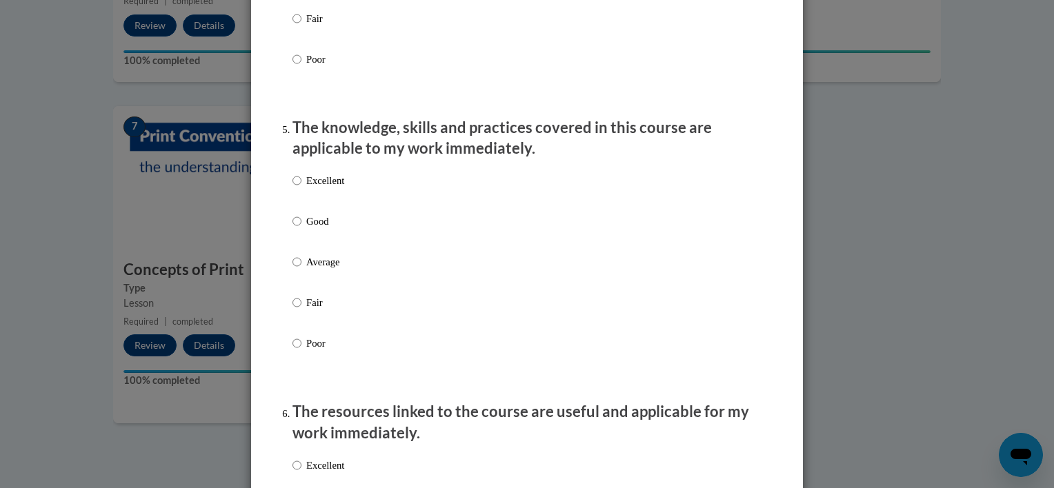
scroll to position [1172, 0]
click at [292, 188] on input "Excellent" at bounding box center [296, 179] width 9 height 15
radio input "true"
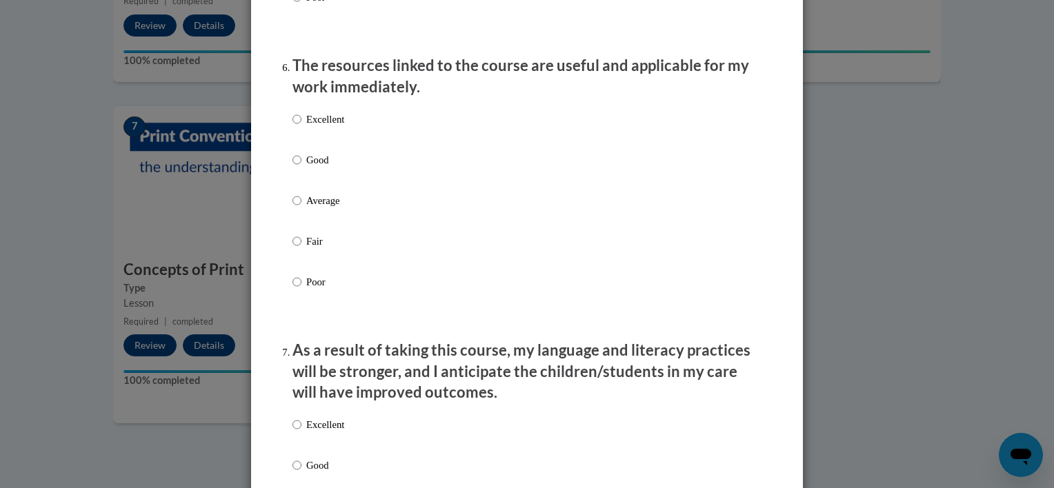
scroll to position [1526, 0]
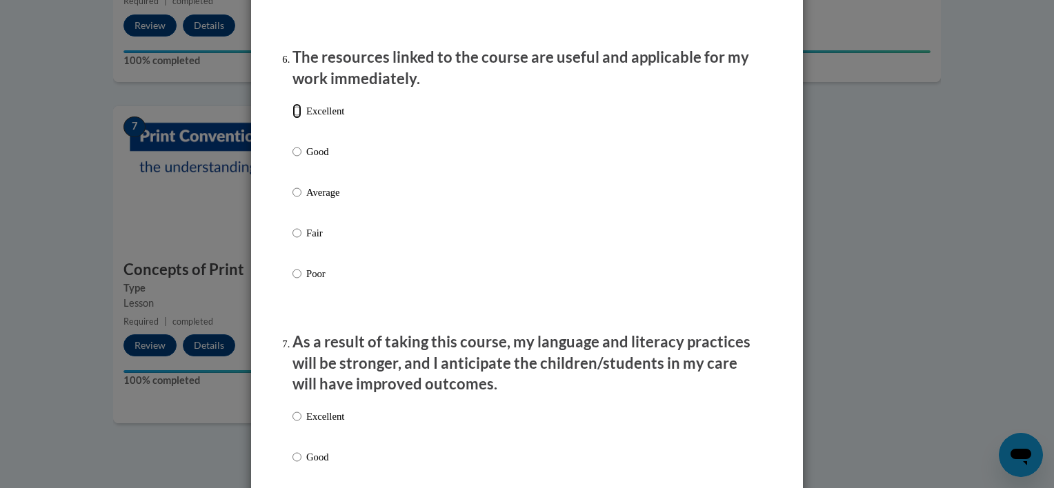
click at [294, 119] on input "Excellent" at bounding box center [296, 110] width 9 height 15
radio input "true"
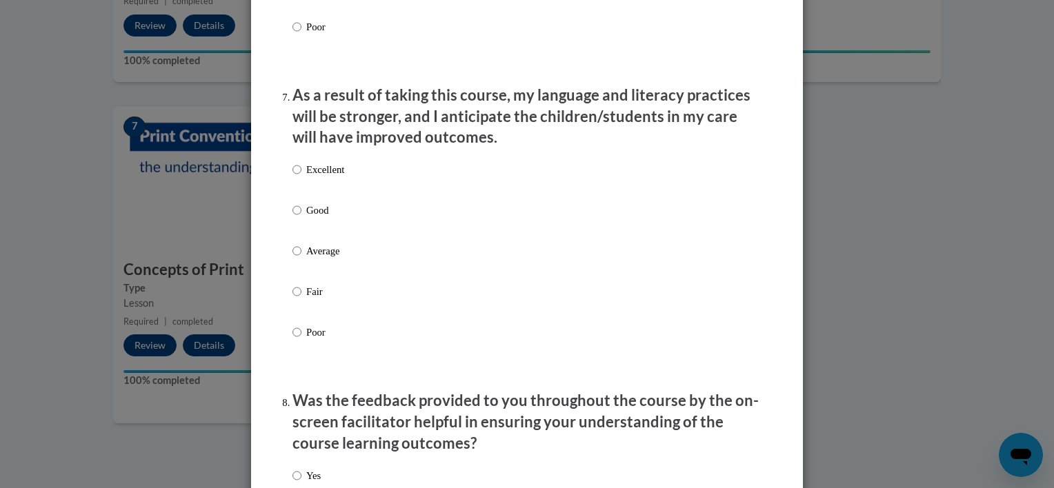
scroll to position [1773, 0]
click at [292, 177] on input "Excellent" at bounding box center [296, 168] width 9 height 15
radio input "true"
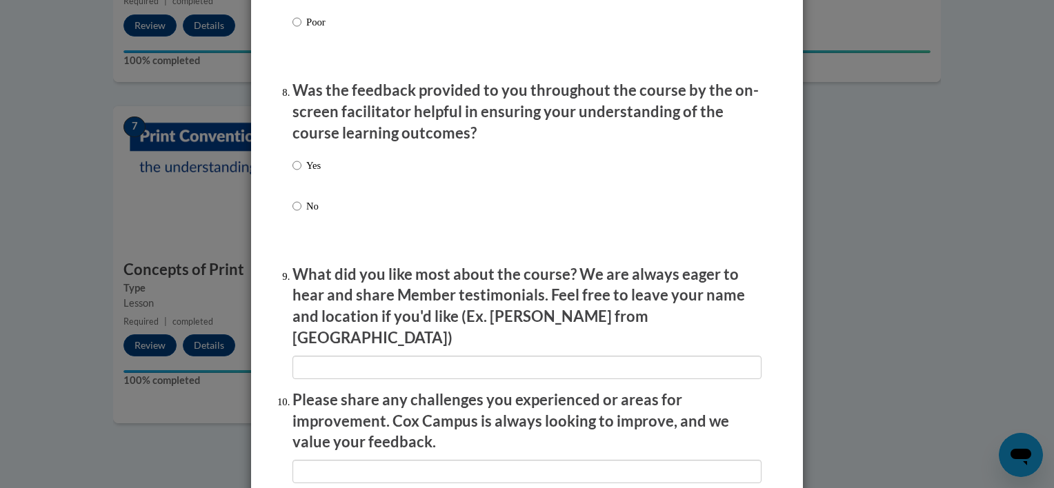
scroll to position [2084, 0]
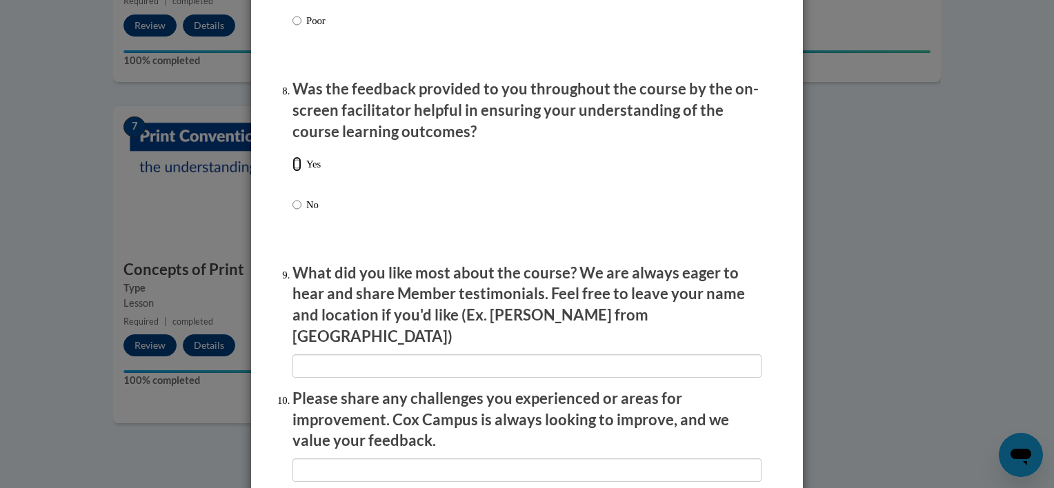
click at [292, 172] on input "Yes" at bounding box center [296, 164] width 9 height 15
radio input "true"
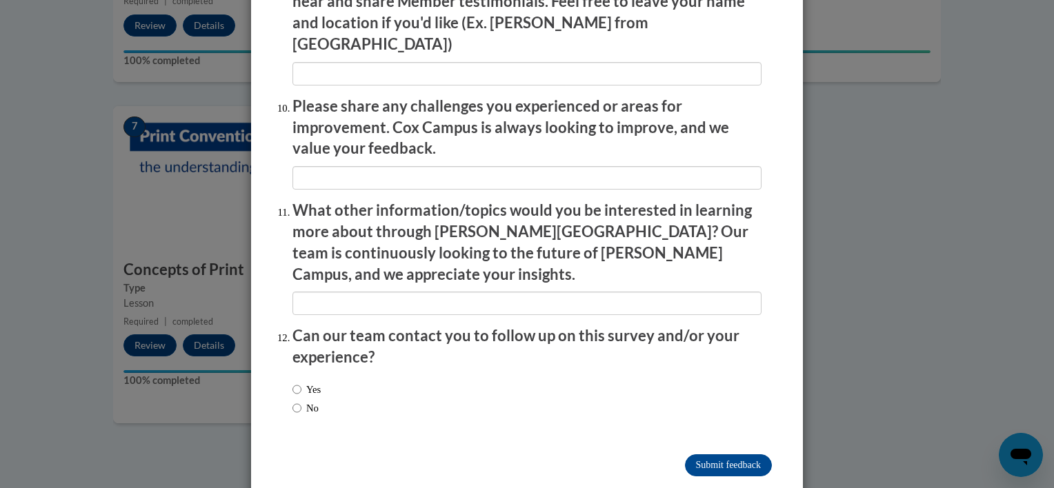
scroll to position [2383, 0]
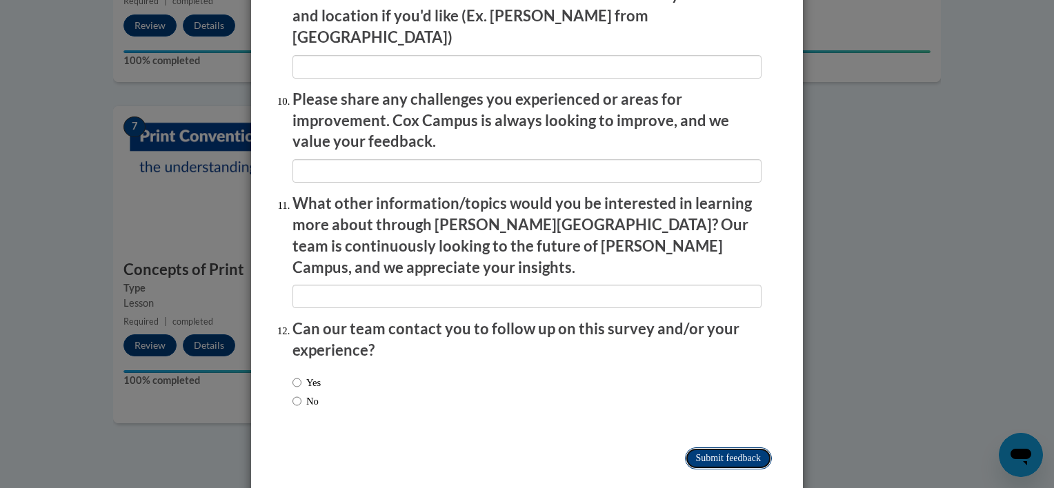
click at [721, 448] on input "Submit feedback" at bounding box center [728, 459] width 87 height 22
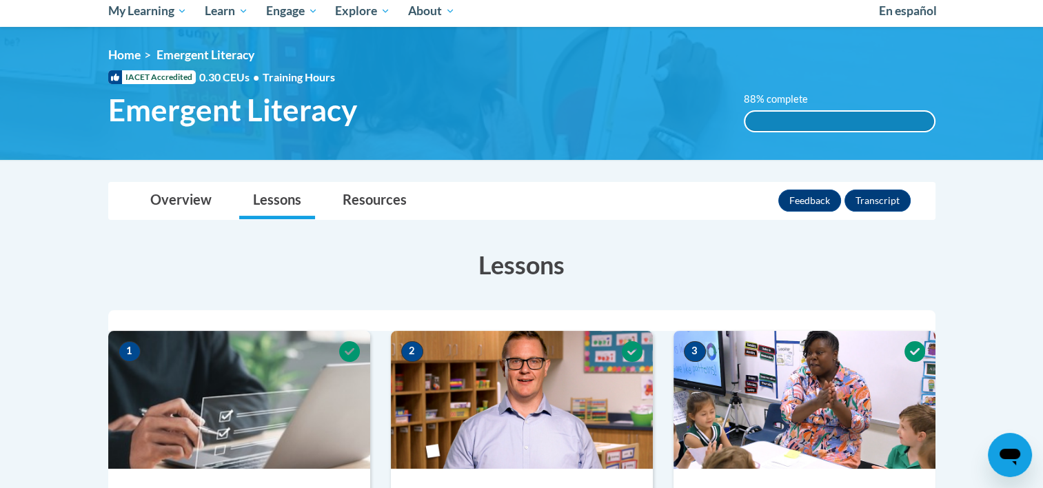
scroll to position [0, 0]
